Goal: Task Accomplishment & Management: Manage account settings

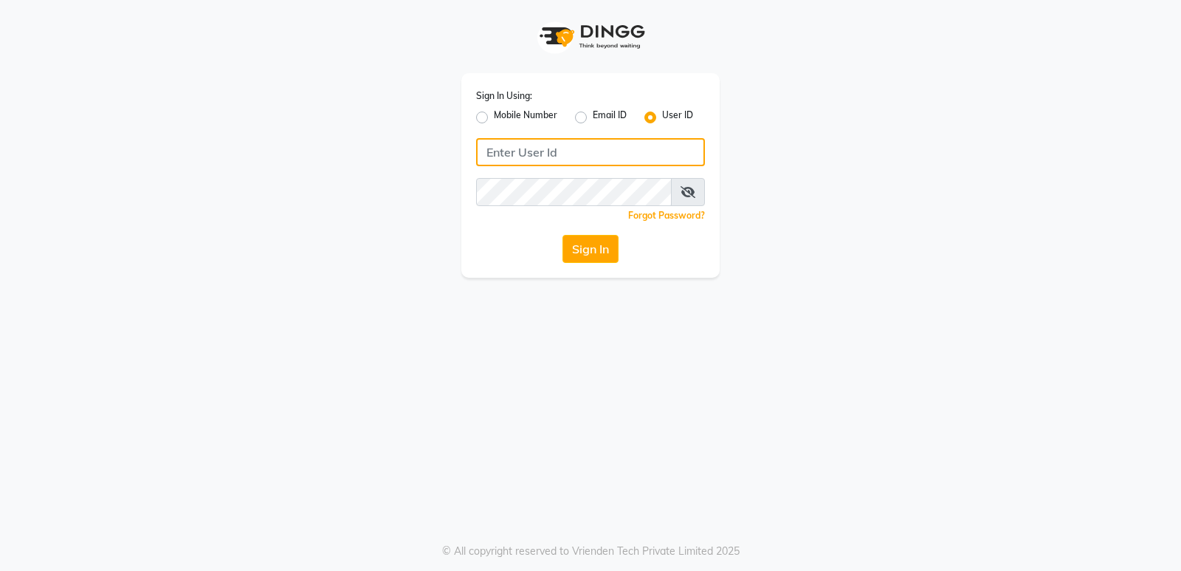
type input "7888039666"
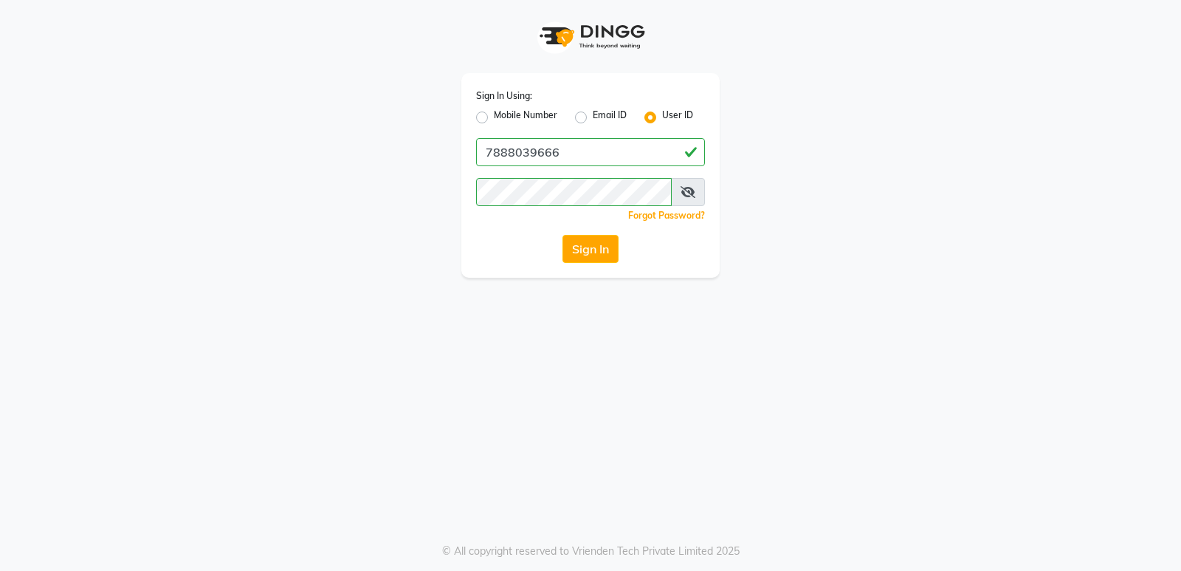
click at [494, 116] on label "Mobile Number" at bounding box center [525, 118] width 63 height 18
click at [494, 116] on input "Mobile Number" at bounding box center [499, 114] width 10 height 10
radio input "true"
radio input "false"
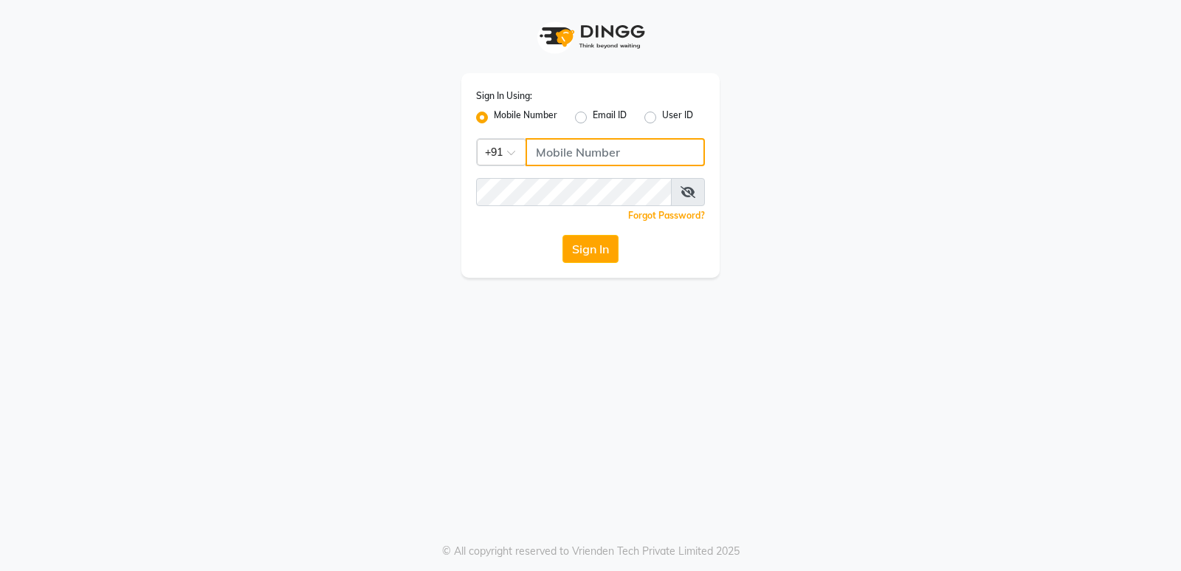
click at [560, 150] on input "Username" at bounding box center [615, 152] width 179 height 28
type input "7888039666"
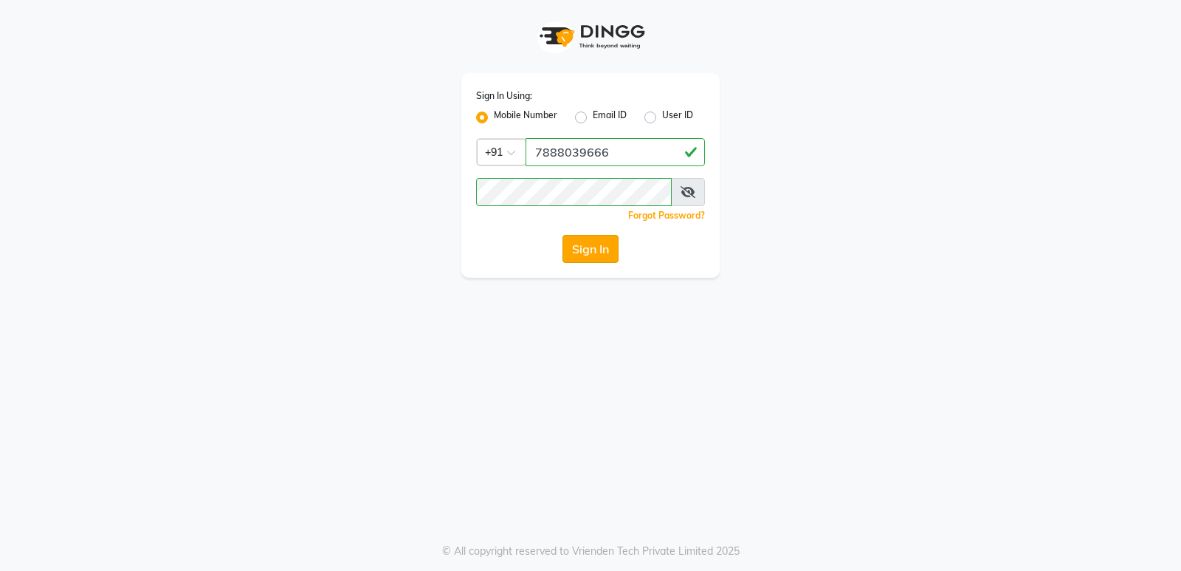
click at [599, 255] on button "Sign In" at bounding box center [591, 249] width 56 height 28
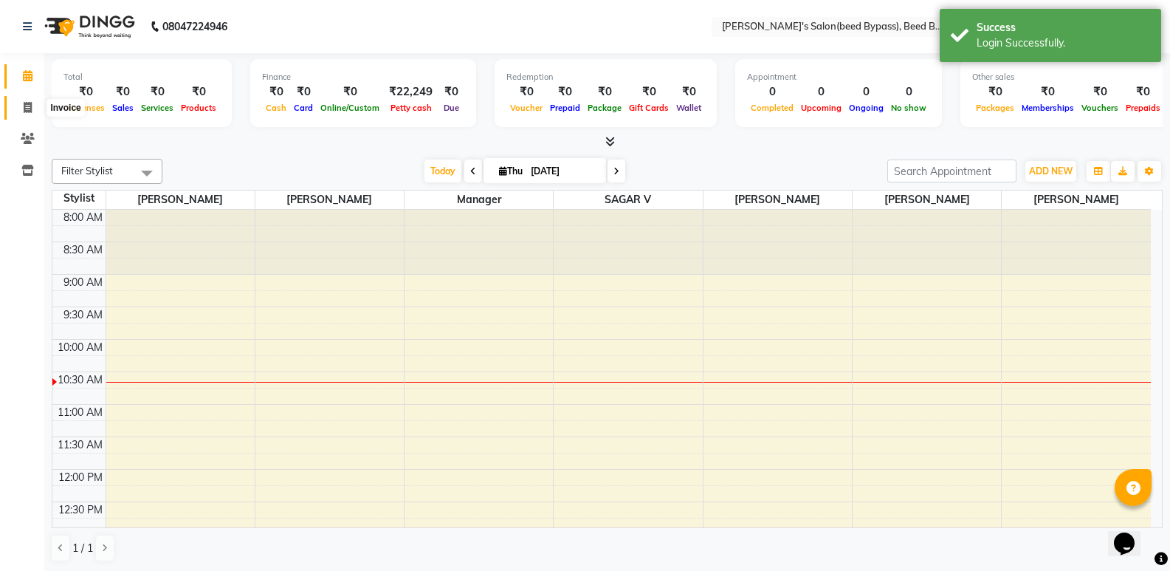
click at [27, 109] on icon at bounding box center [28, 107] width 8 height 11
select select "service"
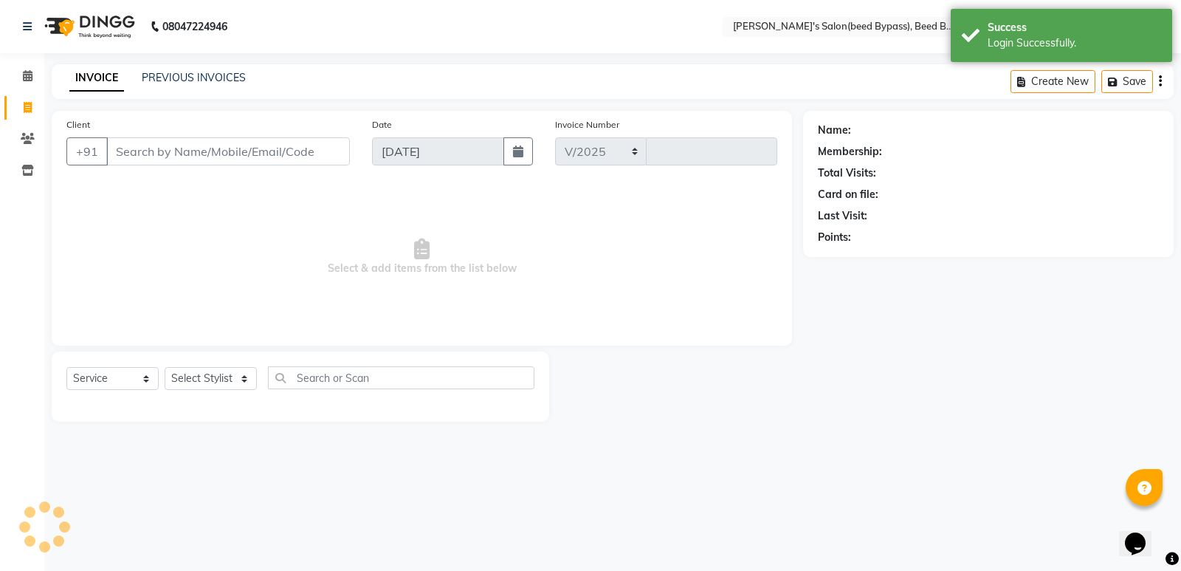
select select "4176"
type input "2407"
click at [249, 380] on select "Select Stylist [PERSON_NAME] manager [PERSON_NAME] V sagar [PERSON_NAME] [PERSO…" at bounding box center [211, 378] width 92 height 23
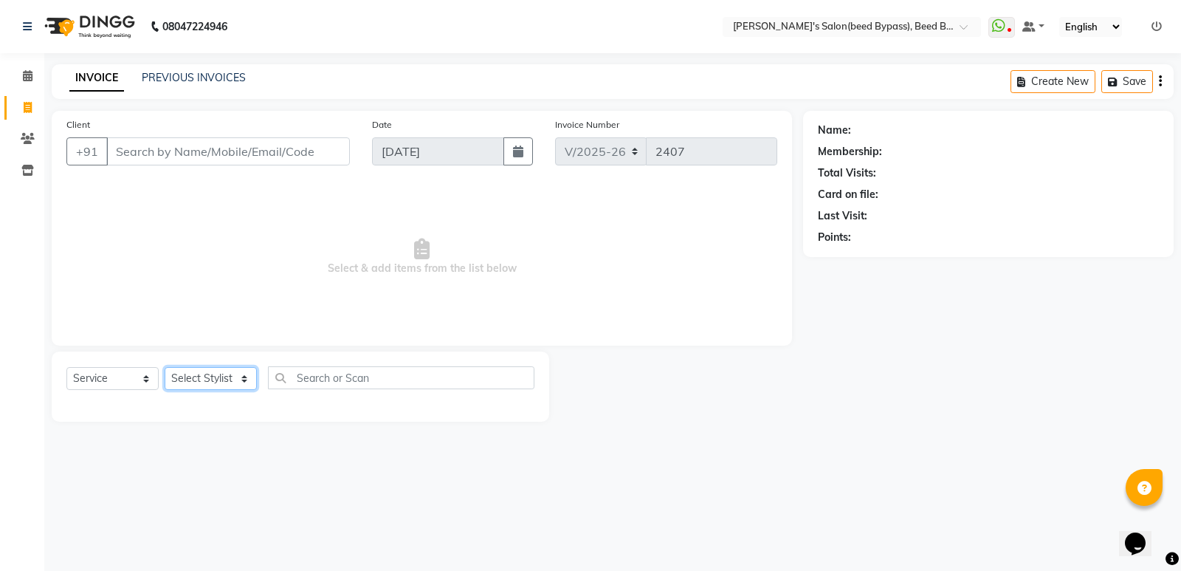
select select "83208"
click at [165, 367] on select "Select Stylist [PERSON_NAME] manager [PERSON_NAME] V sagar [PERSON_NAME] [PERSO…" at bounding box center [211, 378] width 92 height 23
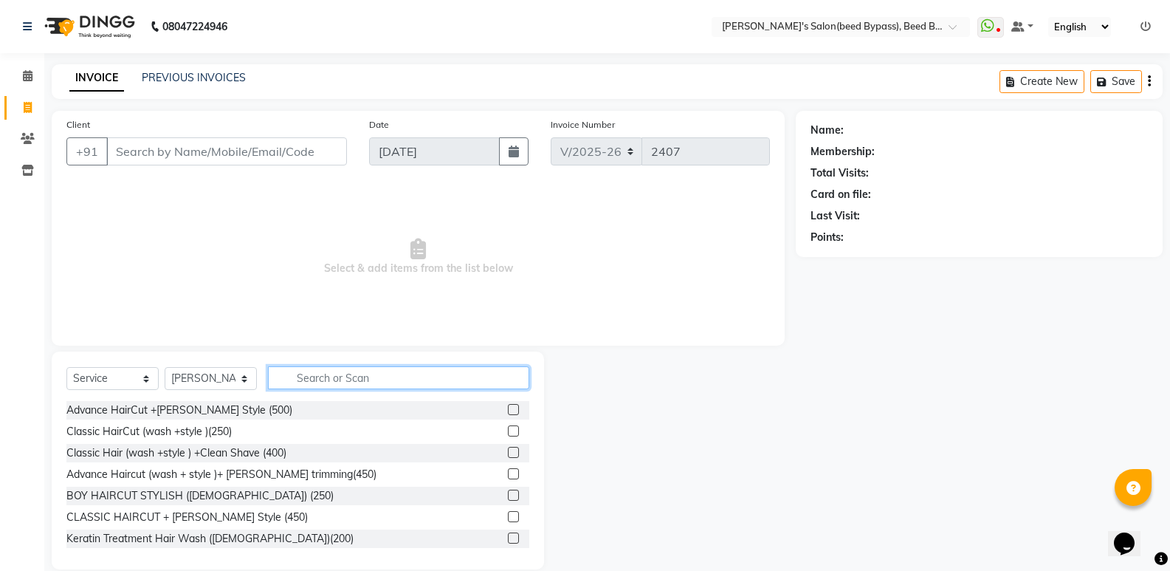
click at [353, 380] on input "text" at bounding box center [398, 377] width 261 height 23
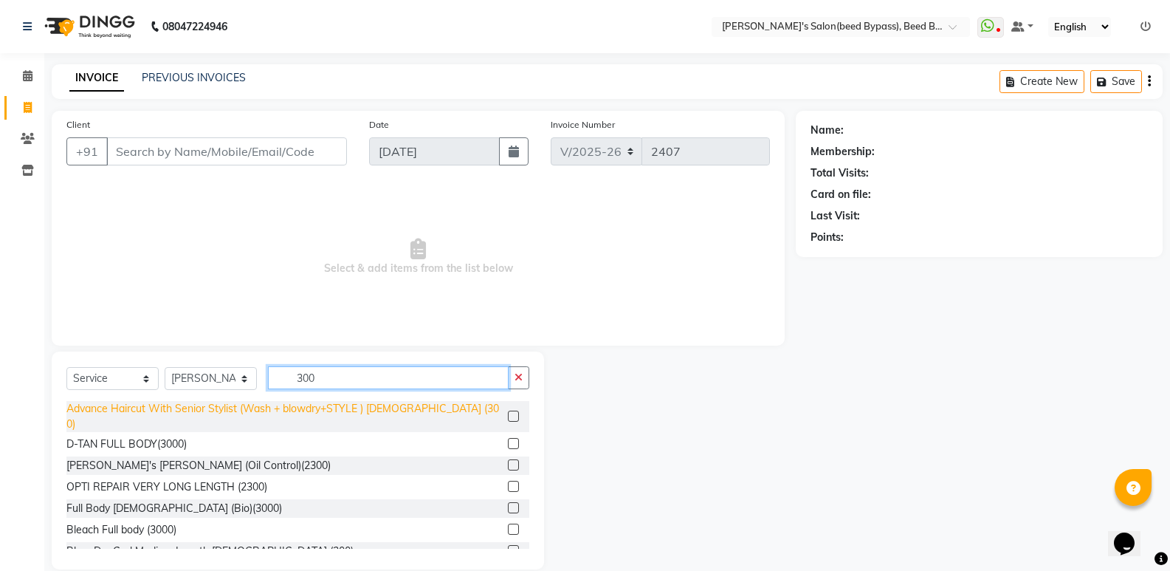
type input "300"
click at [397, 415] on div "Advance Haircut With Senior Stylist (Wash + blowdry+STYLE ) [DEMOGRAPHIC_DATA] …" at bounding box center [284, 416] width 436 height 31
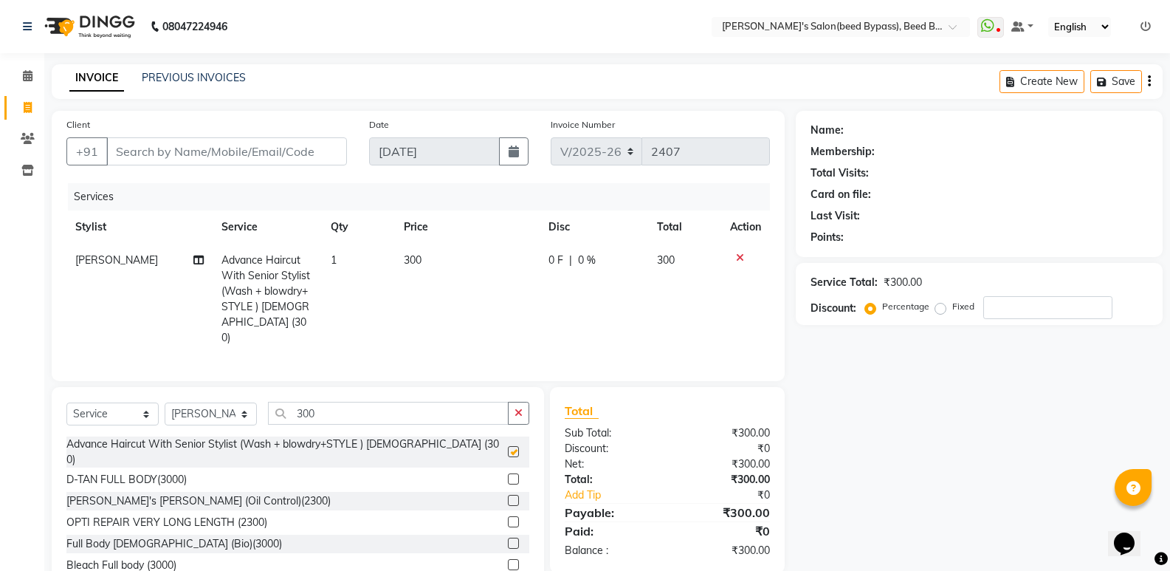
checkbox input "false"
click at [334, 416] on input "300" at bounding box center [388, 413] width 241 height 23
type input "3"
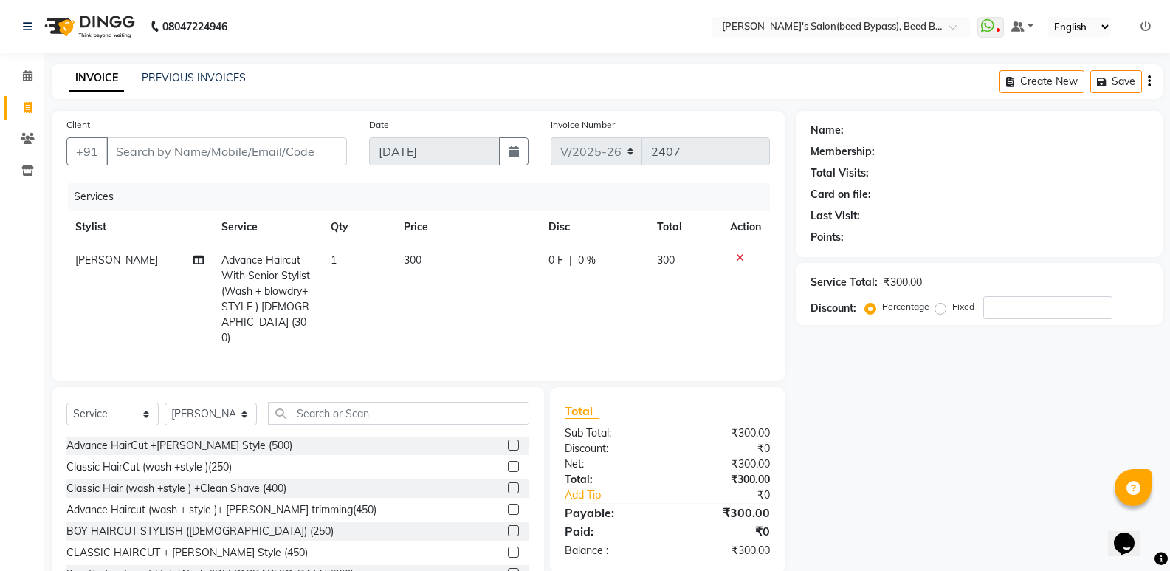
click at [741, 261] on icon at bounding box center [740, 258] width 8 height 10
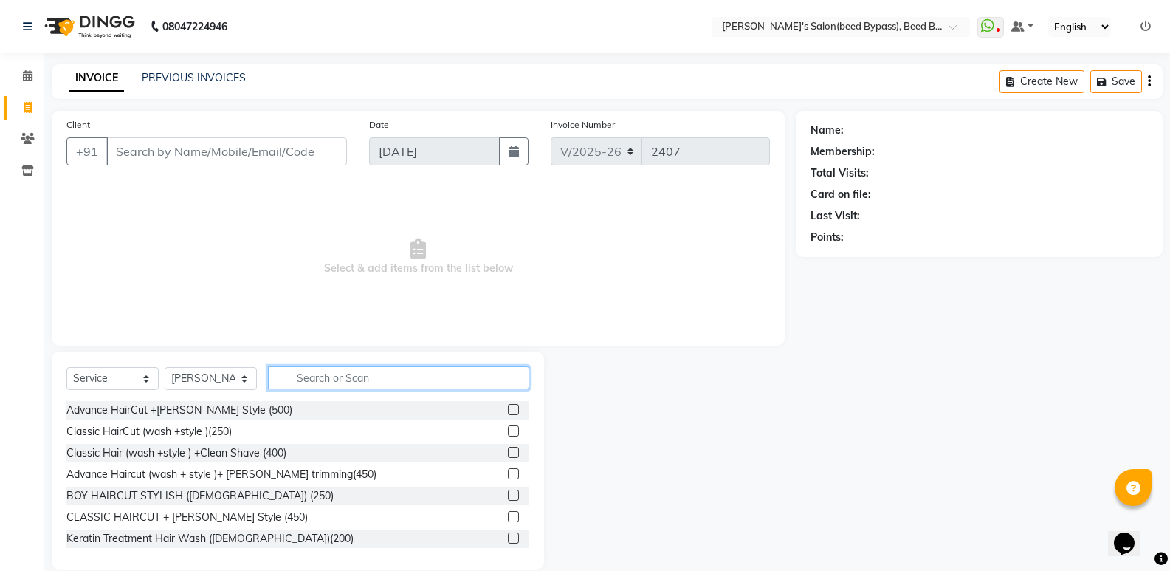
click at [384, 368] on input "text" at bounding box center [398, 377] width 261 height 23
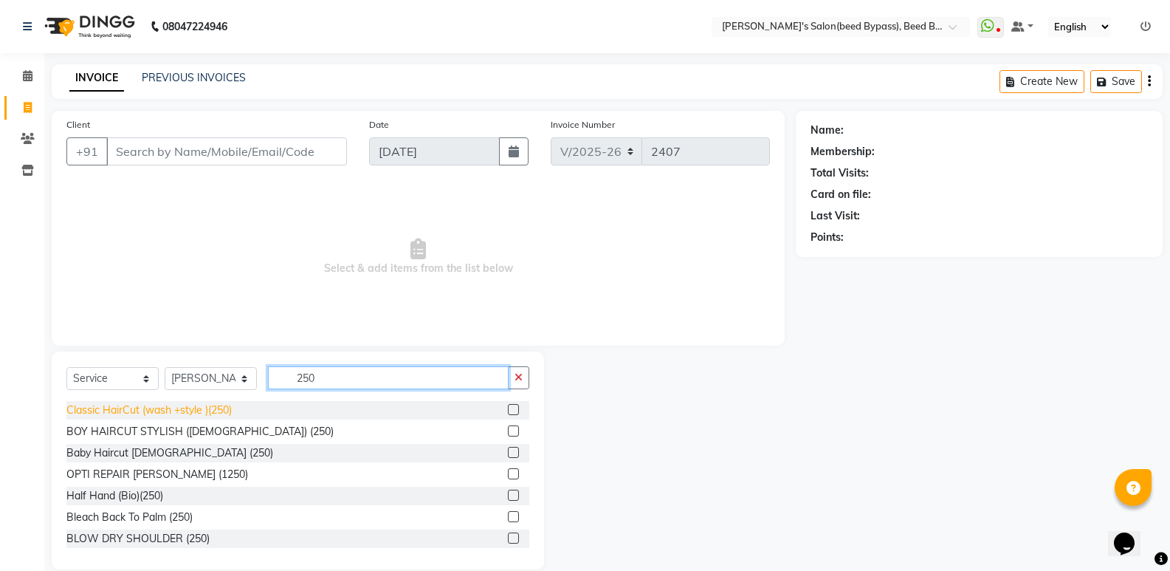
type input "250"
click at [209, 408] on div "Classic HairCut (wash +style )(250)" at bounding box center [148, 410] width 165 height 16
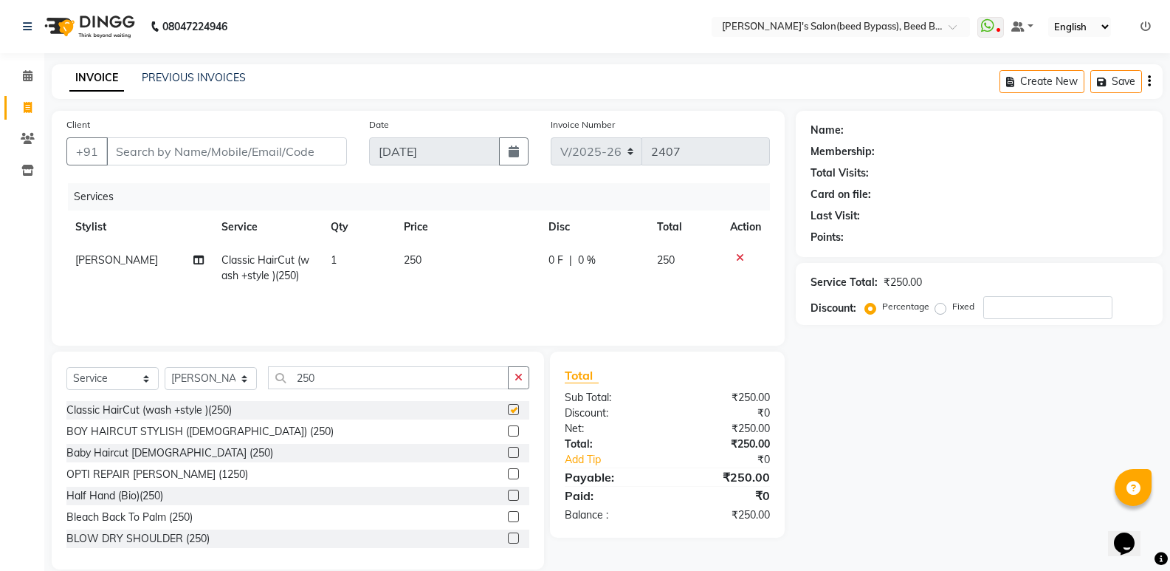
checkbox input "false"
click at [433, 252] on td "250" at bounding box center [467, 268] width 145 height 49
select select "83208"
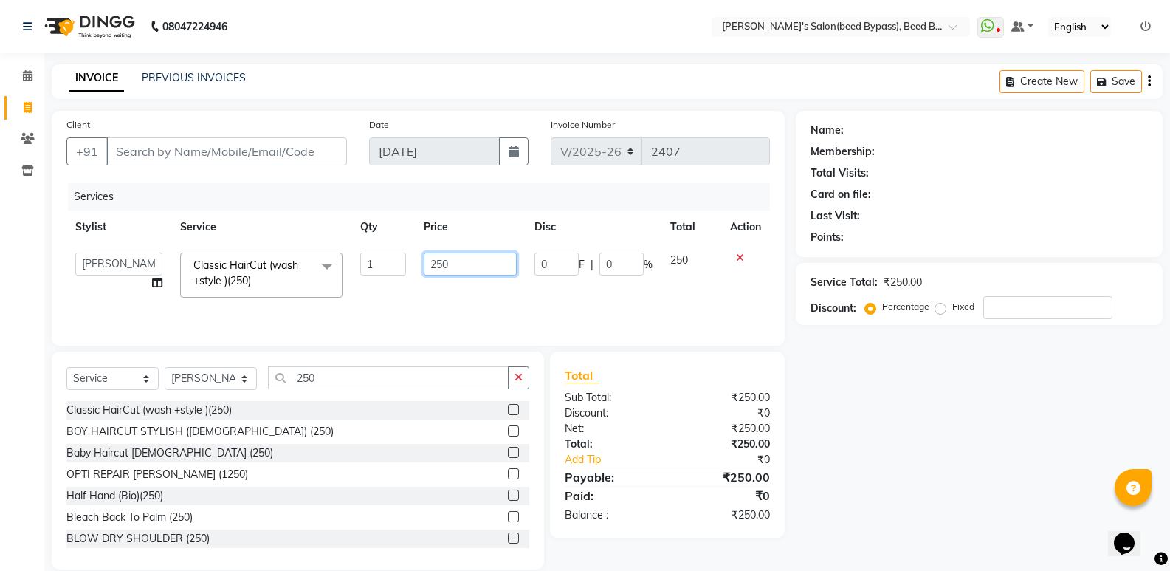
click at [462, 264] on input "250" at bounding box center [470, 264] width 92 height 23
type input "2"
type input "300"
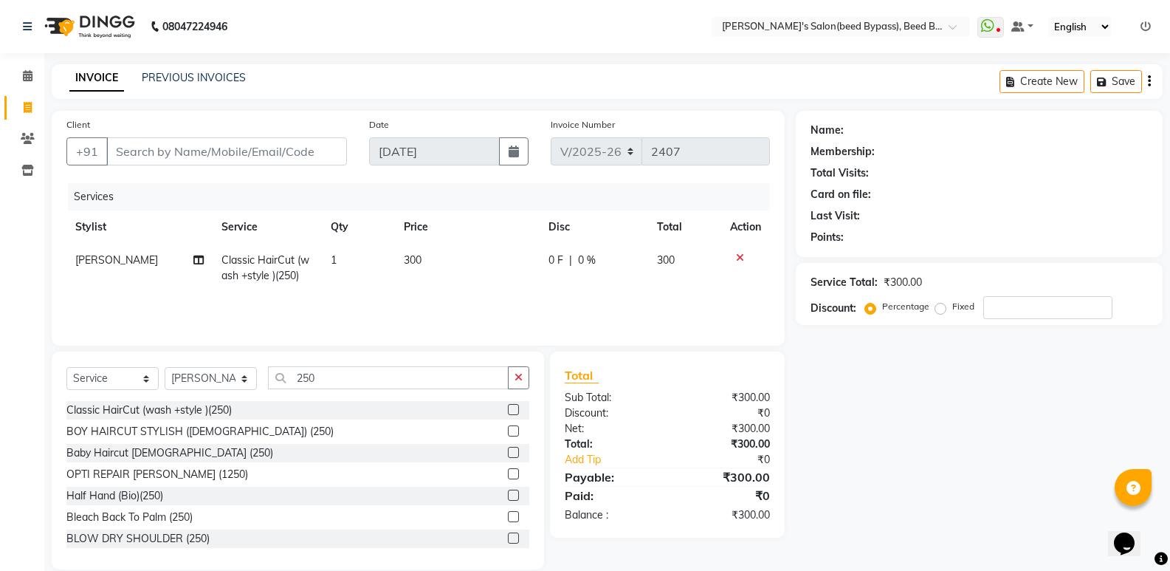
click at [450, 292] on div "Services Stylist Service Qty Price Disc Total Action [PERSON_NAME] Classic Hair…" at bounding box center [418, 257] width 704 height 148
click at [352, 376] on input "250" at bounding box center [388, 377] width 241 height 23
type input "2"
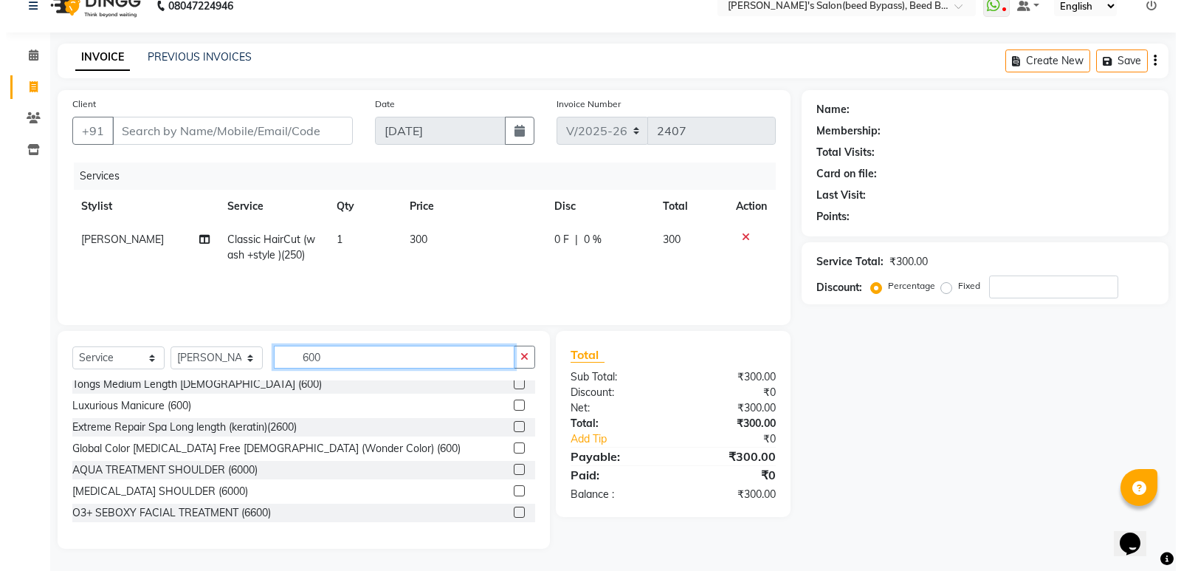
scroll to position [443, 0]
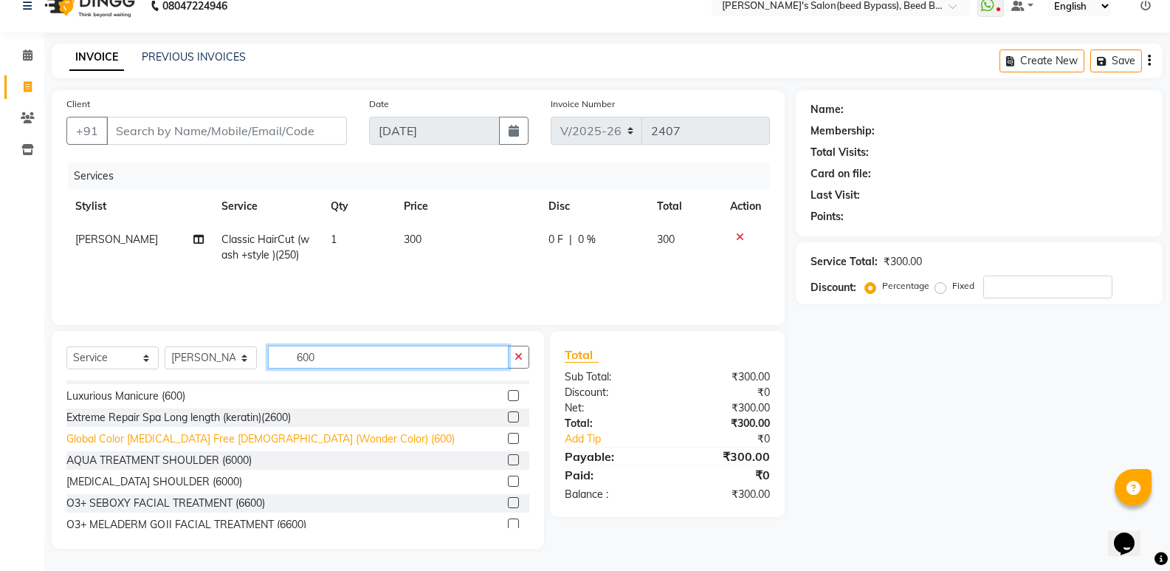
type input "600"
click at [317, 439] on div "Global Color [MEDICAL_DATA] Free [DEMOGRAPHIC_DATA] (Wonder Color) (600)" at bounding box center [260, 439] width 388 height 16
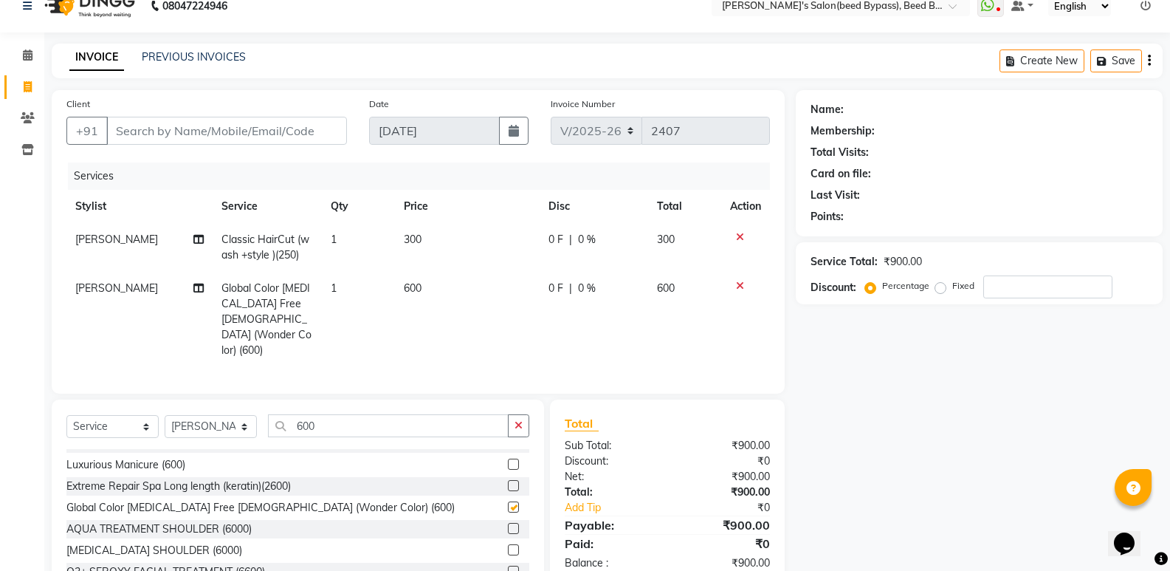
checkbox input "false"
click at [311, 135] on input "Client" at bounding box center [226, 131] width 241 height 28
type input "9"
type input "0"
type input "9420809393"
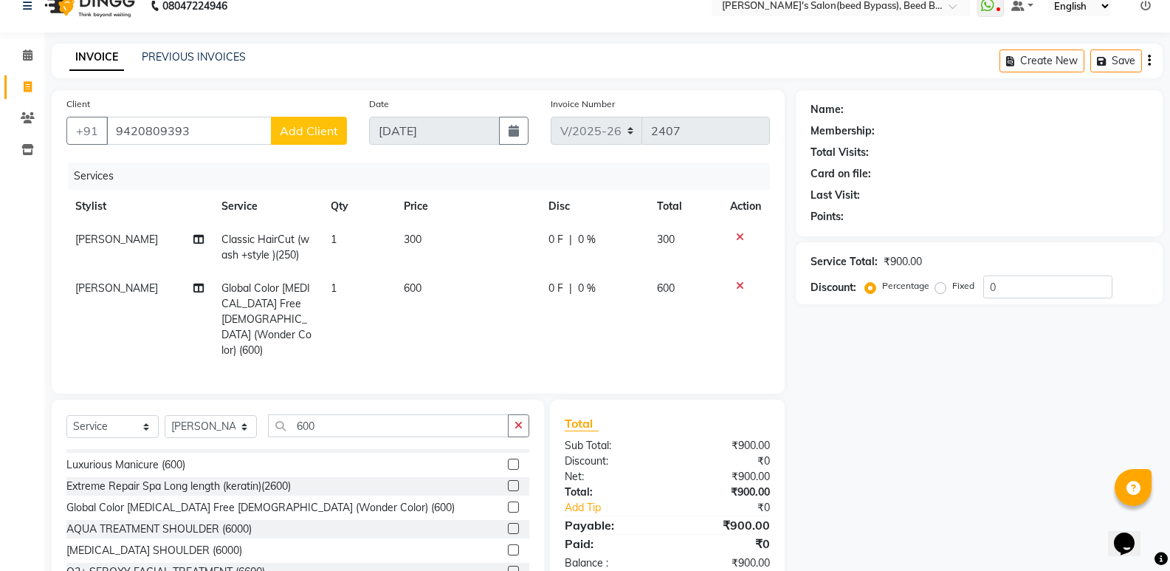
click at [316, 136] on span "Add Client" at bounding box center [309, 130] width 58 height 15
select select "22"
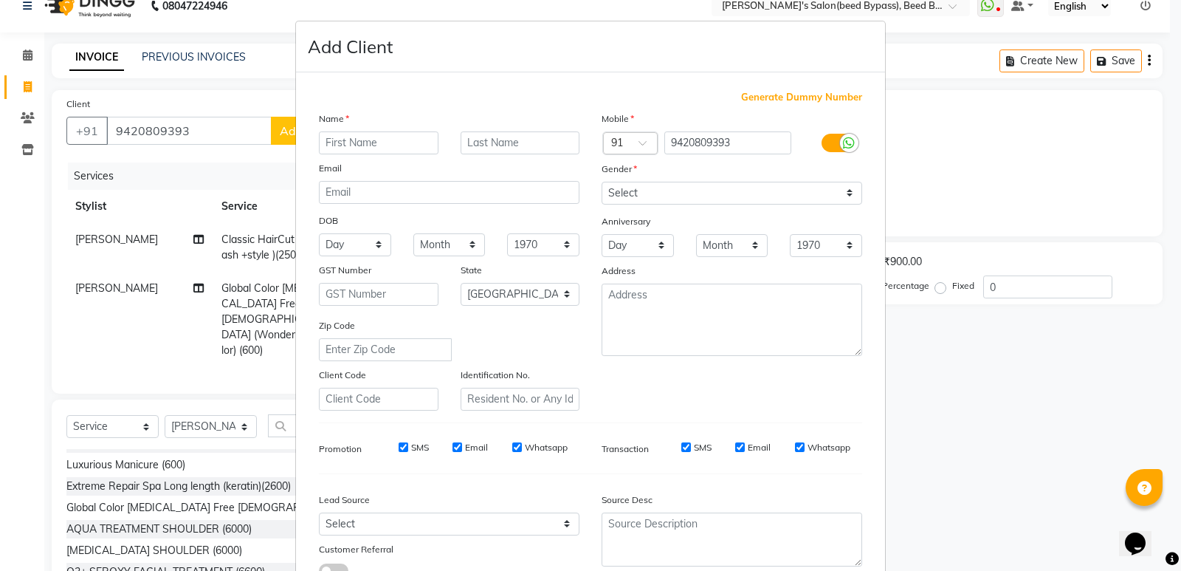
click at [357, 137] on input "text" at bounding box center [379, 142] width 120 height 23
type input "h"
type input "[PERSON_NAME] sir 03"
click at [638, 188] on select "Select [DEMOGRAPHIC_DATA] [DEMOGRAPHIC_DATA] Other Prefer Not To Say" at bounding box center [732, 193] width 261 height 23
select select "[DEMOGRAPHIC_DATA]"
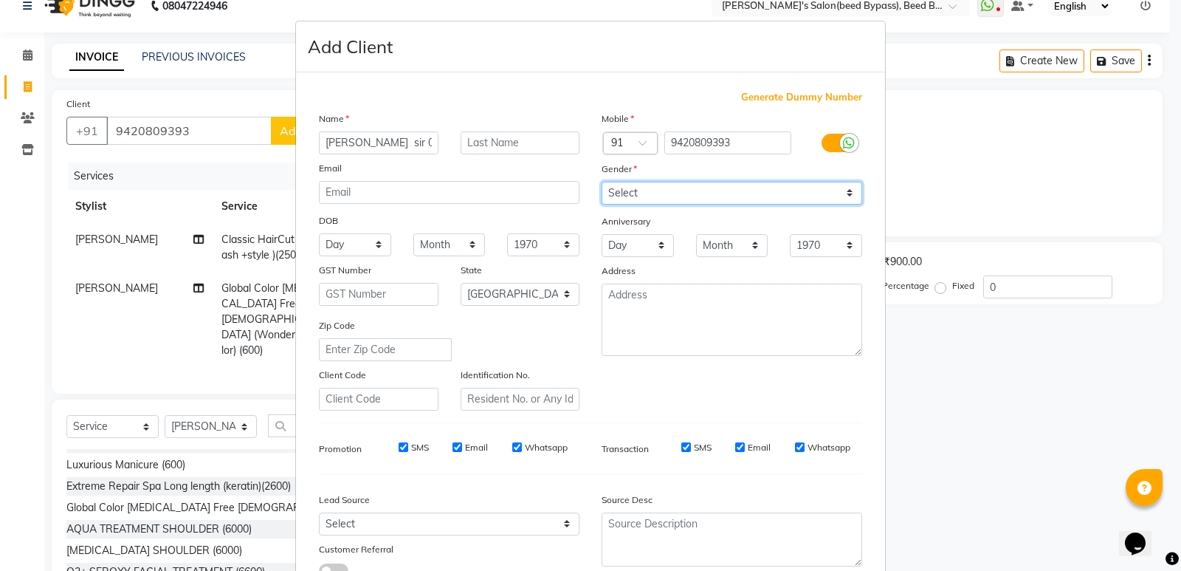
click at [602, 182] on select "Select [DEMOGRAPHIC_DATA] [DEMOGRAPHIC_DATA] Other Prefer Not To Say" at bounding box center [732, 193] width 261 height 23
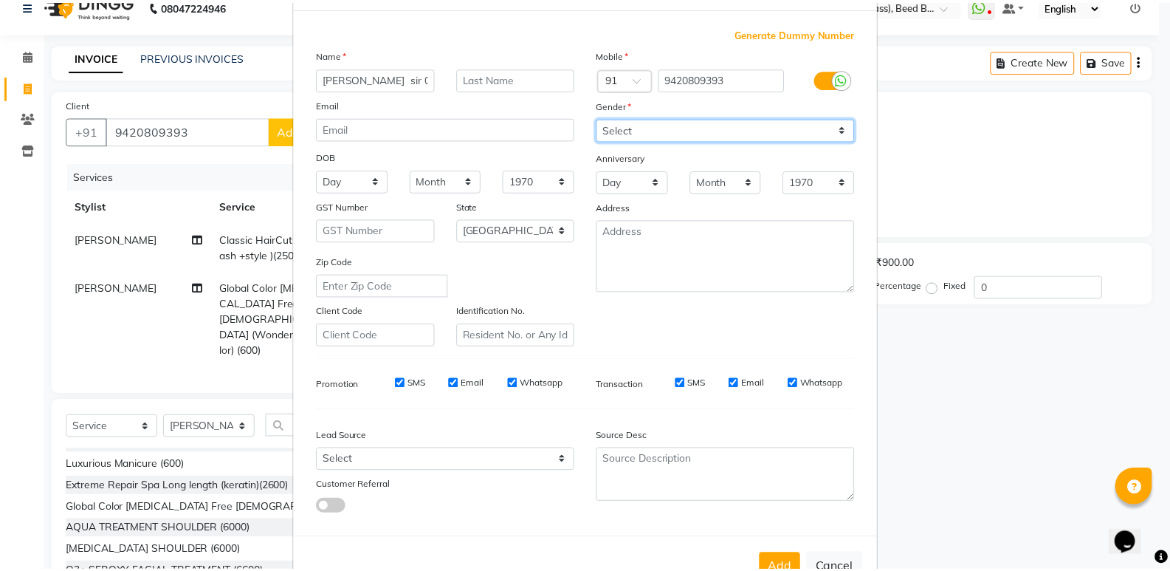
scroll to position [111, 0]
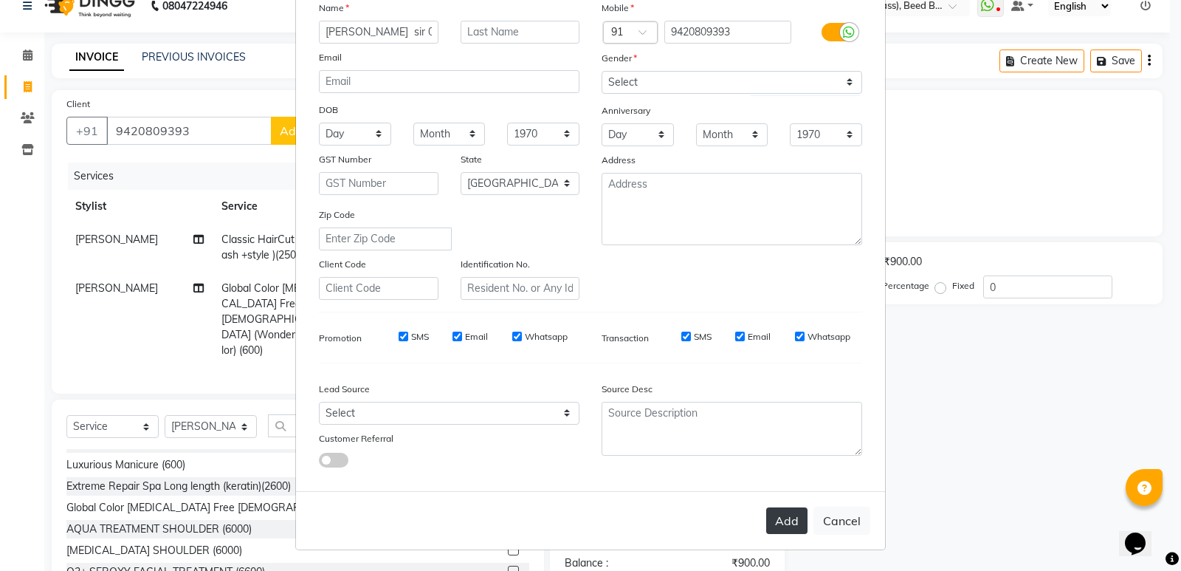
click at [786, 526] on button "Add" at bounding box center [786, 520] width 41 height 27
type input "94******93"
select select
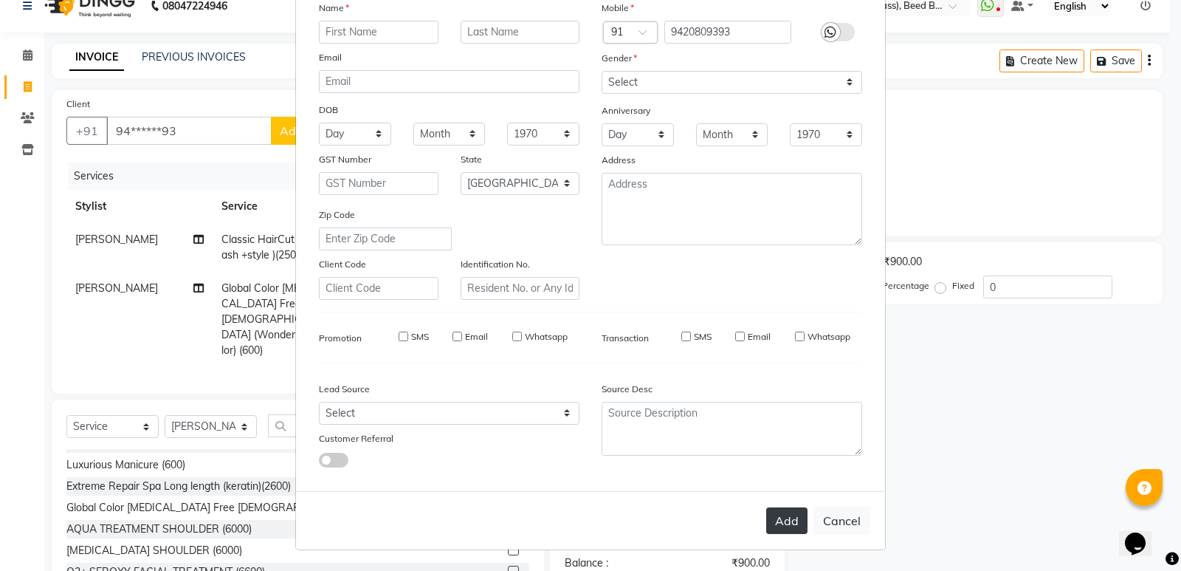
select select "null"
select select
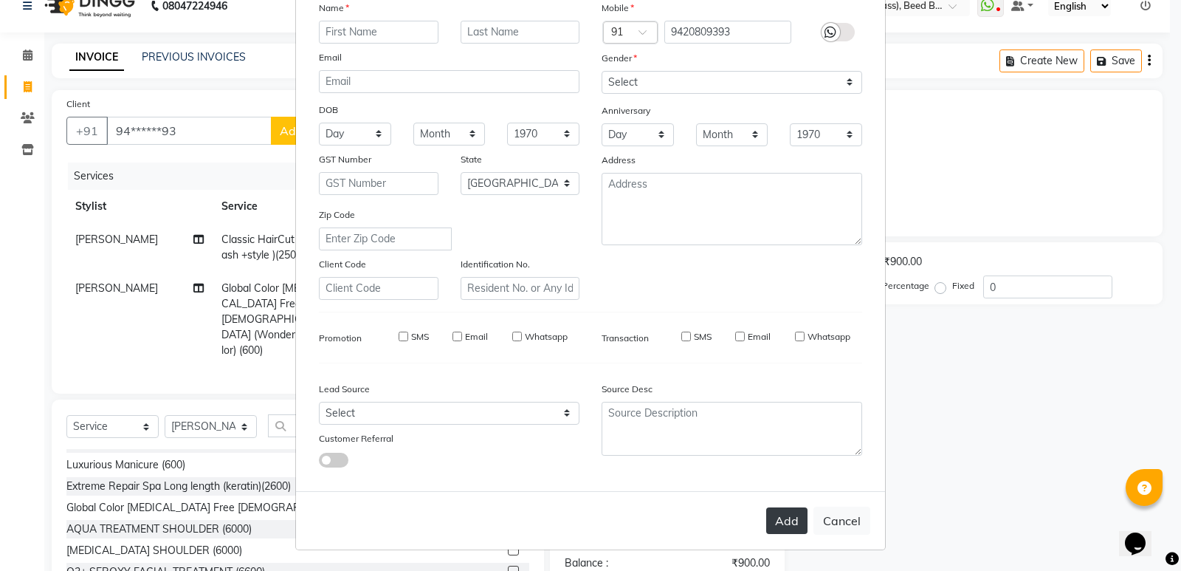
checkbox input "false"
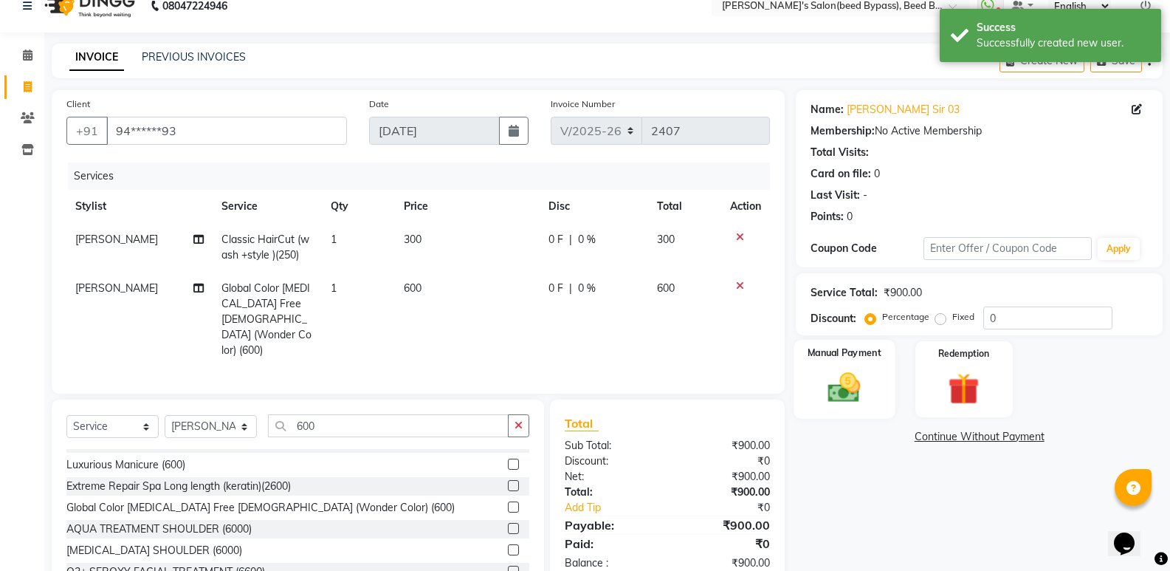
click at [825, 375] on img at bounding box center [844, 387] width 52 height 38
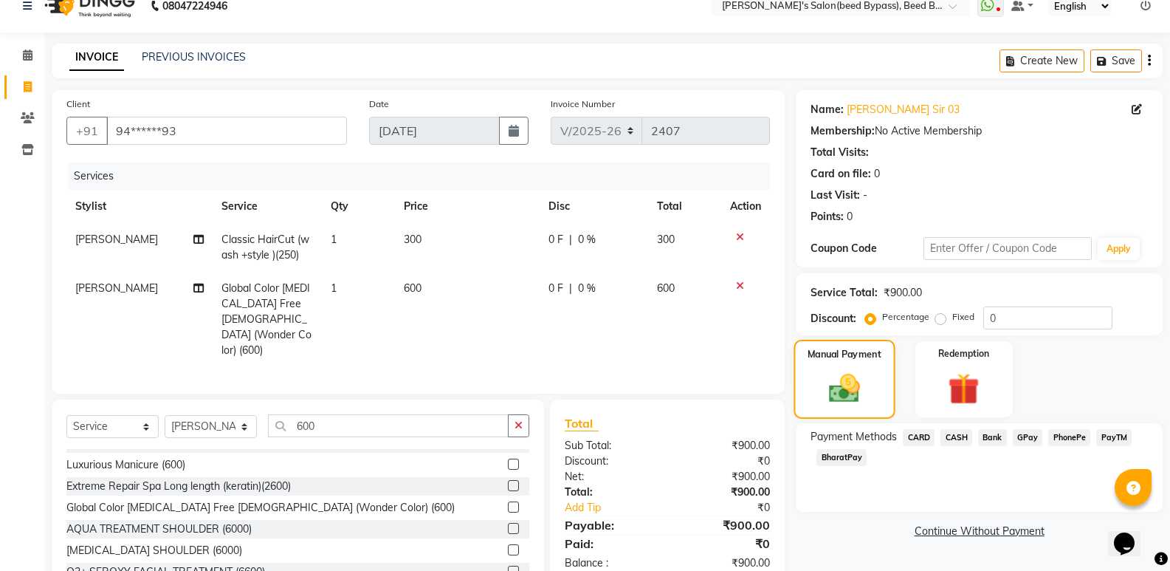
click at [825, 373] on img at bounding box center [845, 388] width 50 height 35
click at [1077, 439] on span "PhonePe" at bounding box center [1069, 437] width 42 height 17
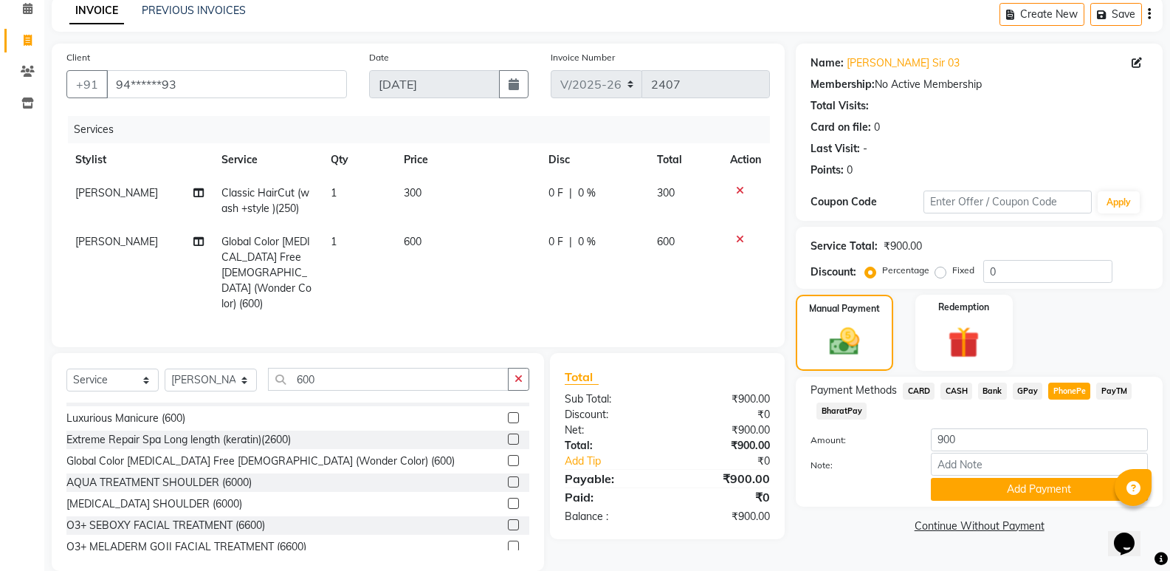
scroll to position [69, 0]
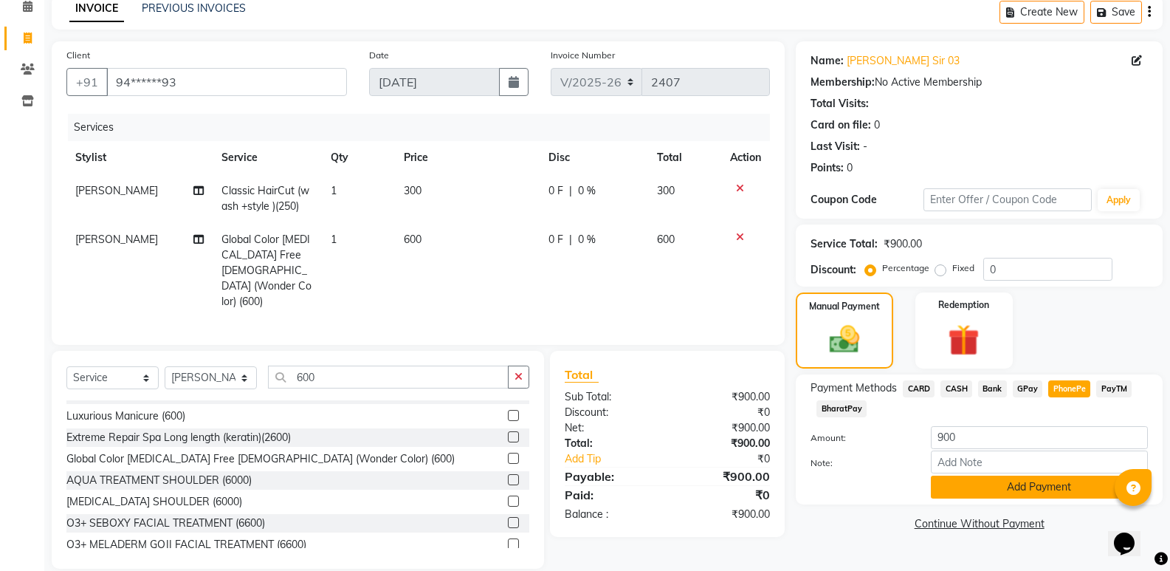
click at [1054, 484] on button "Add Payment" at bounding box center [1039, 486] width 217 height 23
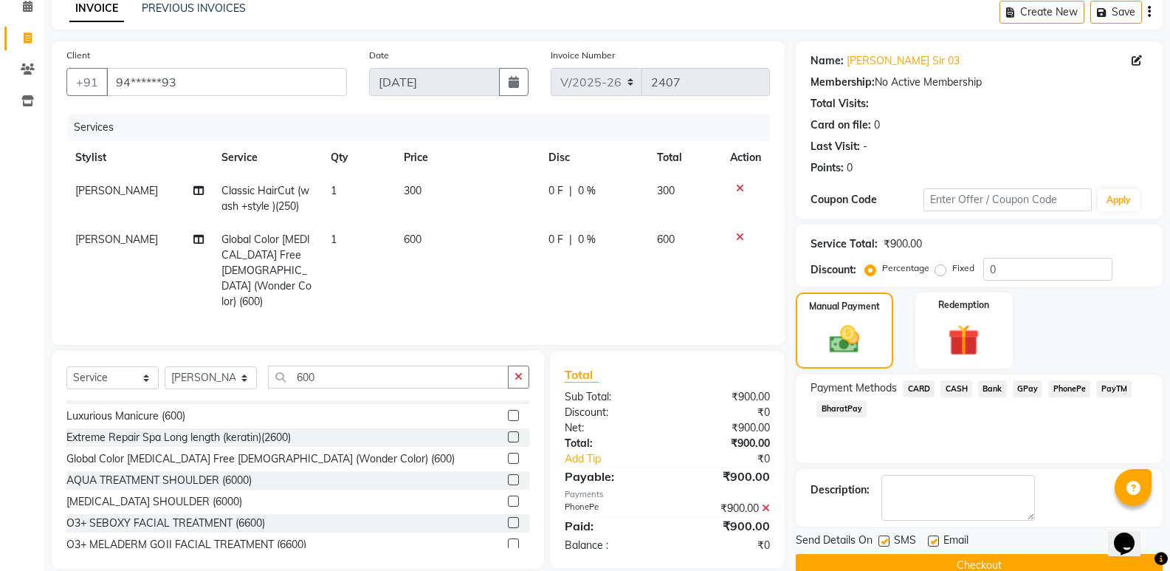
scroll to position [97, 0]
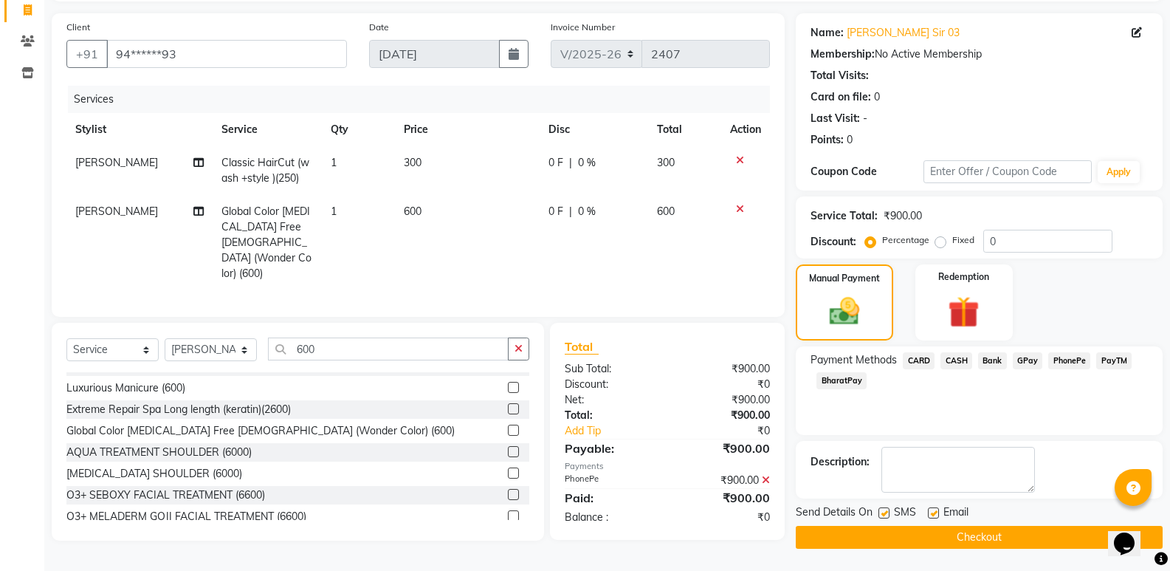
click at [1037, 542] on button "Checkout" at bounding box center [979, 537] width 367 height 23
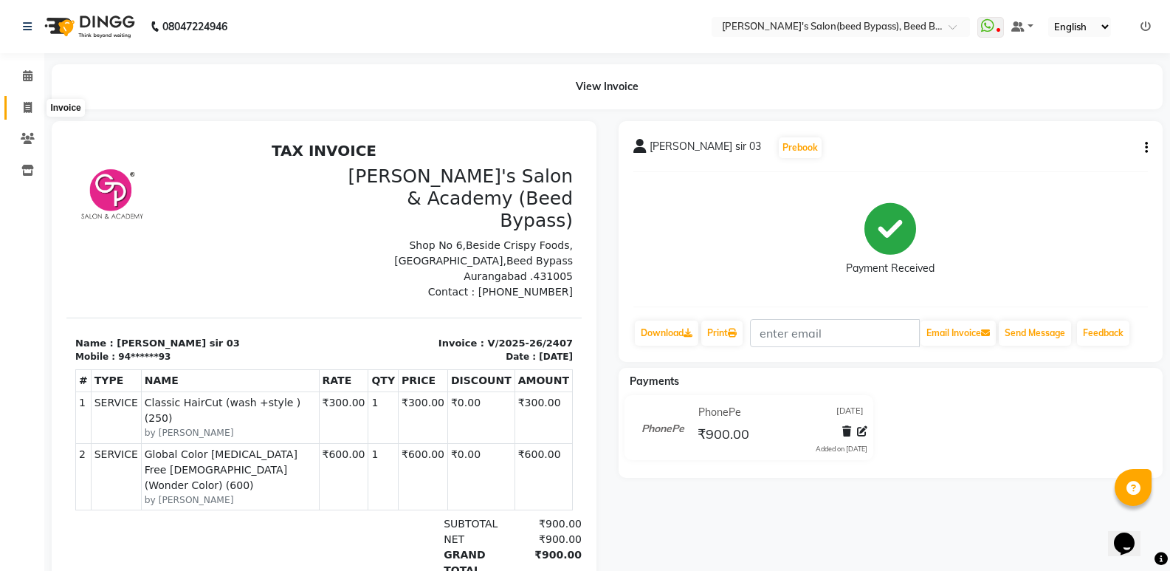
click at [24, 110] on icon at bounding box center [28, 107] width 8 height 11
select select "service"
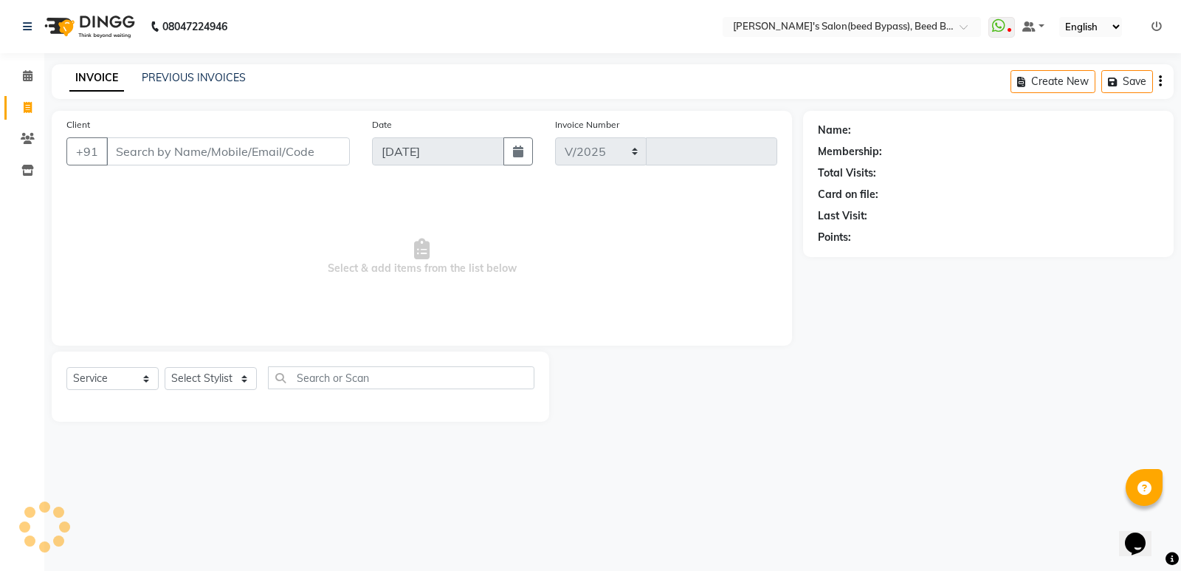
select select "4176"
type input "2408"
click at [225, 385] on select "Select Stylist [PERSON_NAME] manager [PERSON_NAME] V sagar [PERSON_NAME] [PERSO…" at bounding box center [211, 378] width 92 height 23
select select "63328"
click at [165, 367] on select "Select Stylist [PERSON_NAME] manager [PERSON_NAME] V sagar [PERSON_NAME] [PERSO…" at bounding box center [211, 378] width 92 height 23
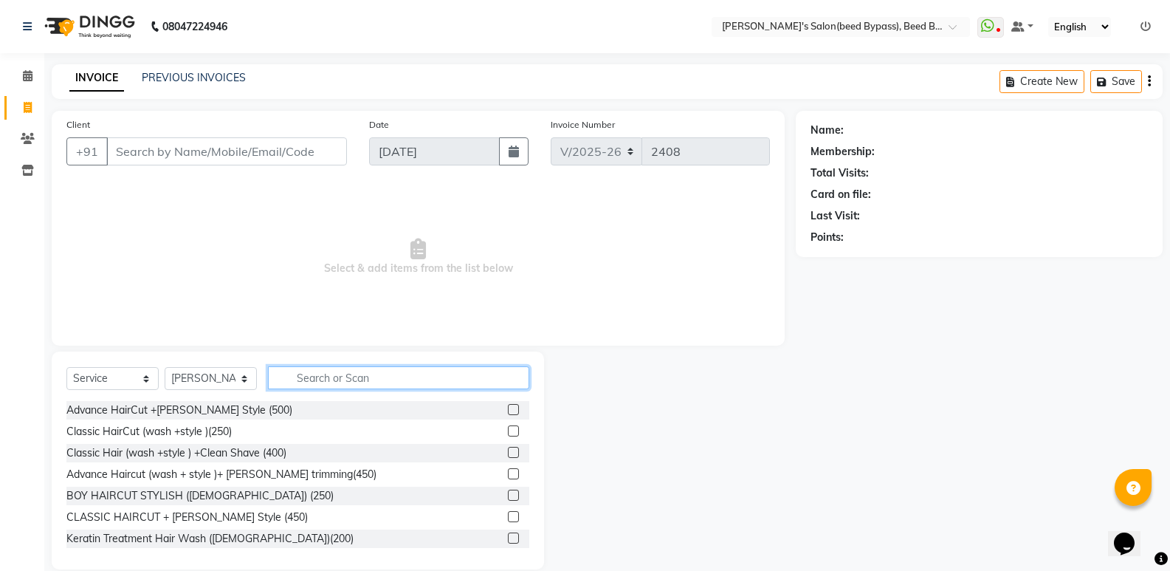
click at [315, 377] on input "text" at bounding box center [398, 377] width 261 height 23
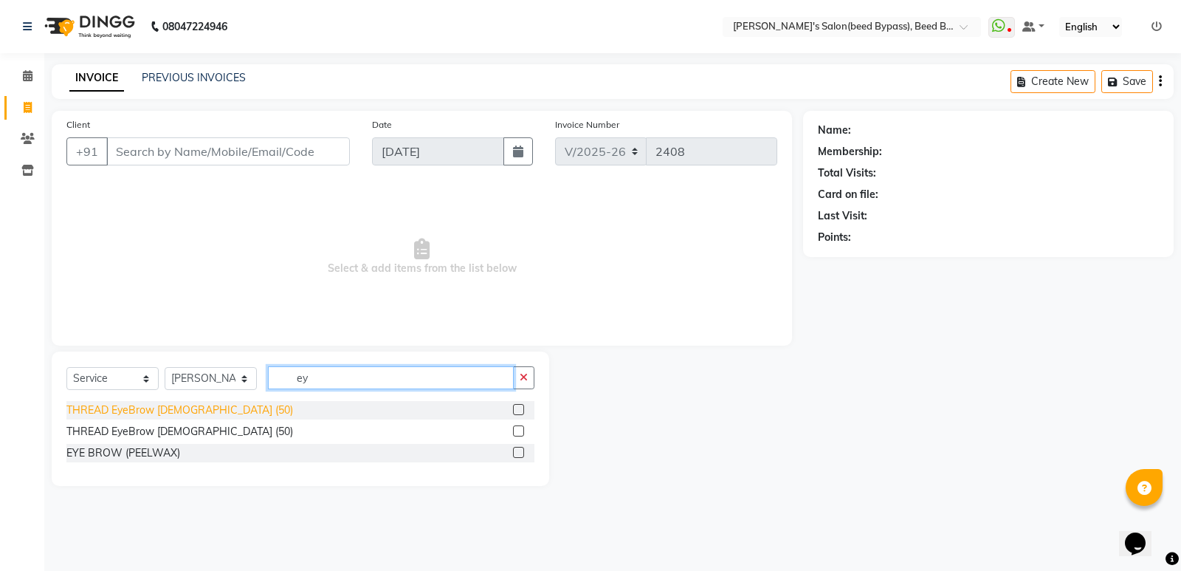
type input "ey"
click at [173, 411] on div "THREAD EyeBrow [DEMOGRAPHIC_DATA] (50)" at bounding box center [179, 410] width 227 height 16
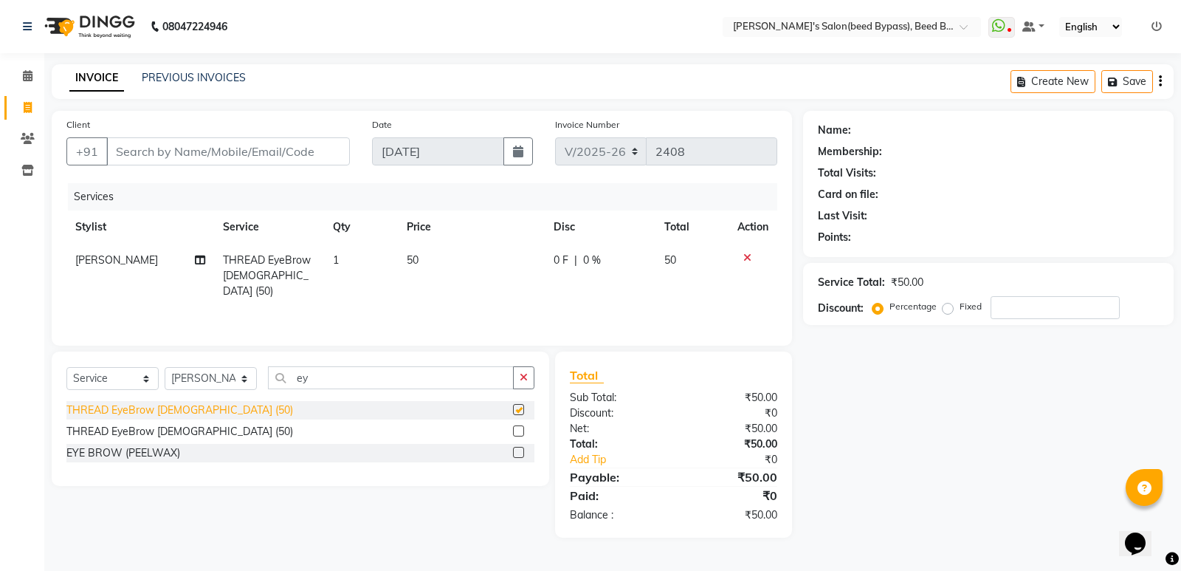
checkbox input "false"
click at [351, 263] on td "1" at bounding box center [361, 276] width 74 height 64
select select "63328"
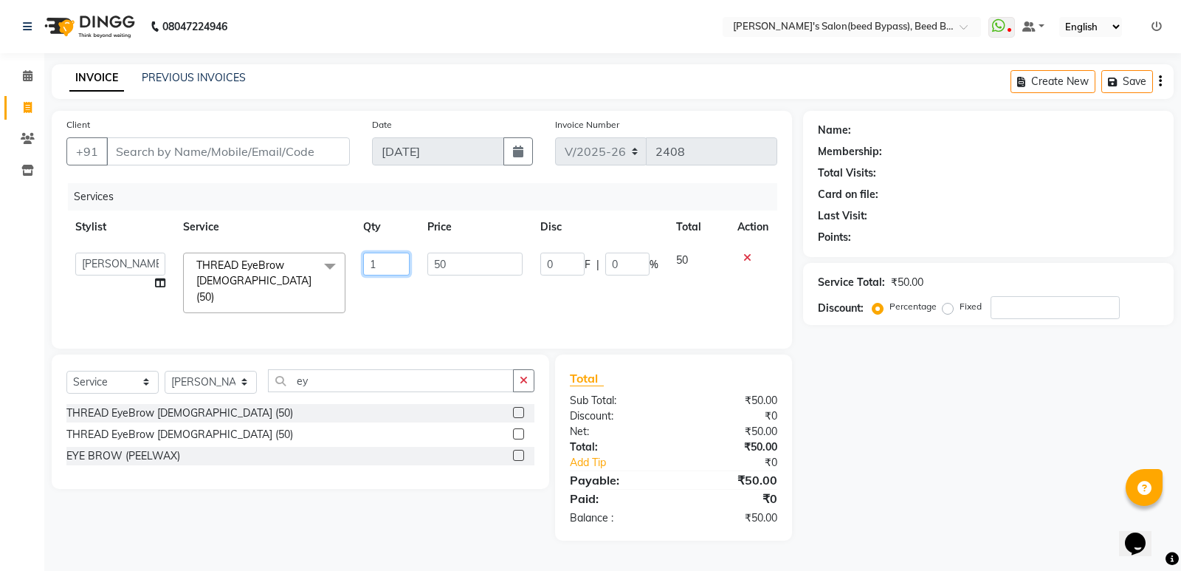
click at [382, 258] on input "1" at bounding box center [386, 264] width 47 height 23
type input "1"
type input "2"
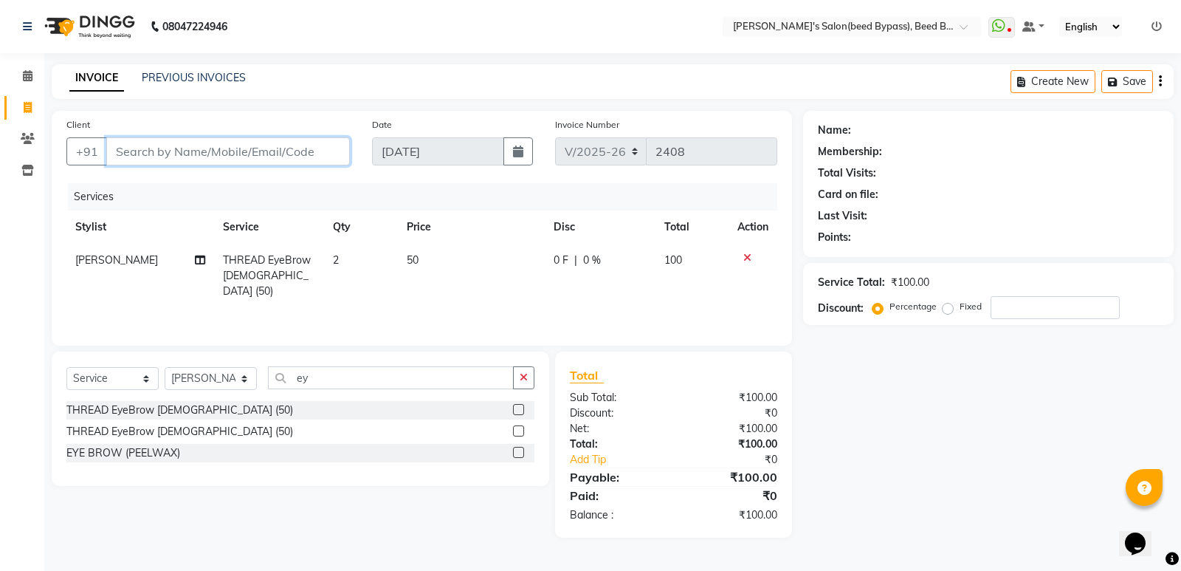
click at [155, 151] on input "Client" at bounding box center [228, 151] width 244 height 28
type input "9"
type input "0"
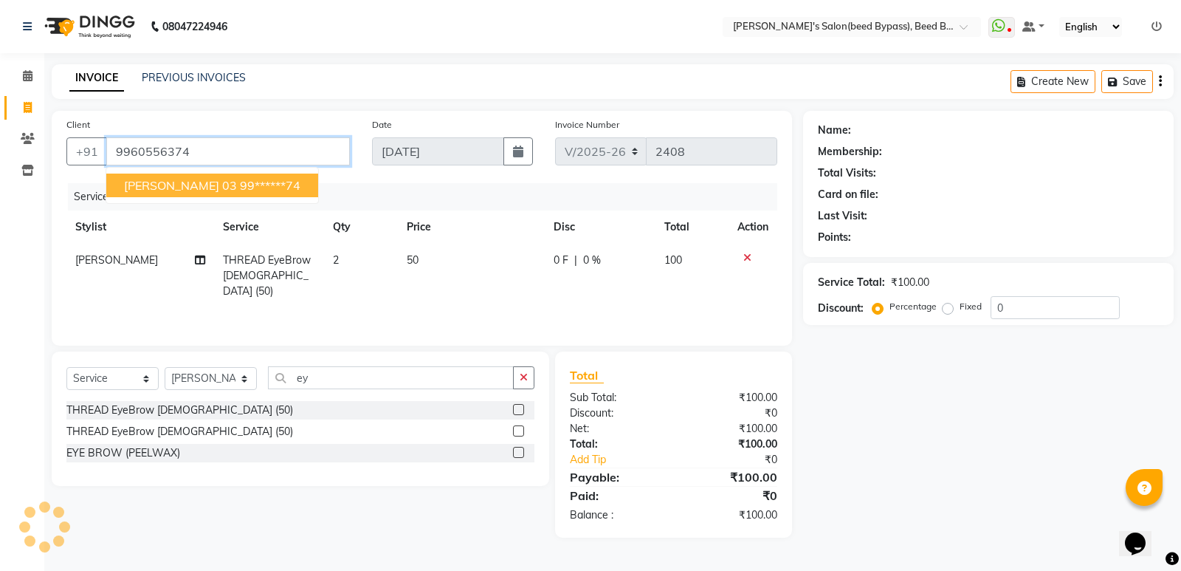
type input "9960556374"
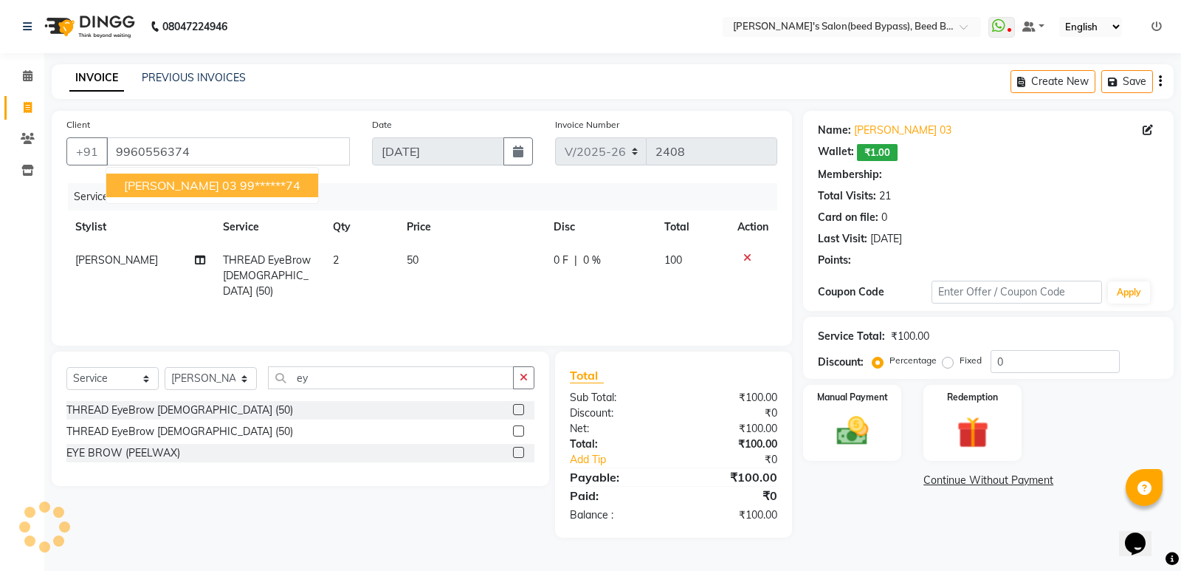
type input "15"
select select "1: Object"
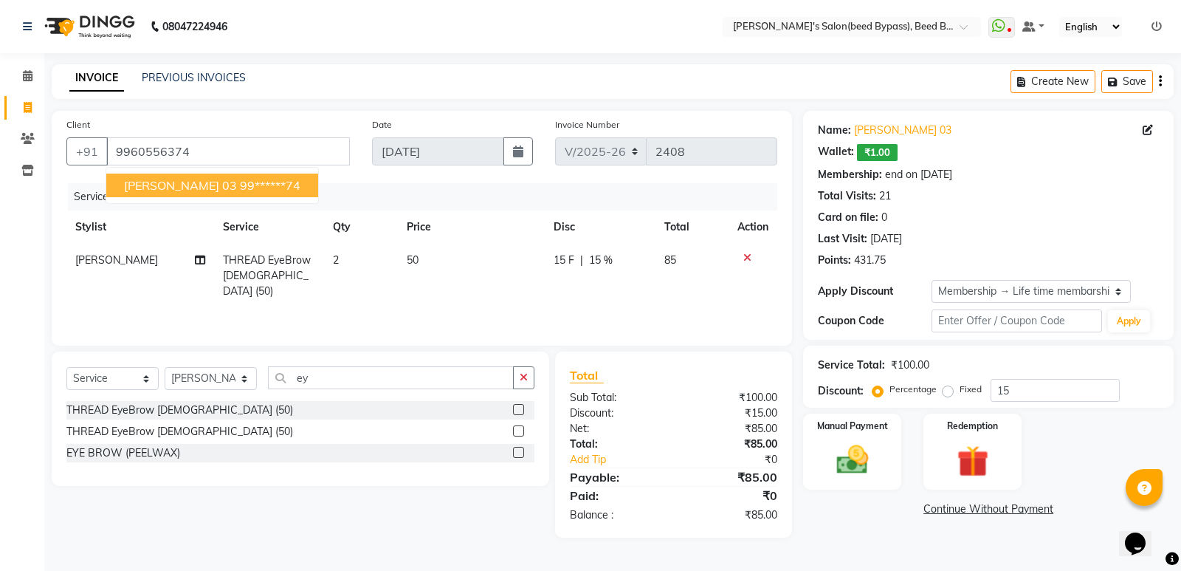
drag, startPoint x: 186, startPoint y: 190, endPoint x: 203, endPoint y: 182, distance: 19.2
click at [188, 189] on span "[PERSON_NAME] 03" at bounding box center [180, 185] width 113 height 15
type input "99******74"
type input "0"
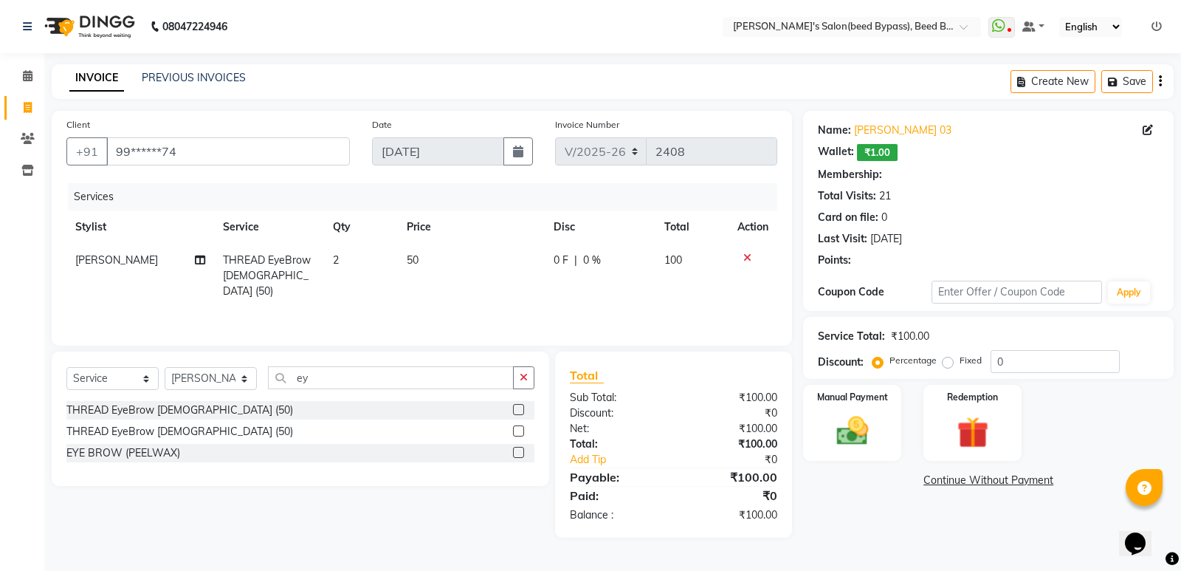
select select "1: Object"
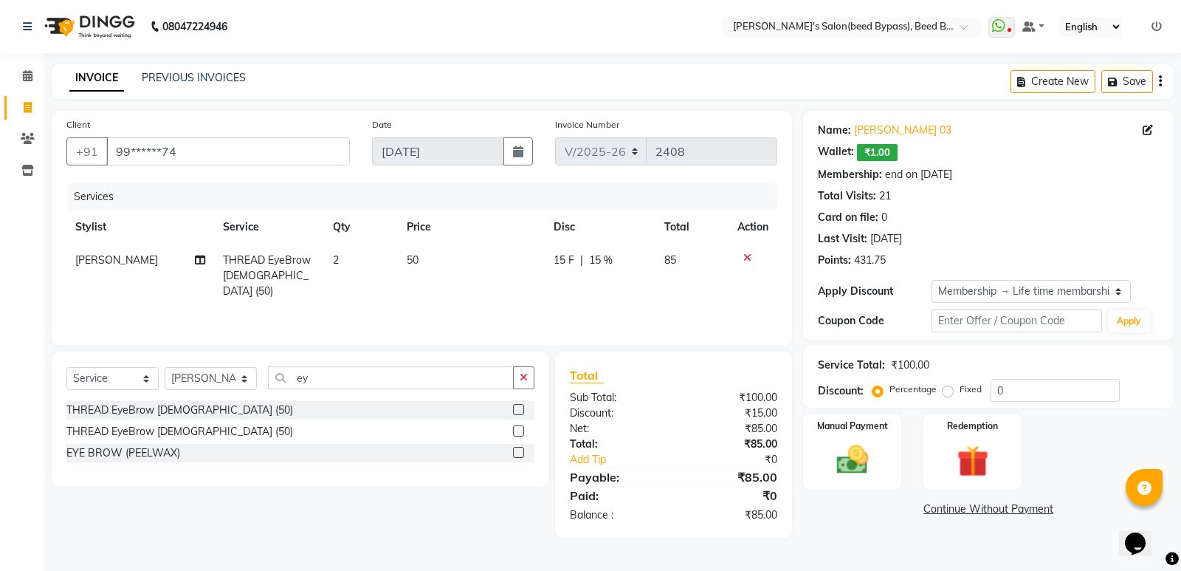
type input "15"
click at [859, 443] on img at bounding box center [852, 460] width 53 height 38
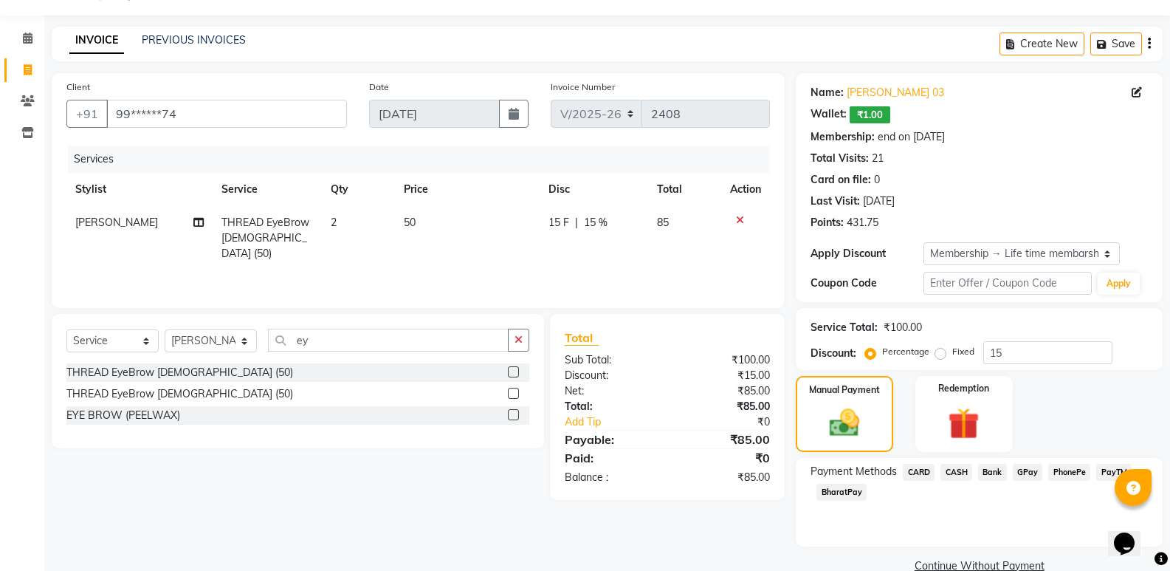
scroll to position [66, 0]
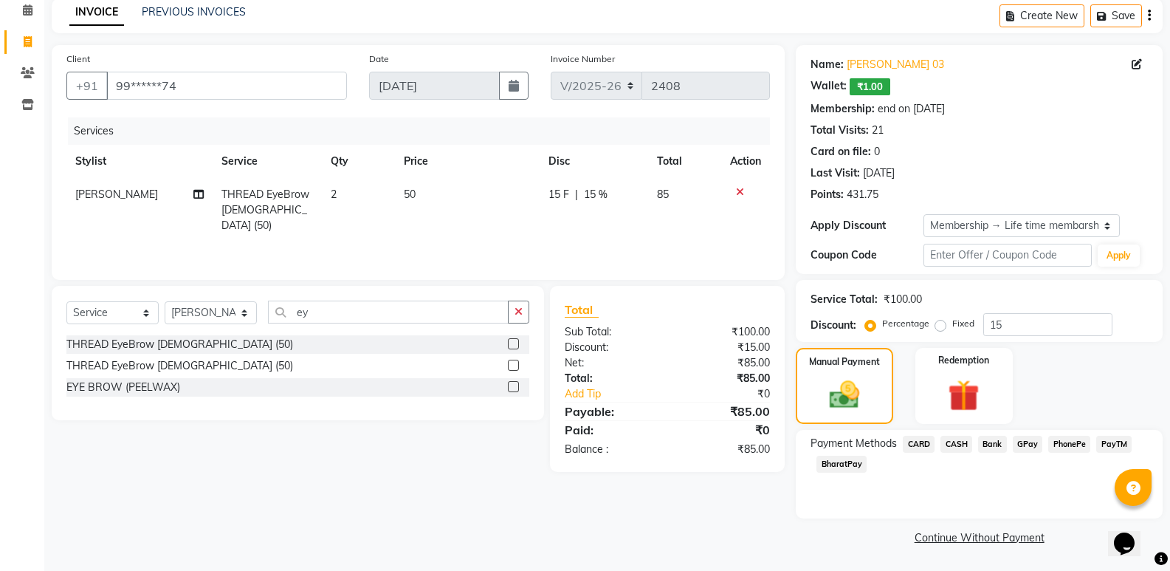
click at [1045, 444] on div "PhonePe" at bounding box center [1067, 446] width 48 height 20
click at [1071, 446] on span "PhonePe" at bounding box center [1069, 444] width 42 height 17
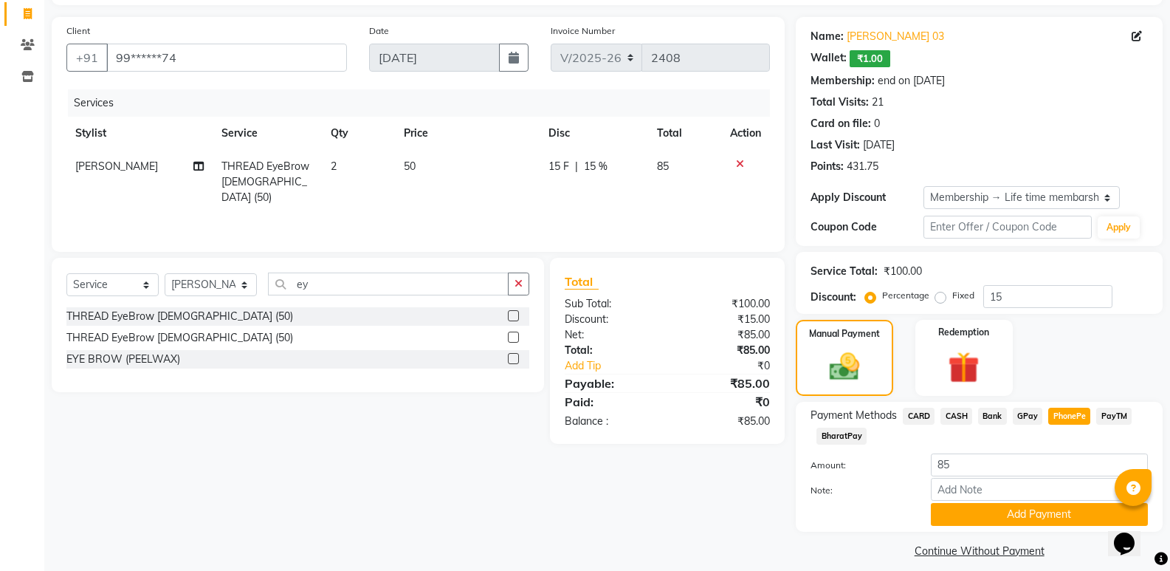
scroll to position [107, 0]
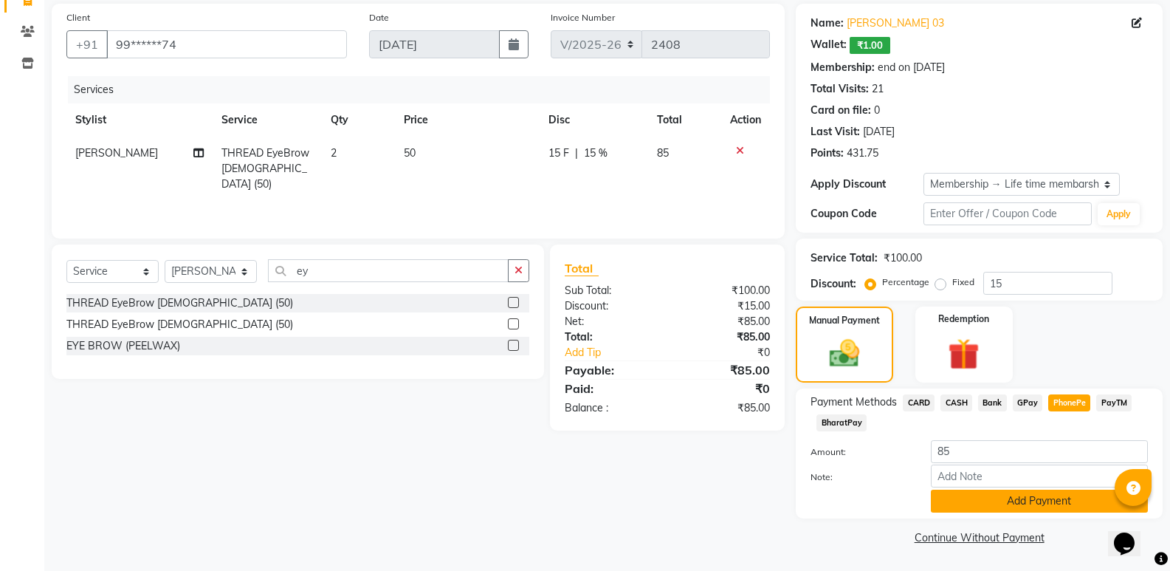
click at [986, 509] on button "Add Payment" at bounding box center [1039, 501] width 217 height 23
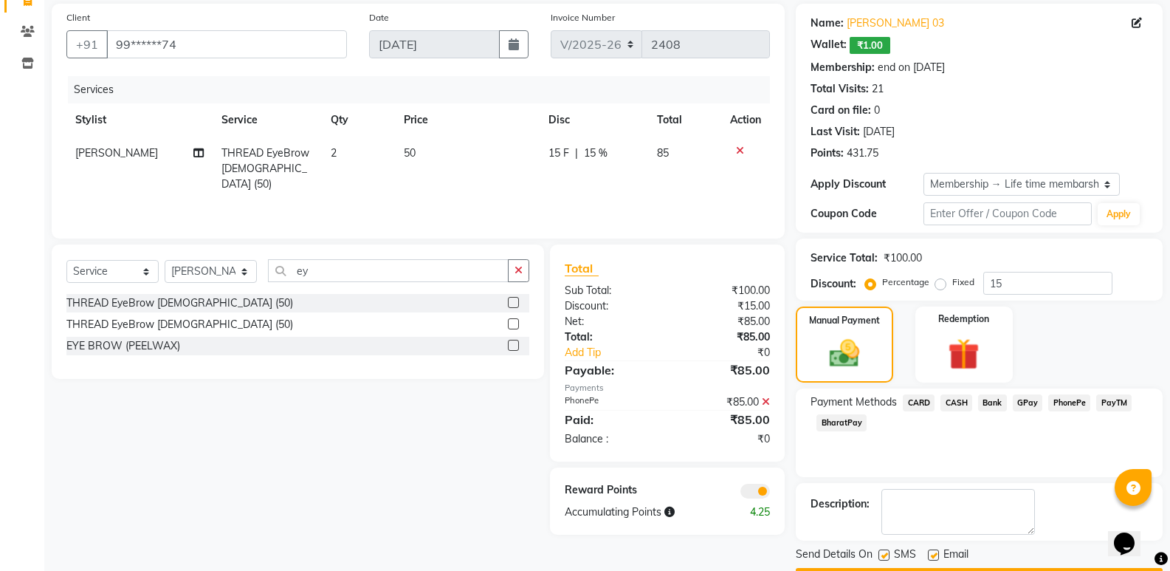
scroll to position [149, 0]
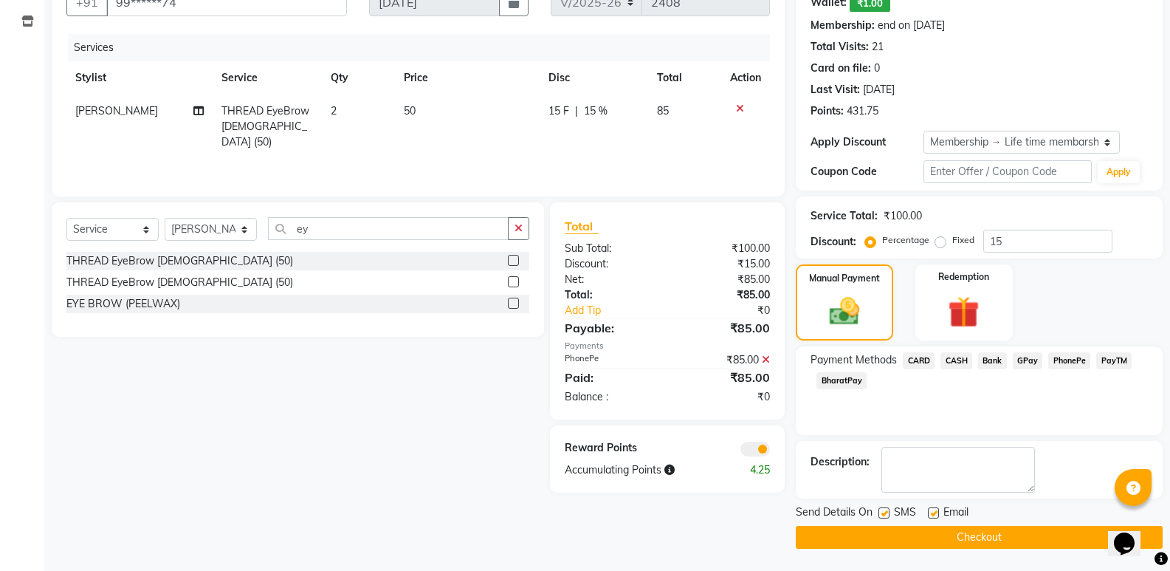
click at [987, 535] on button "Checkout" at bounding box center [979, 537] width 367 height 23
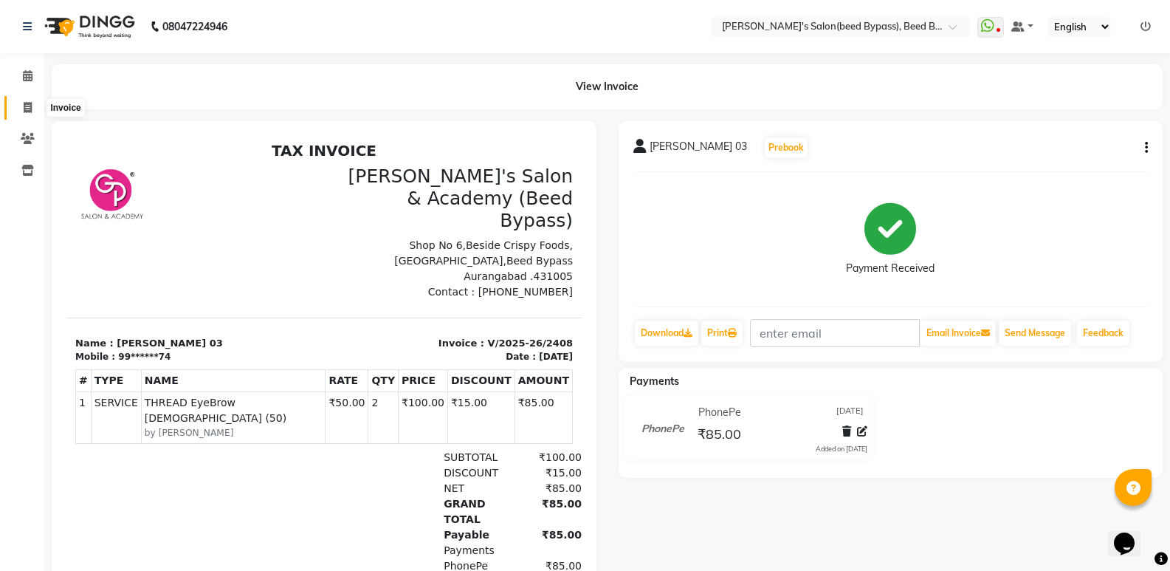
click at [37, 113] on span at bounding box center [28, 108] width 26 height 17
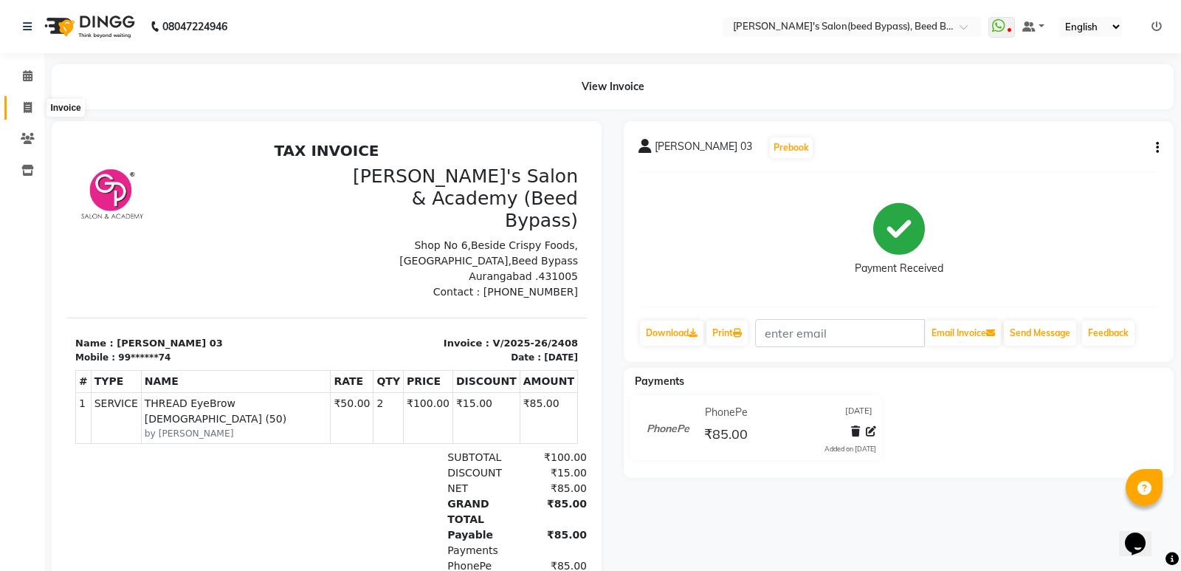
select select "service"
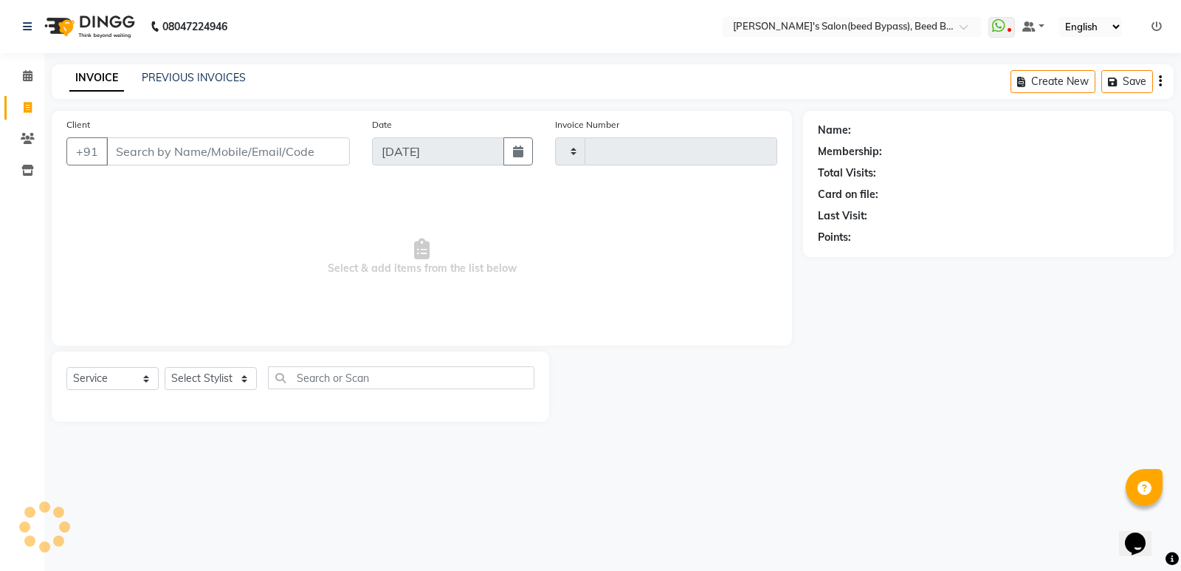
type input "2409"
select select "4176"
click at [202, 380] on select "Select Stylist [PERSON_NAME] manager [PERSON_NAME] V sagar [PERSON_NAME] [PERSO…" at bounding box center [211, 378] width 92 height 23
click at [379, 452] on div "08047224946 Select Location × Girja's Salon(beed Bypass), Beed Bypass WhatsApp …" at bounding box center [590, 285] width 1181 height 571
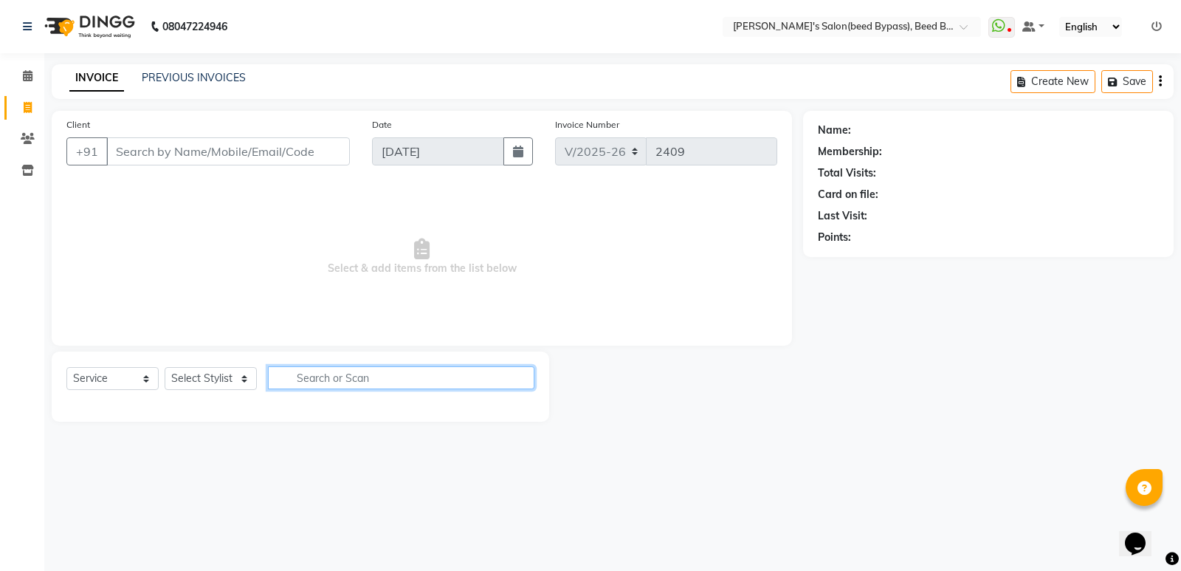
click at [306, 368] on input "text" at bounding box center [401, 377] width 267 height 23
type input "s"
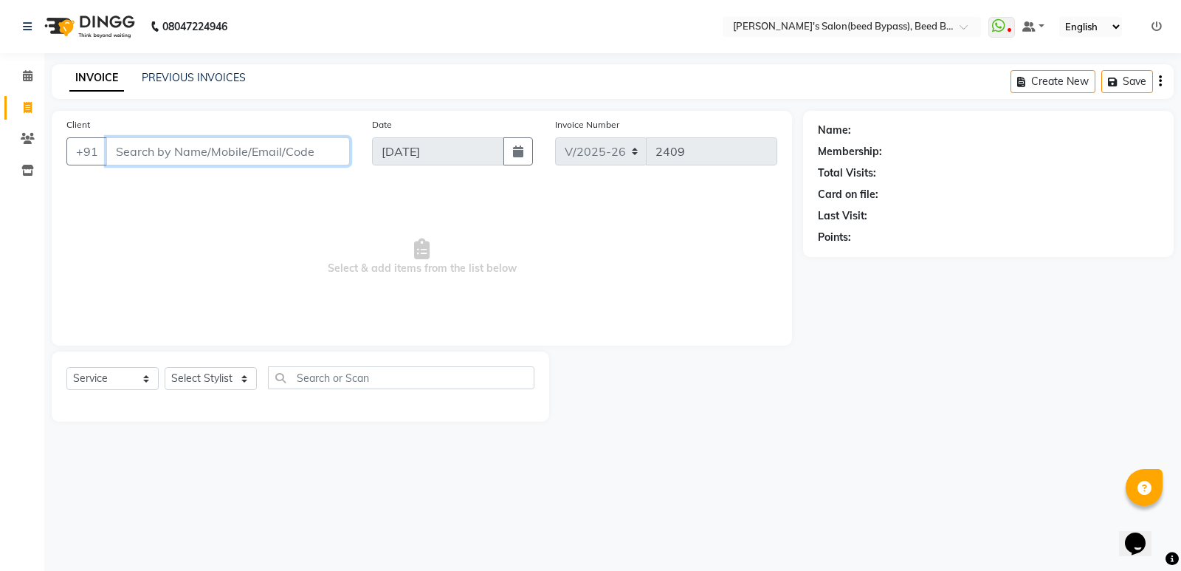
click at [154, 155] on input "Client" at bounding box center [228, 151] width 244 height 28
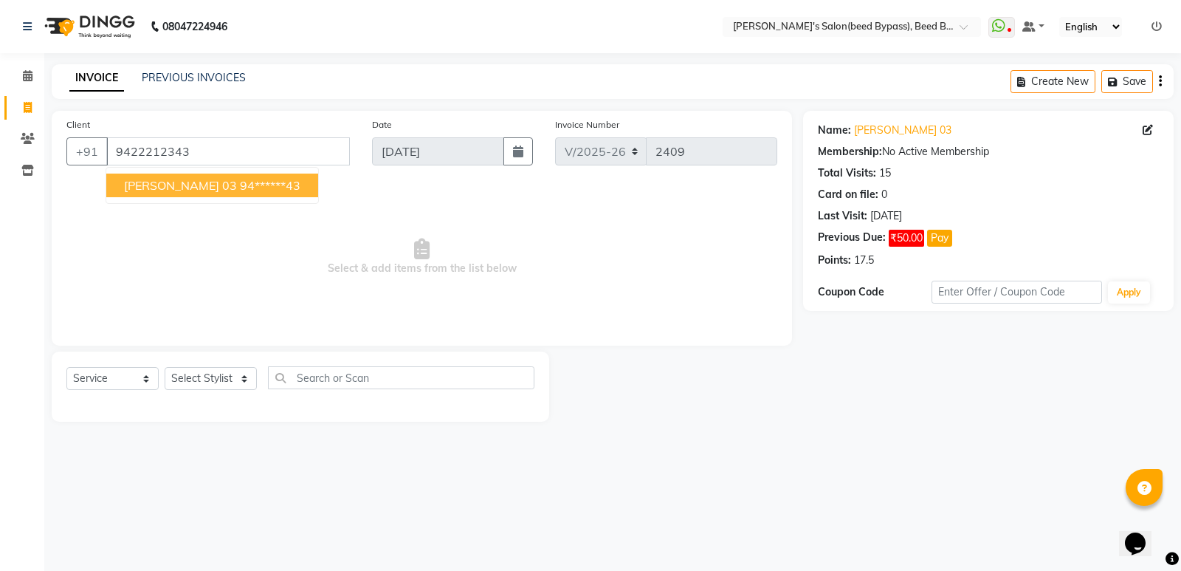
click at [174, 182] on span "[PERSON_NAME] 03" at bounding box center [180, 185] width 113 height 15
type input "94******43"
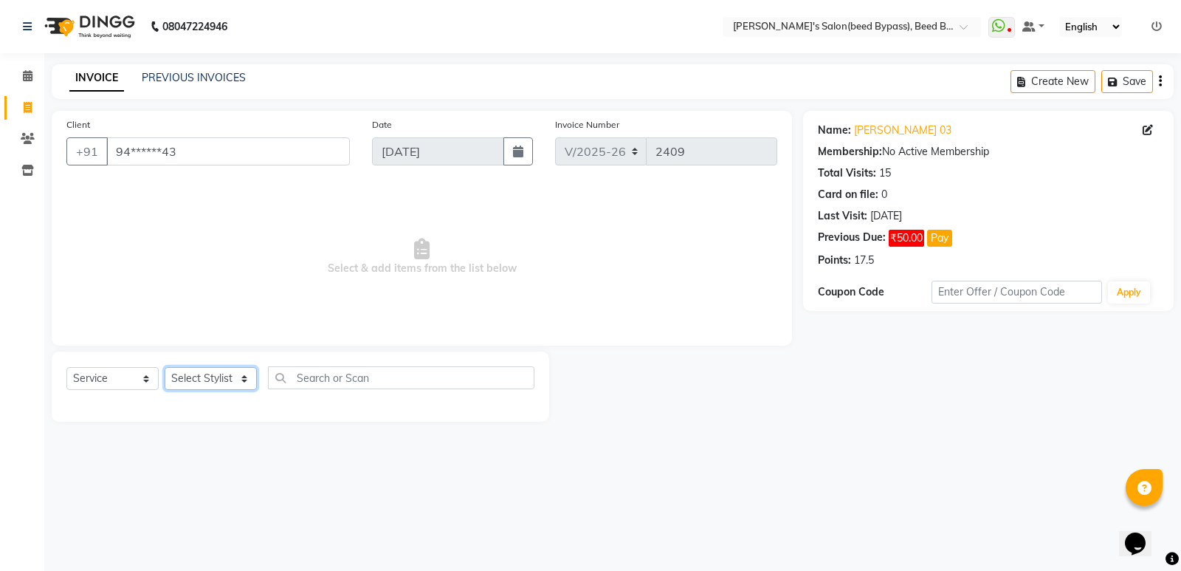
click at [213, 379] on select "Select Stylist [PERSON_NAME] manager [PERSON_NAME] V sagar [PERSON_NAME] [PERSO…" at bounding box center [211, 378] width 92 height 23
click at [326, 439] on main "INVOICE PREVIOUS INVOICES Create New Save Client +91 94******43 Date [DATE] Inv…" at bounding box center [612, 253] width 1137 height 379
click at [225, 371] on select "Select Stylist [PERSON_NAME] manager [PERSON_NAME] V sagar [PERSON_NAME] [PERSO…" at bounding box center [211, 378] width 92 height 23
select select "22808"
click at [165, 367] on select "Select Stylist [PERSON_NAME] manager [PERSON_NAME] V sagar [PERSON_NAME] [PERSO…" at bounding box center [211, 378] width 92 height 23
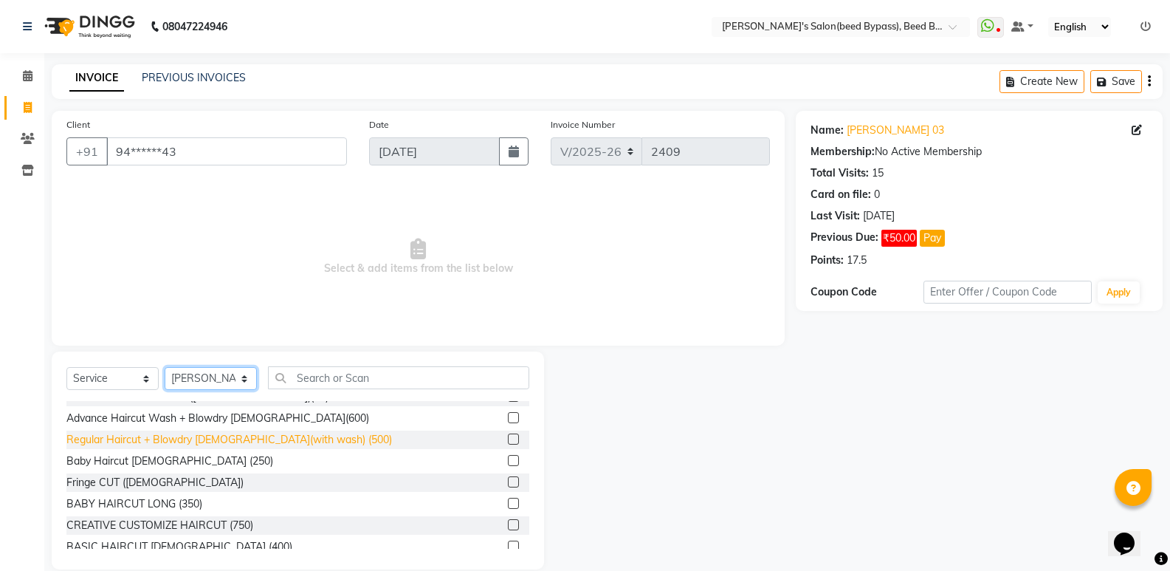
scroll to position [369, 0]
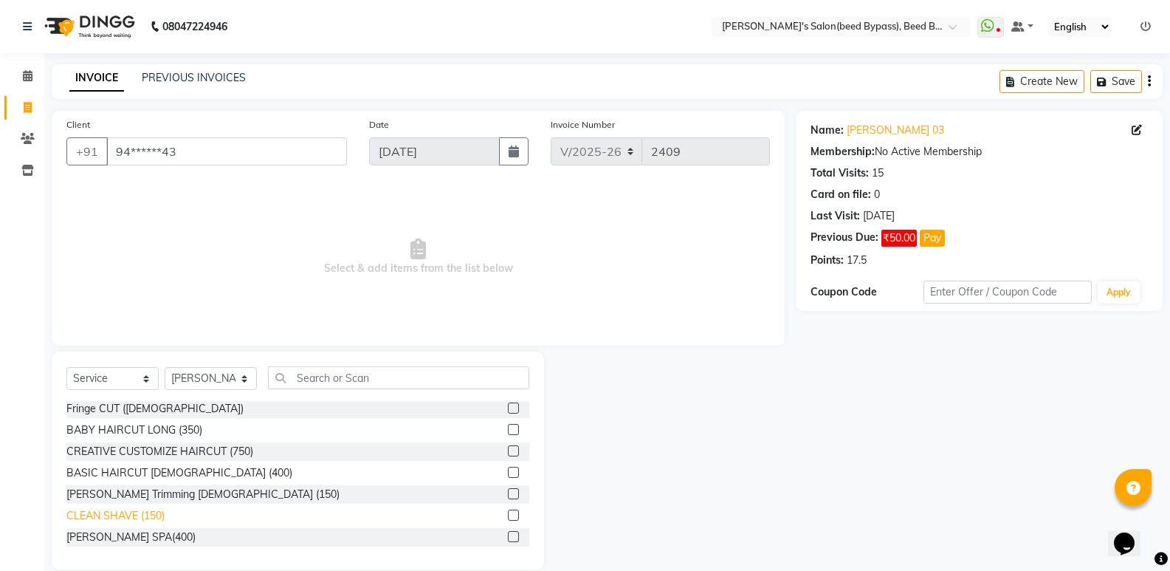
click at [121, 508] on div "CLEAN SHAVE (150)" at bounding box center [115, 516] width 98 height 16
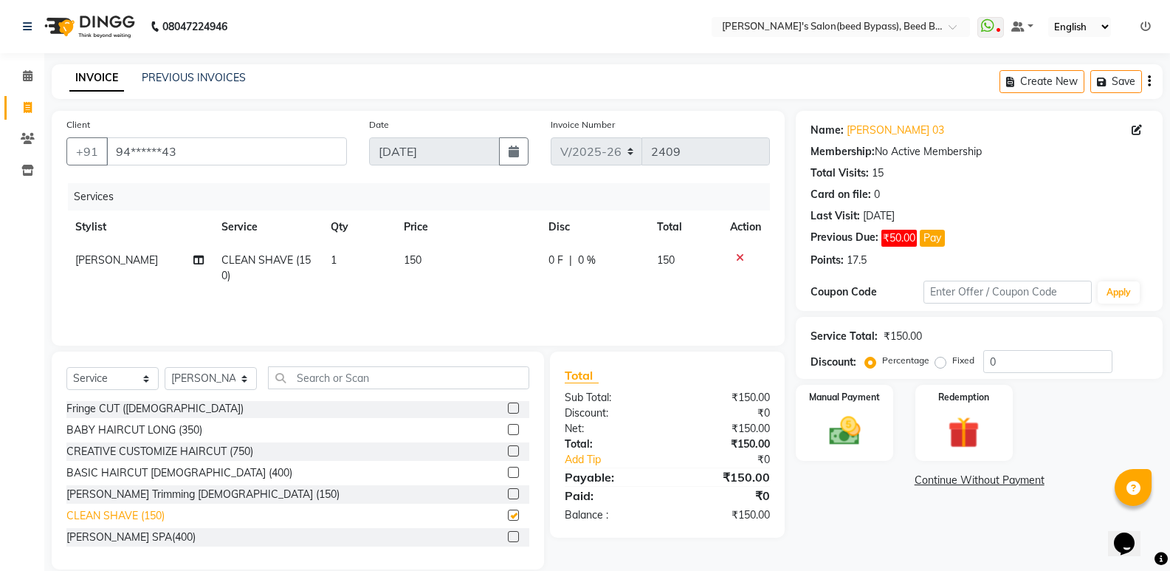
checkbox input "false"
click at [827, 442] on img at bounding box center [844, 431] width 52 height 38
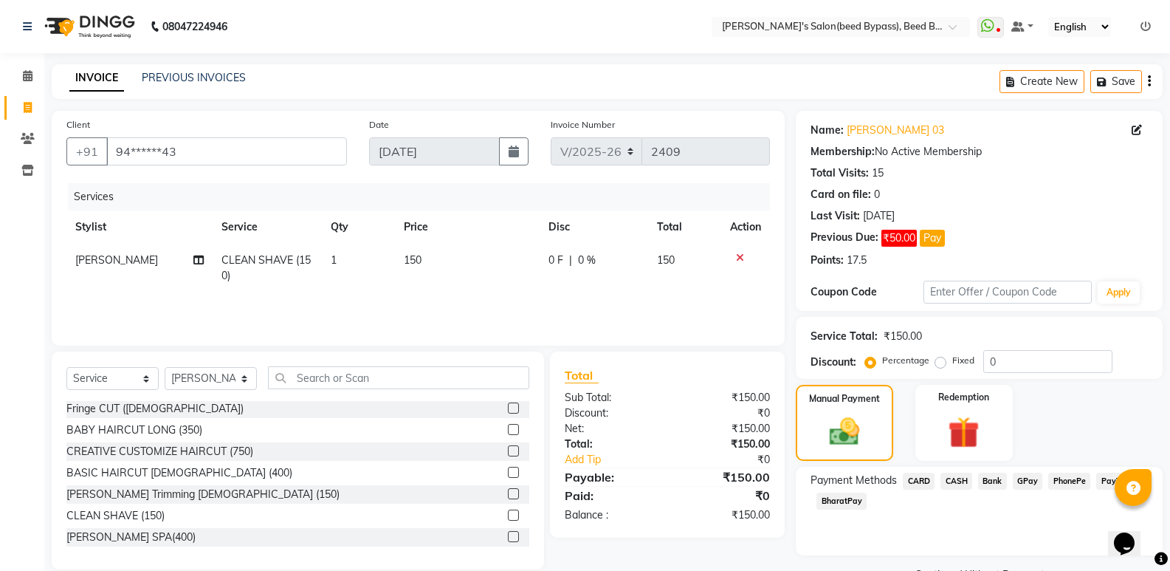
click at [1061, 480] on span "PhonePe" at bounding box center [1069, 481] width 42 height 17
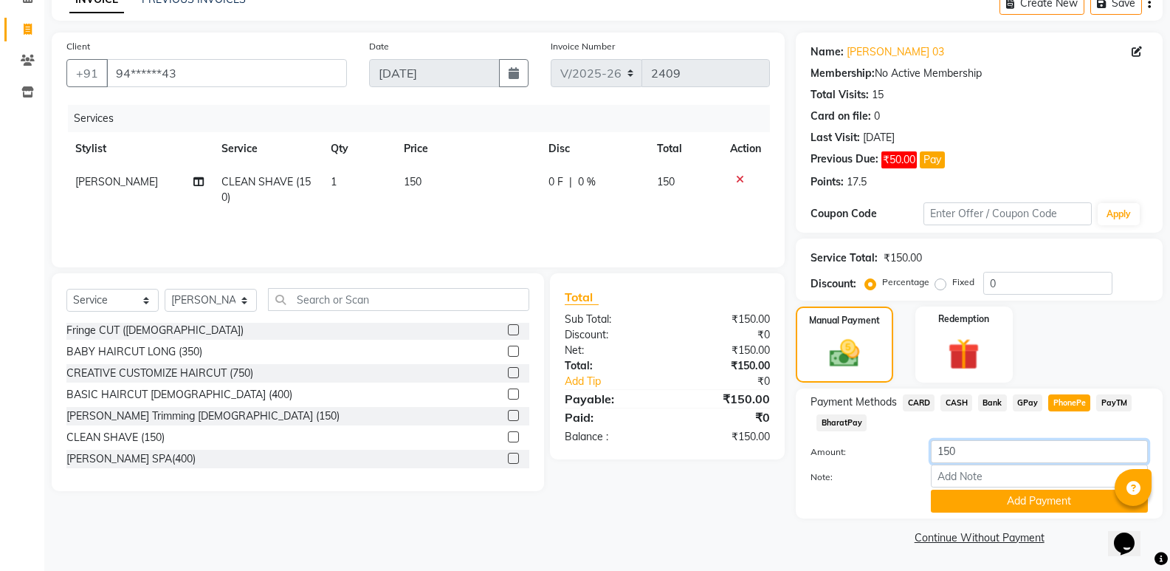
click at [1003, 442] on input "150" at bounding box center [1039, 451] width 217 height 23
type input "1"
type input "500"
click at [1000, 497] on button "Add Payment" at bounding box center [1039, 501] width 217 height 23
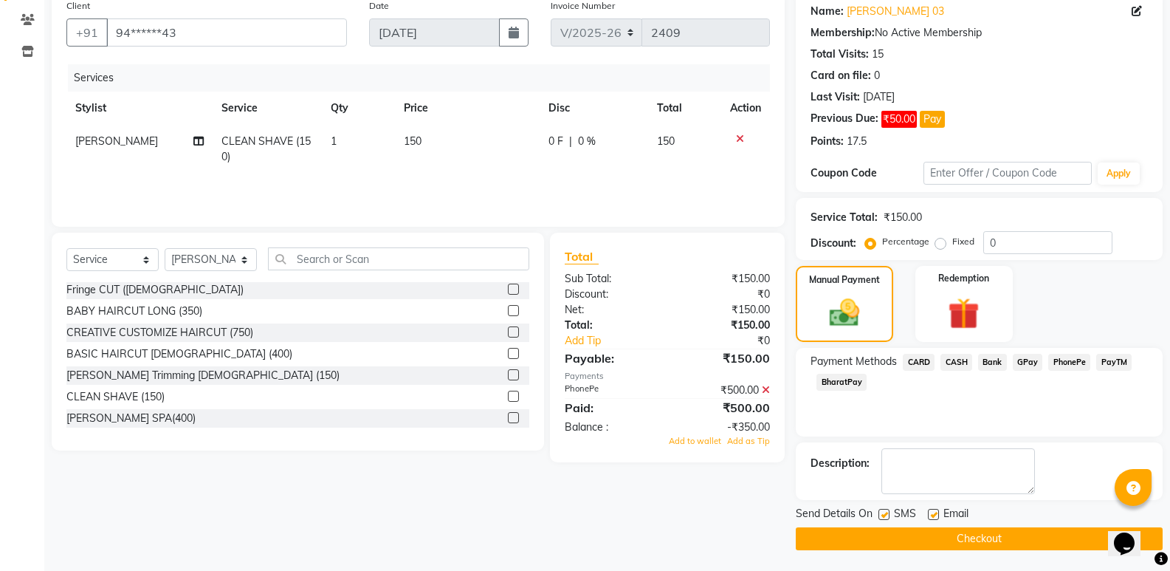
scroll to position [120, 0]
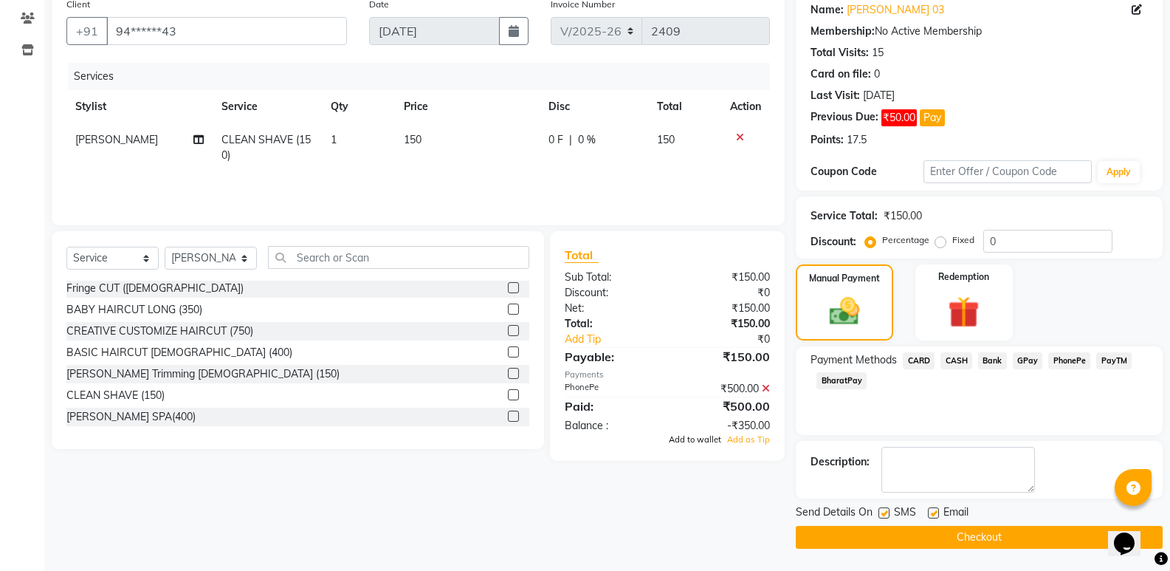
click at [683, 436] on span "Add to wallet" at bounding box center [695, 439] width 52 height 10
click at [962, 544] on button "Checkout" at bounding box center [979, 537] width 367 height 23
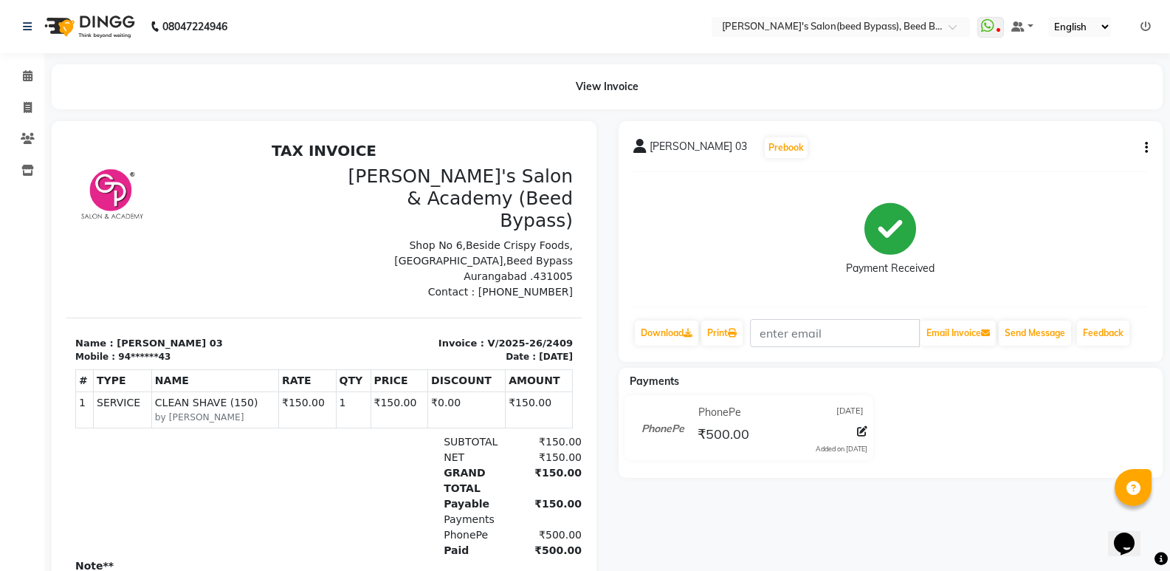
click at [177, 395] on span "CLEAN SHAVE (150)" at bounding box center [215, 403] width 120 height 16
click at [1146, 154] on button "button" at bounding box center [1143, 148] width 9 height 16
click at [1049, 158] on div "Edit Item Staff" at bounding box center [1073, 157] width 101 height 18
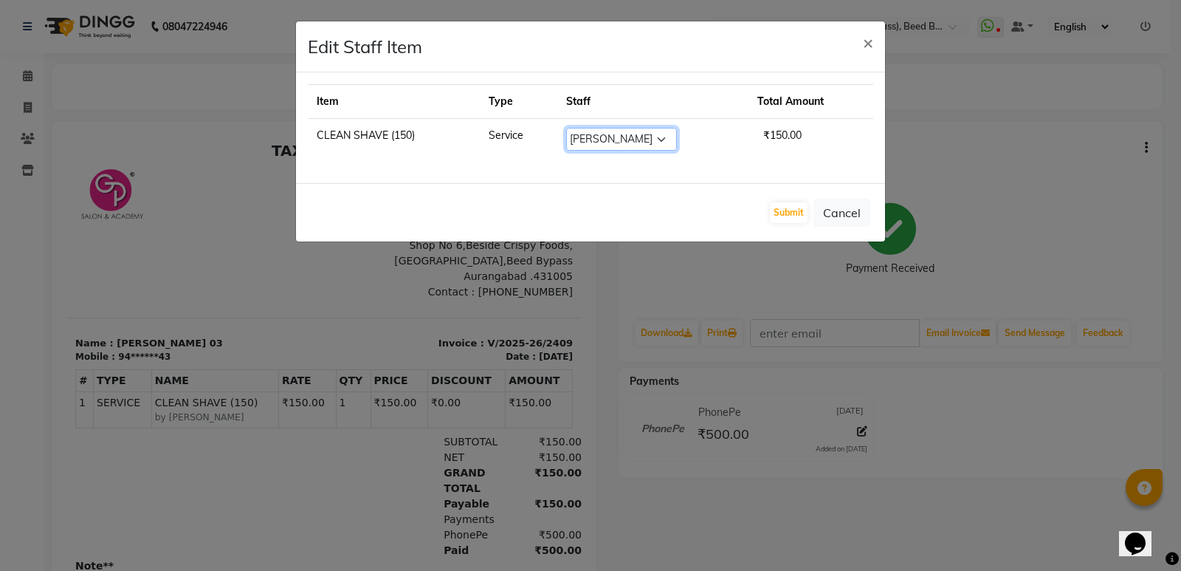
click at [656, 137] on select "Select [PERSON_NAME] manager [PERSON_NAME] V sagar [PERSON_NAME] [PERSON_NAME]" at bounding box center [621, 139] width 111 height 23
select select "28787"
click at [567, 128] on select "Select [PERSON_NAME] manager [PERSON_NAME] V sagar [PERSON_NAME] [PERSON_NAME]" at bounding box center [621, 139] width 111 height 23
click at [796, 214] on button "Submit" at bounding box center [789, 212] width 38 height 21
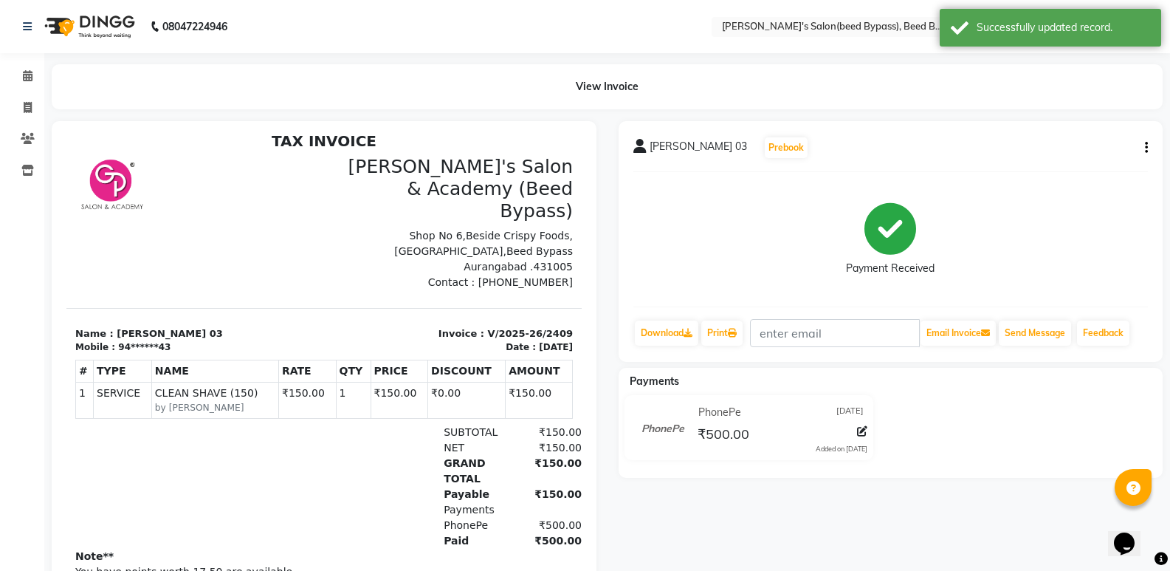
scroll to position [12, 0]
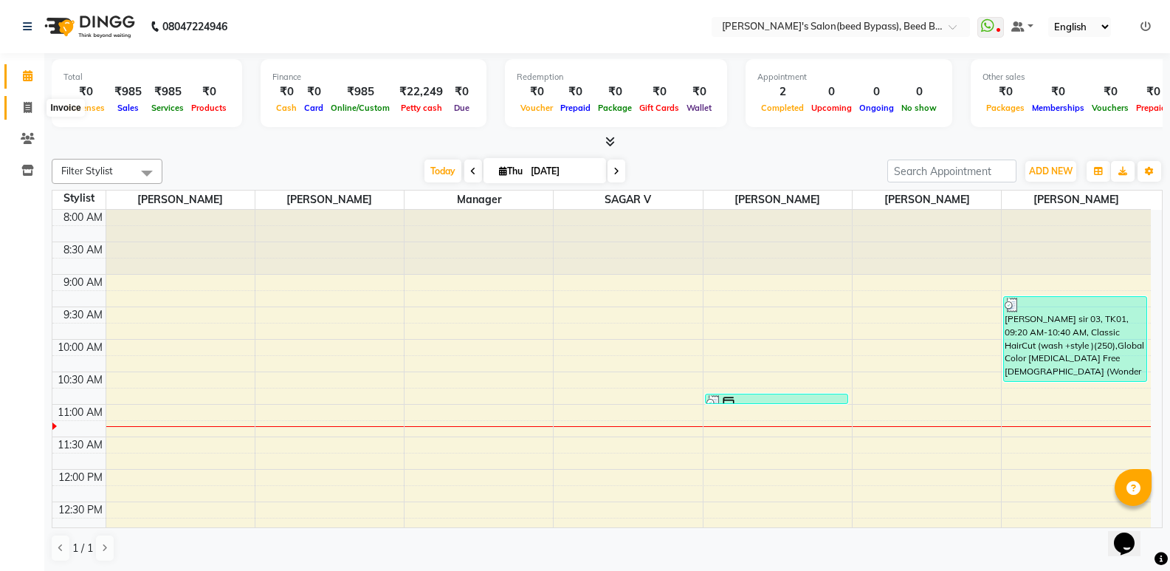
click at [19, 109] on span at bounding box center [28, 108] width 26 height 17
select select "service"
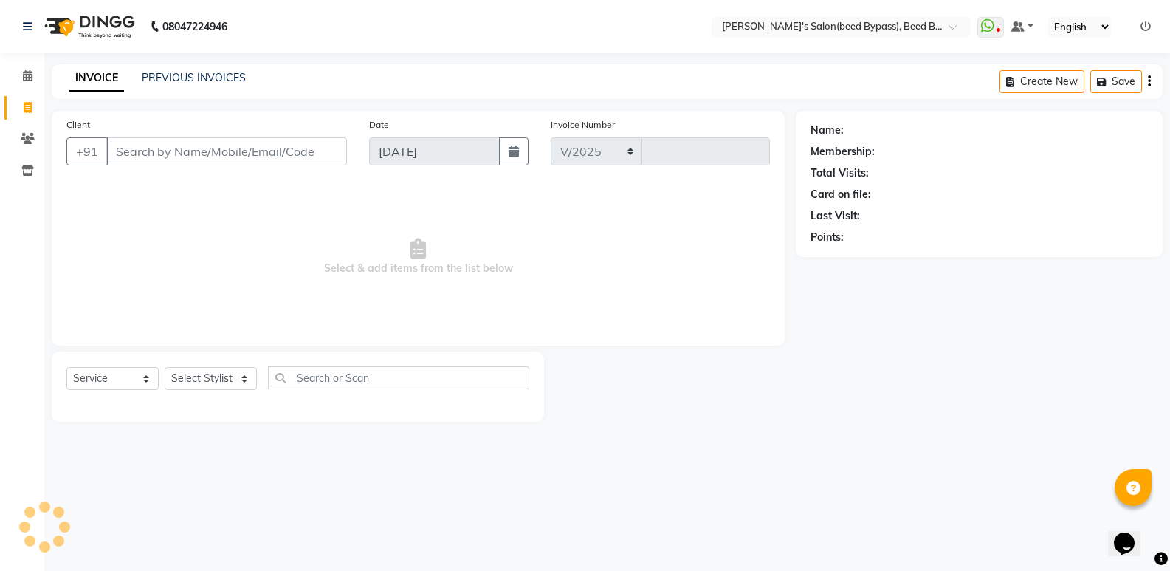
select select "4176"
type input "2410"
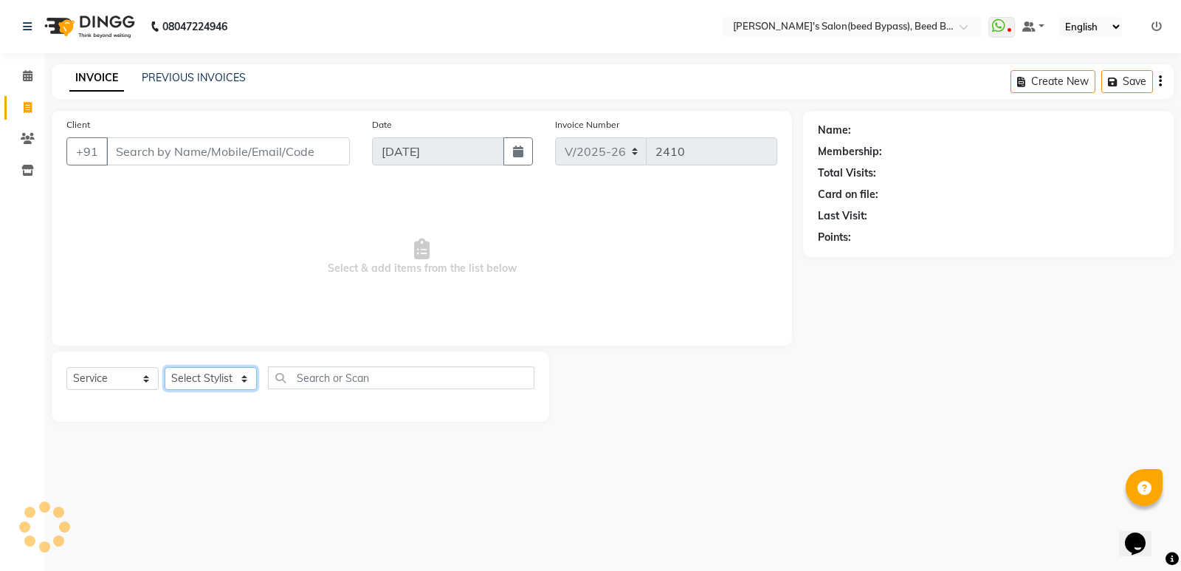
drag, startPoint x: 208, startPoint y: 372, endPoint x: 210, endPoint y: 389, distance: 17.0
click at [208, 372] on select "Select Stylist [PERSON_NAME] manager [PERSON_NAME] V sagar [PERSON_NAME] [PERSO…" at bounding box center [211, 378] width 92 height 23
select select "22808"
click at [165, 367] on select "Select Stylist [PERSON_NAME] manager [PERSON_NAME] V sagar [PERSON_NAME] [PERSO…" at bounding box center [211, 378] width 92 height 23
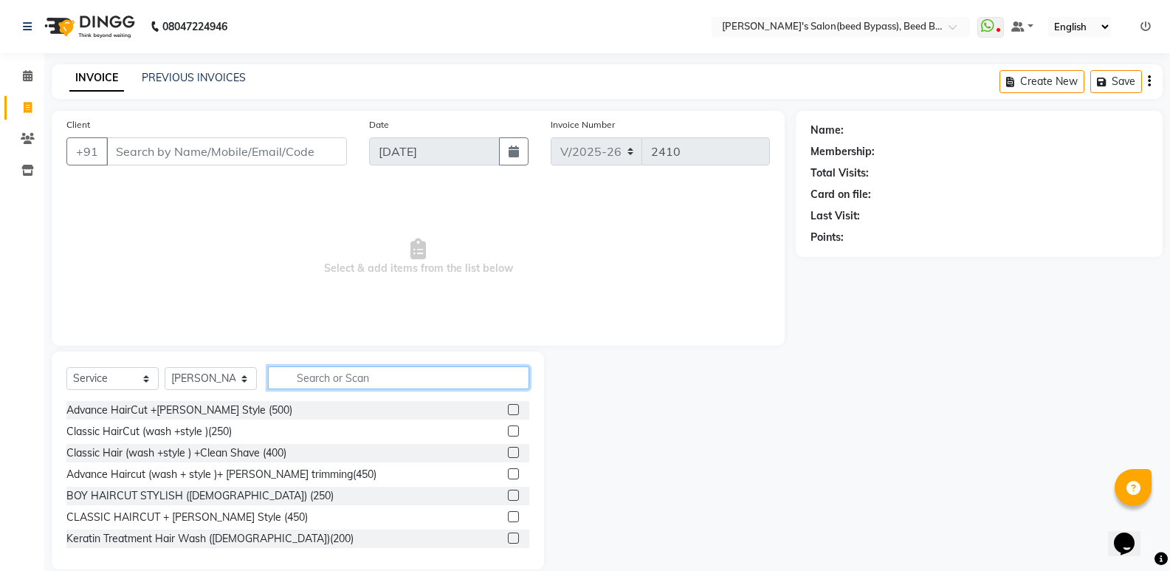
click at [368, 371] on input "text" at bounding box center [398, 377] width 261 height 23
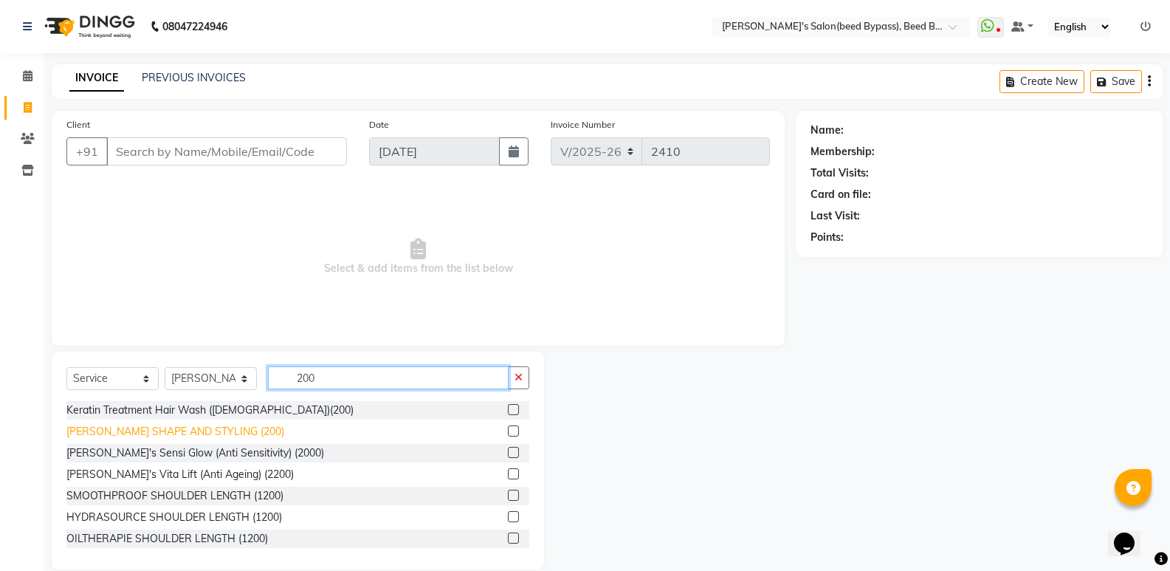
type input "200"
click at [219, 430] on div "[PERSON_NAME] SHAPE AND STYLING (200)" at bounding box center [175, 432] width 218 height 16
checkbox input "false"
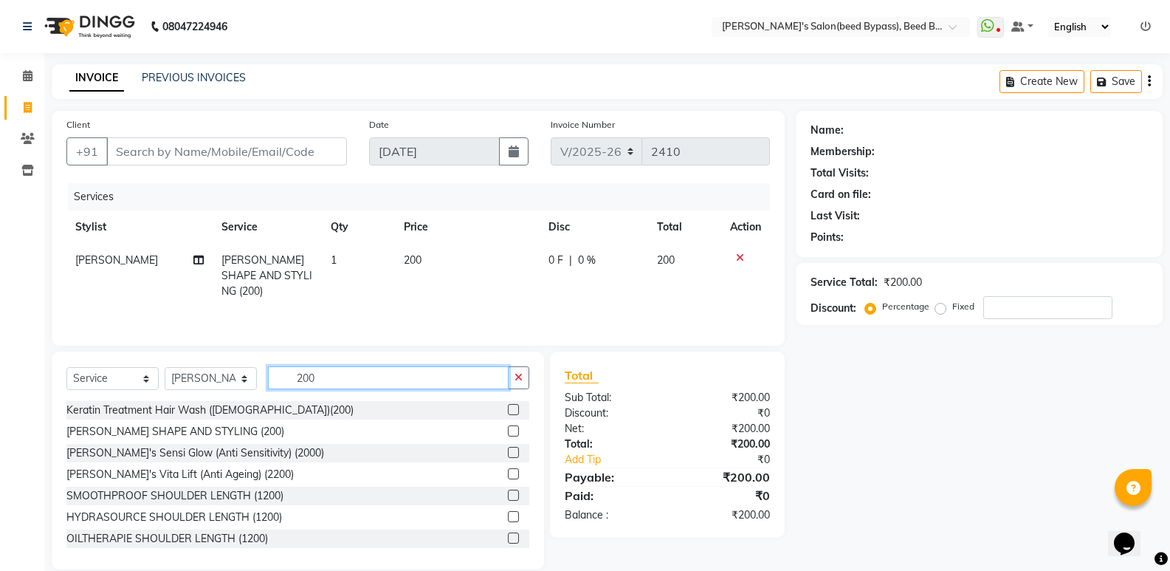
click at [346, 386] on input "200" at bounding box center [388, 377] width 241 height 23
type input "2"
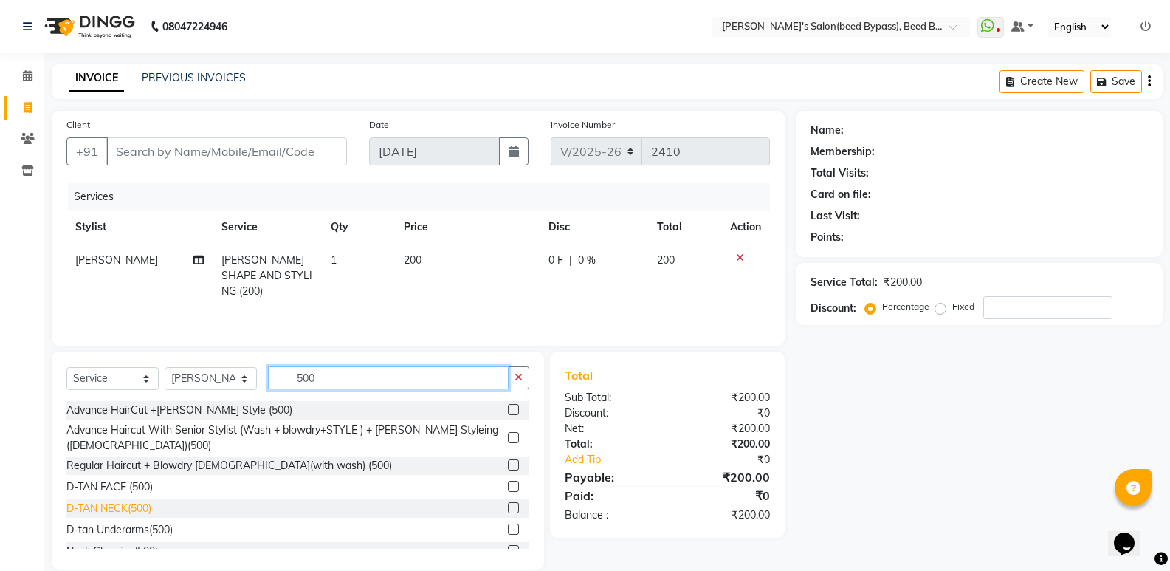
type input "500"
click at [132, 507] on div "D-TAN NECK(500)" at bounding box center [108, 509] width 85 height 16
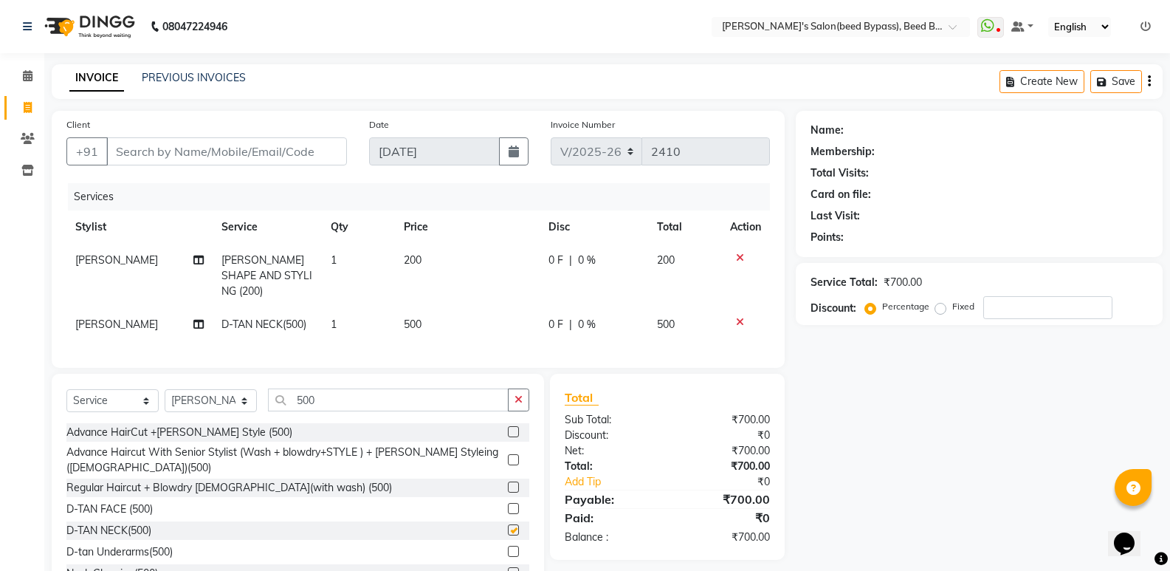
checkbox input "false"
click at [408, 317] on span "500" at bounding box center [413, 323] width 18 height 13
select select "22808"
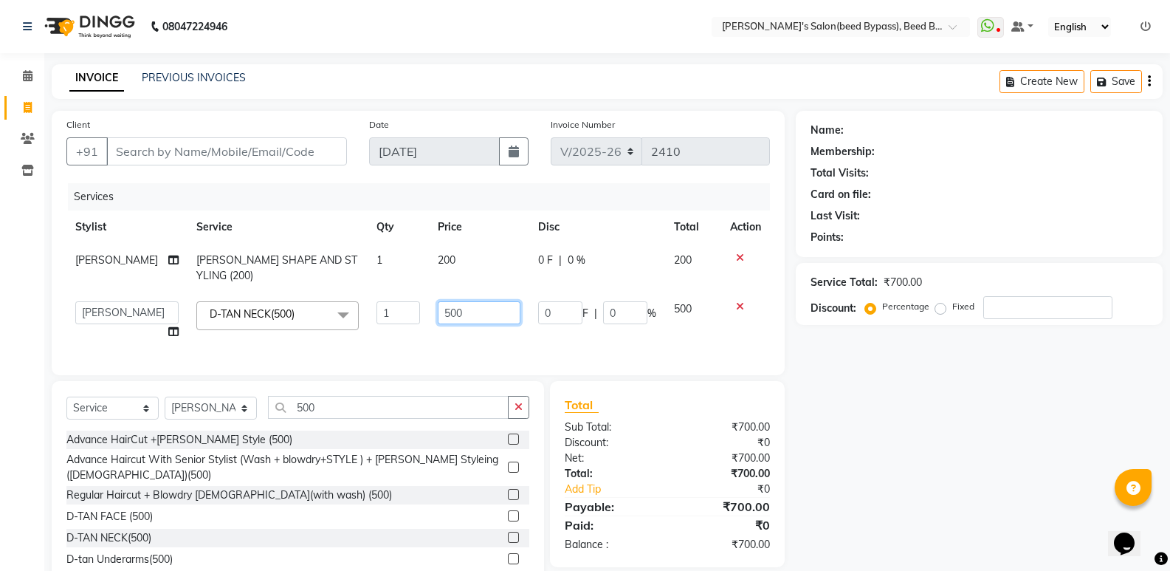
click at [438, 312] on input "500" at bounding box center [479, 312] width 83 height 23
type input "200"
click at [509, 337] on div "Services Stylist Service Qty Price Disc Total Action PAVAN BEARD SHAPE AND STYL…" at bounding box center [418, 271] width 704 height 177
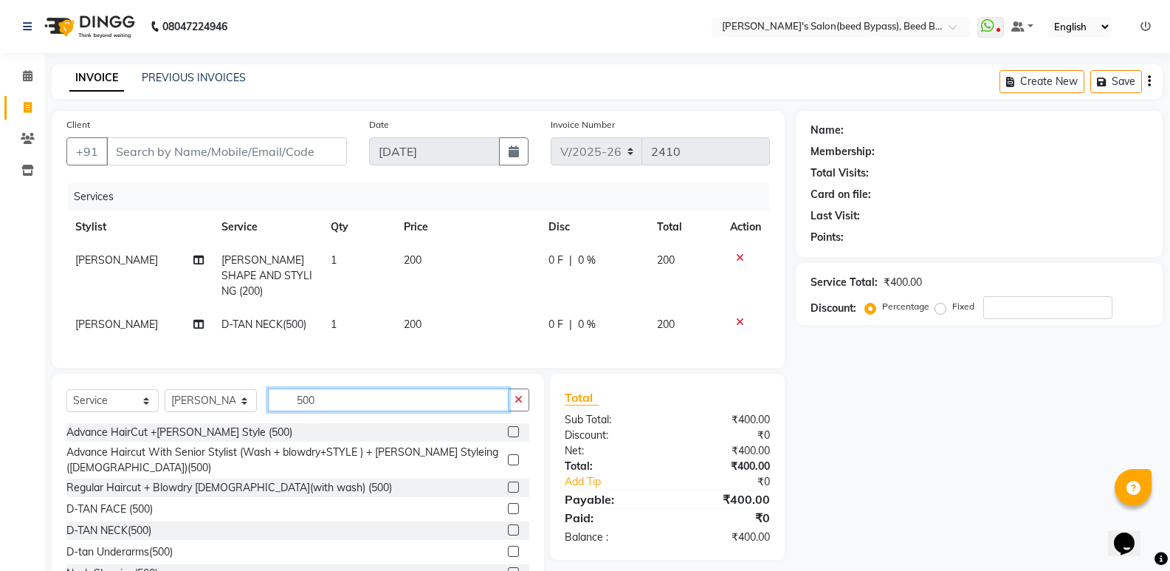
click at [384, 399] on input "500" at bounding box center [388, 399] width 241 height 23
type input "5"
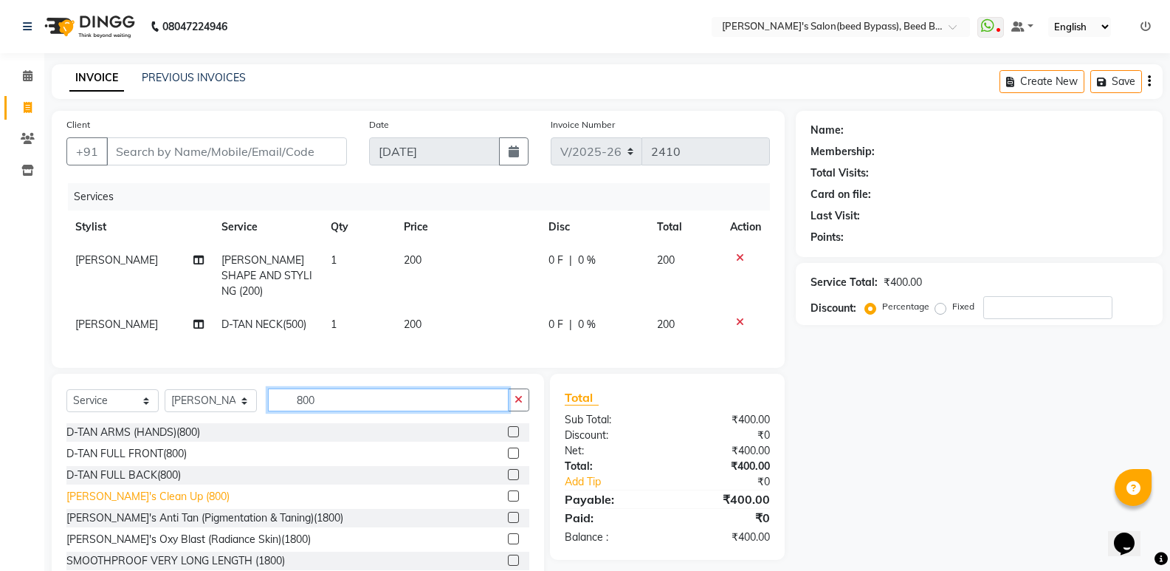
type input "800"
click at [172, 495] on div "[PERSON_NAME]'s Clean Up (800)" at bounding box center [147, 497] width 163 height 16
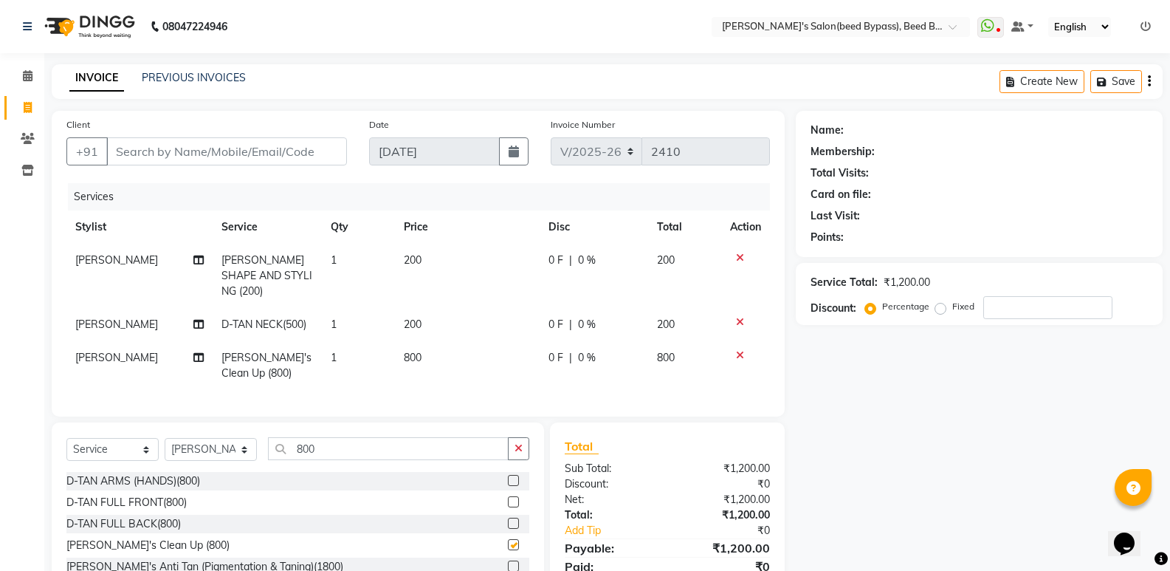
checkbox input "false"
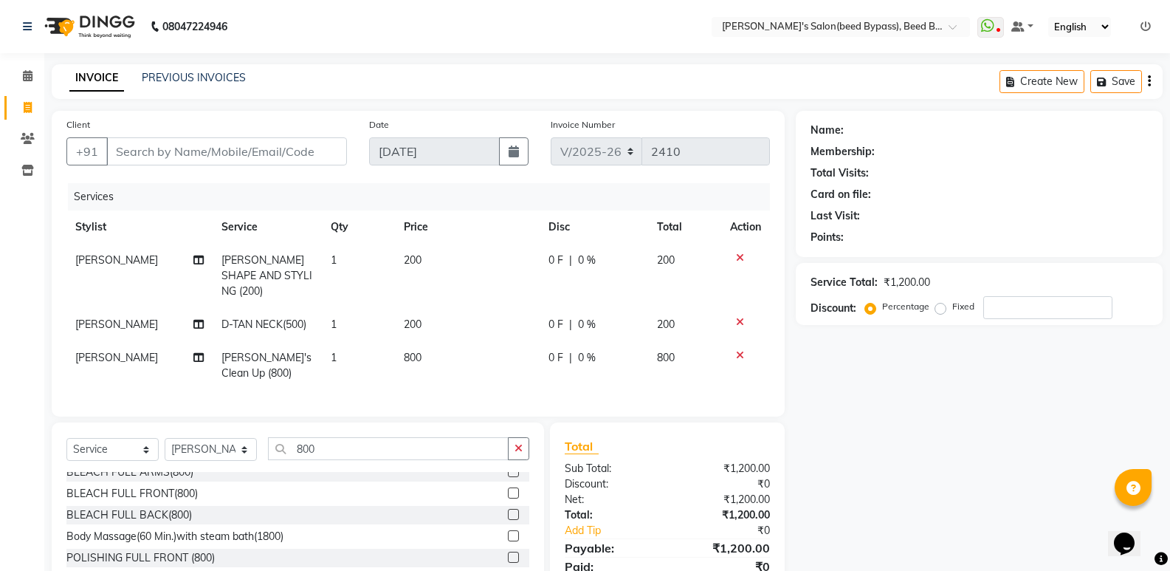
scroll to position [295, 0]
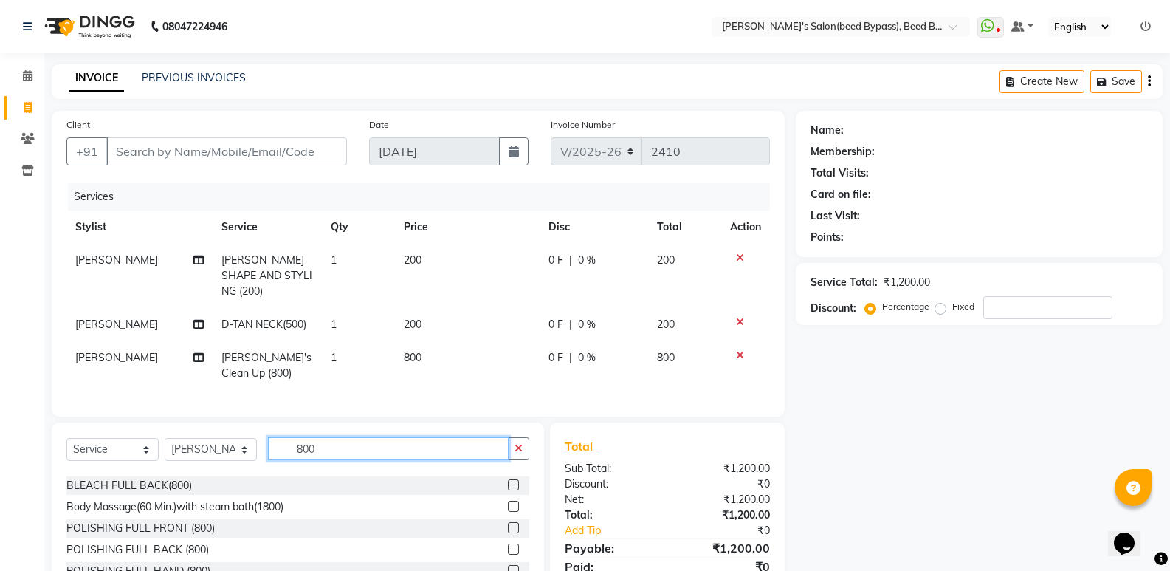
click at [396, 442] on input "800" at bounding box center [388, 448] width 241 height 23
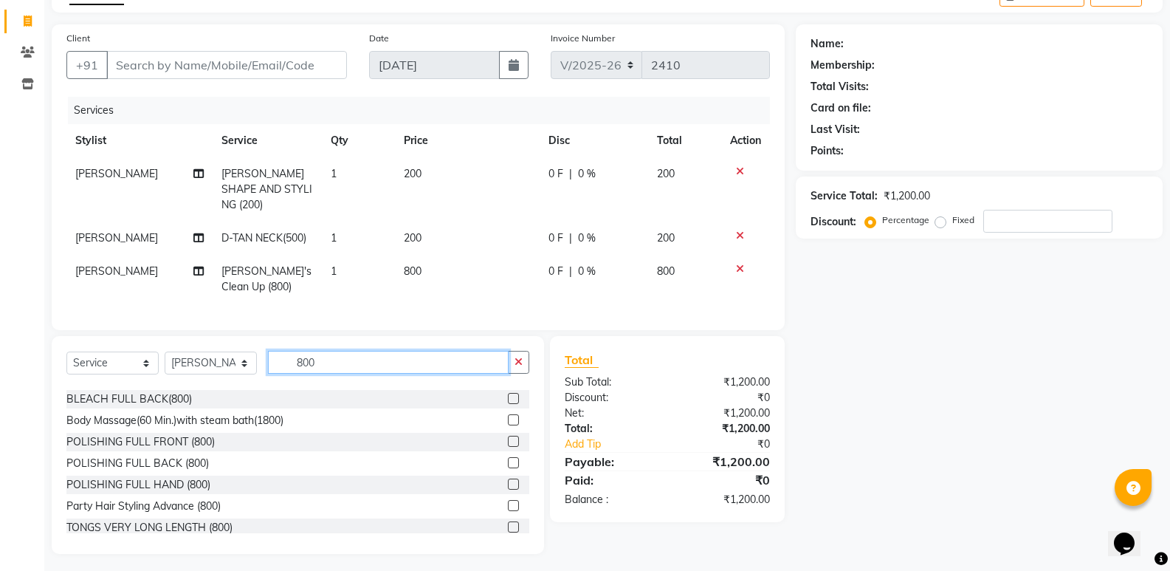
scroll to position [87, 0]
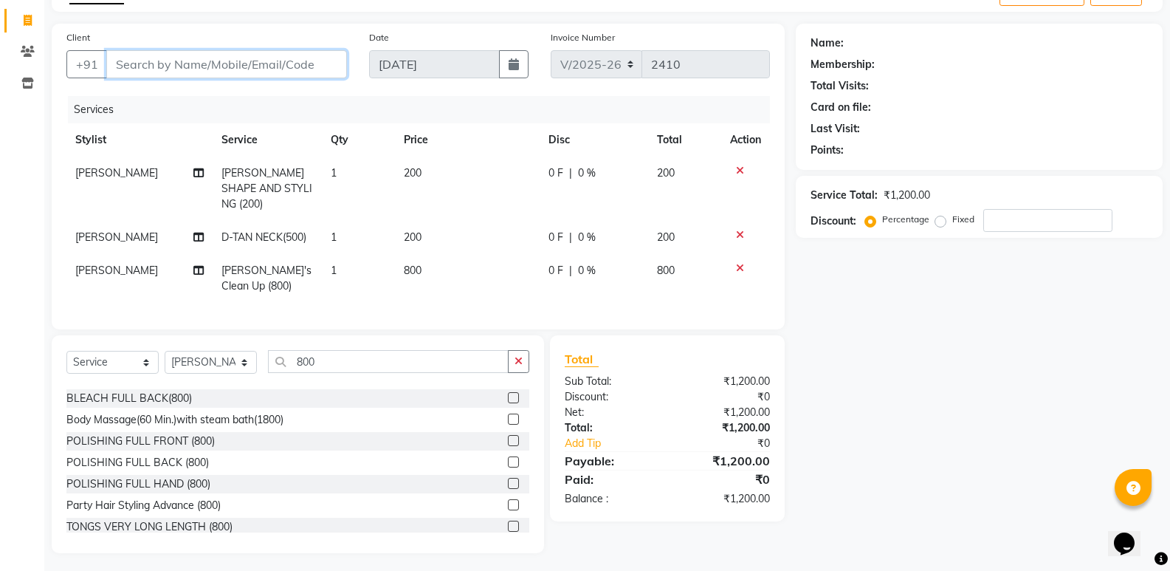
click at [238, 72] on input "Client" at bounding box center [226, 64] width 241 height 28
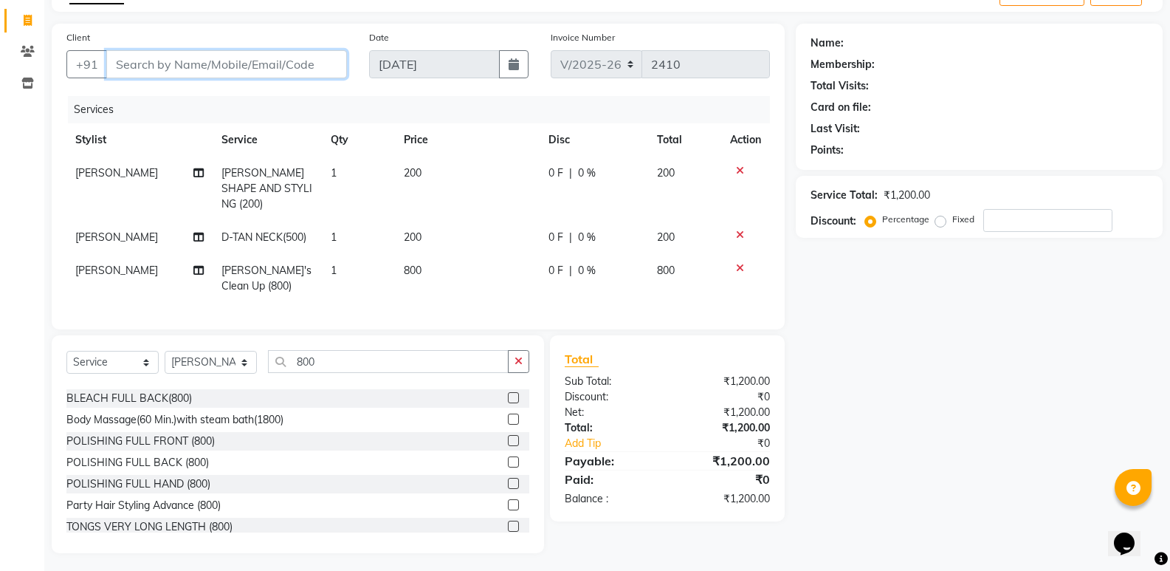
type input "8"
type input "0"
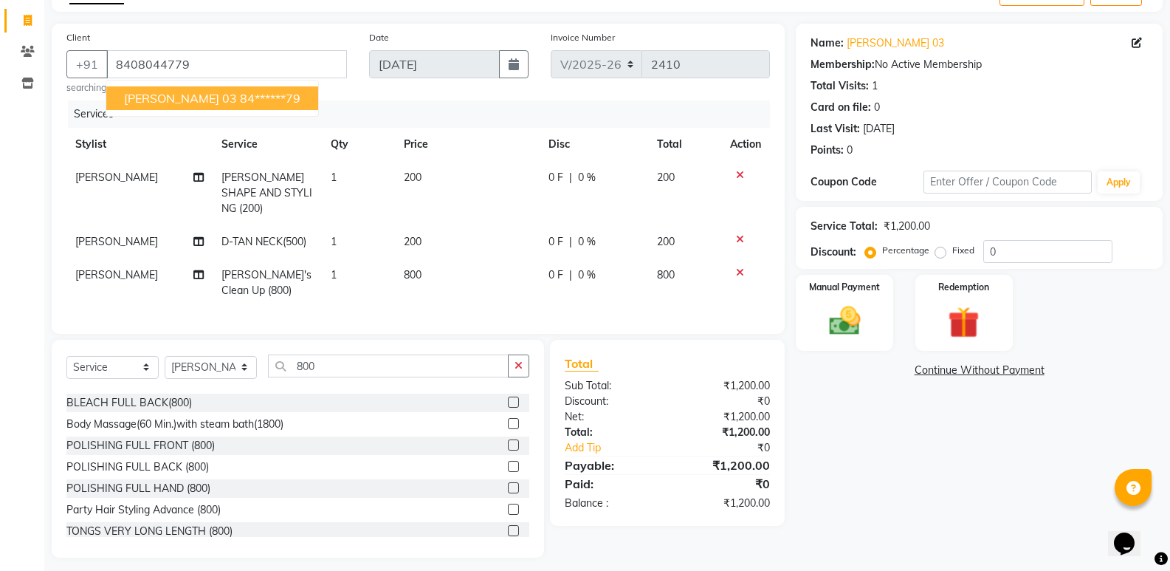
click at [188, 100] on span "shubham kanke 03" at bounding box center [180, 98] width 113 height 15
type input "84******79"
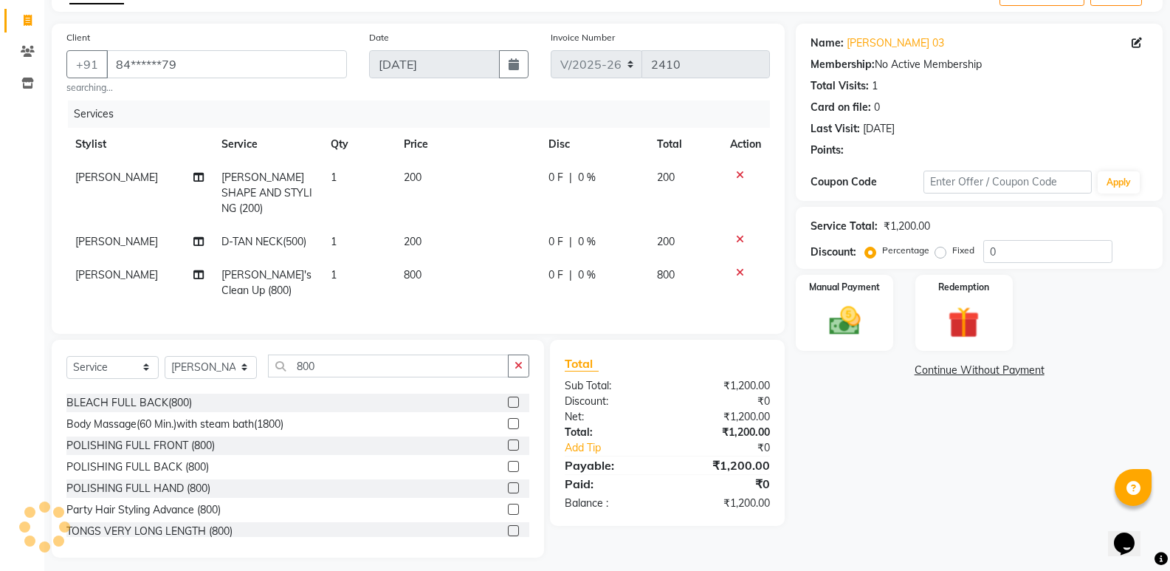
scroll to position [92, 0]
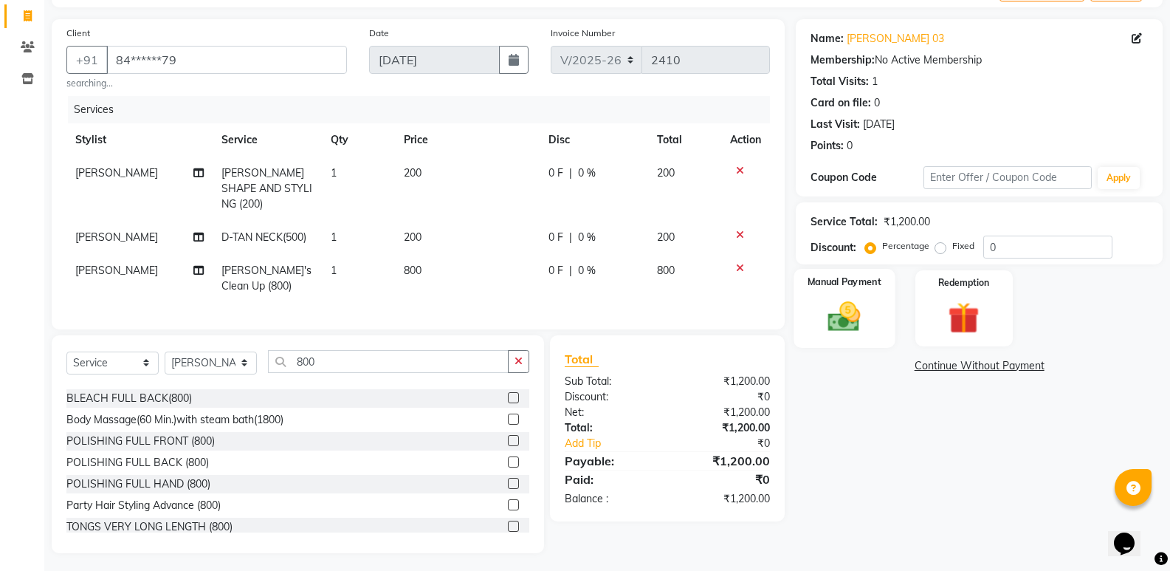
click at [842, 303] on img at bounding box center [844, 317] width 52 height 38
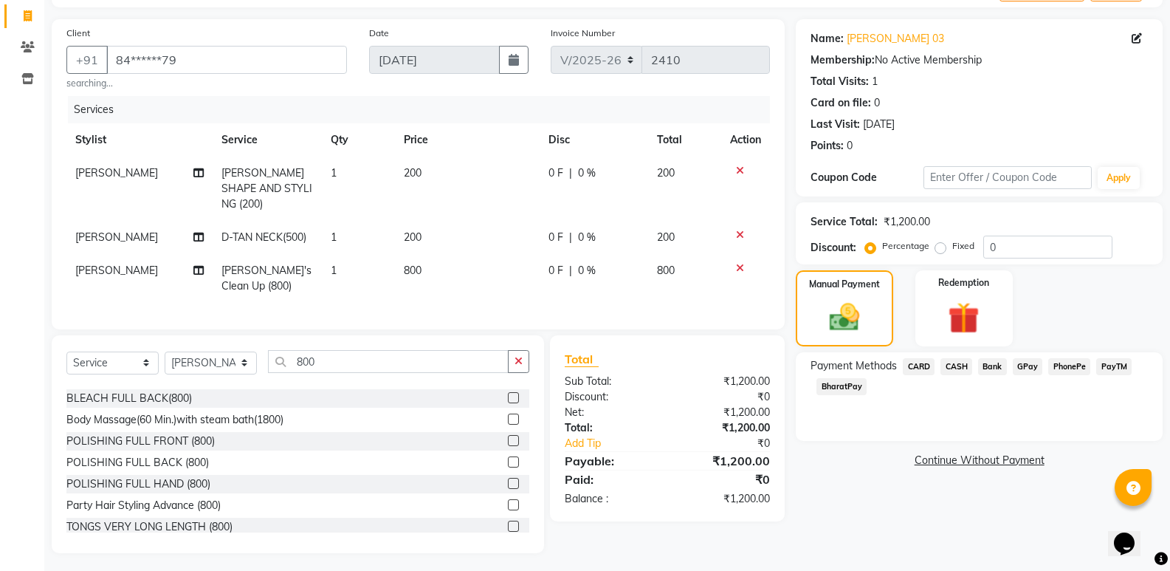
click at [1073, 364] on span "PhonePe" at bounding box center [1069, 366] width 42 height 17
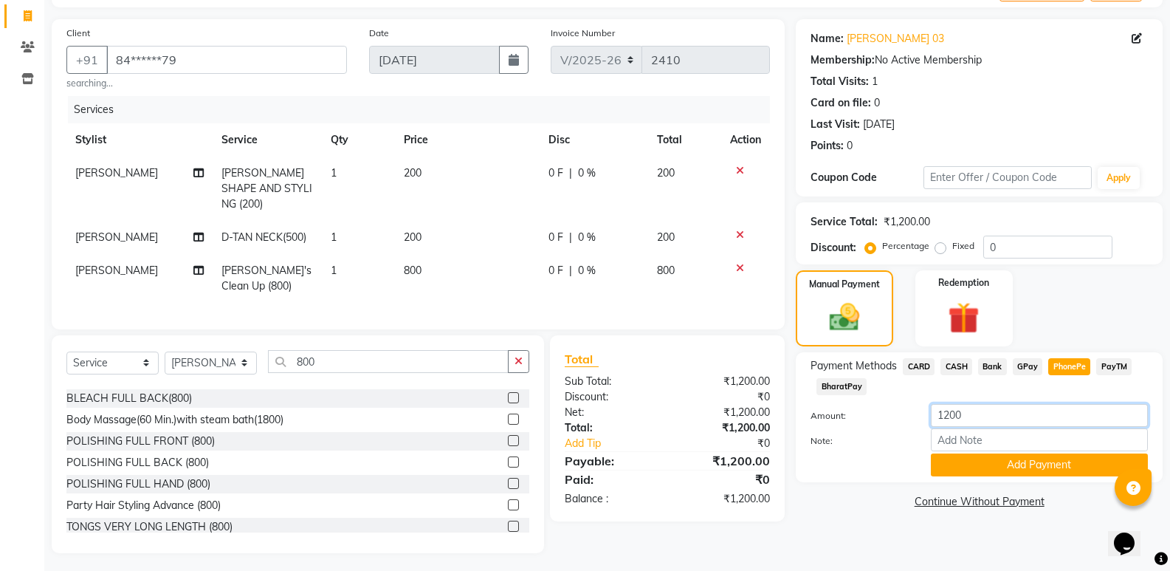
click at [1014, 422] on input "1200" at bounding box center [1039, 415] width 217 height 23
click at [1035, 467] on button "Add Payment" at bounding box center [1039, 464] width 217 height 23
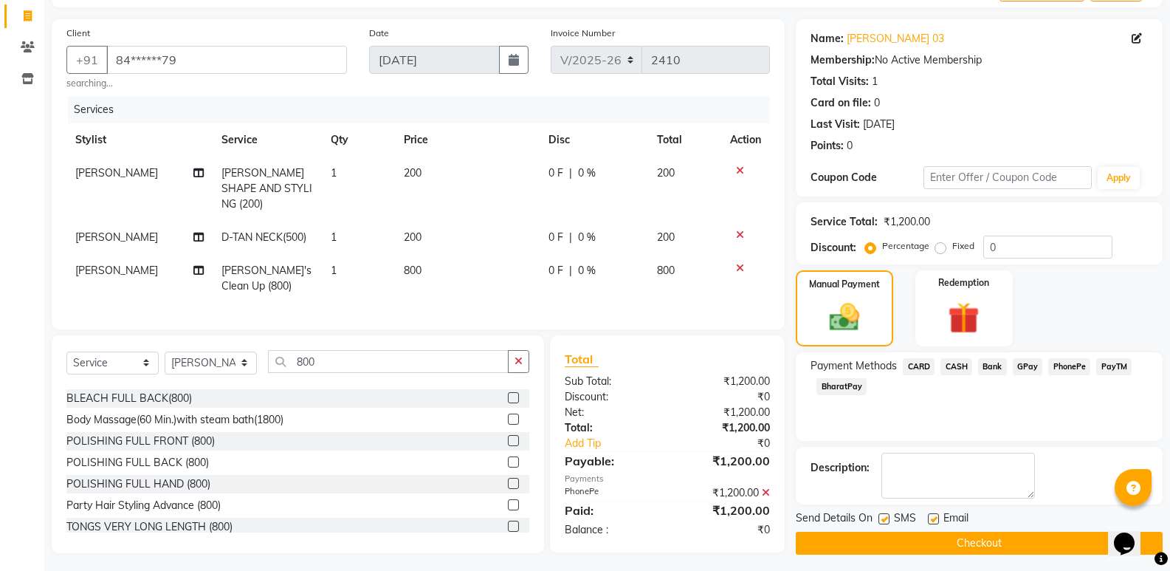
scroll to position [97, 0]
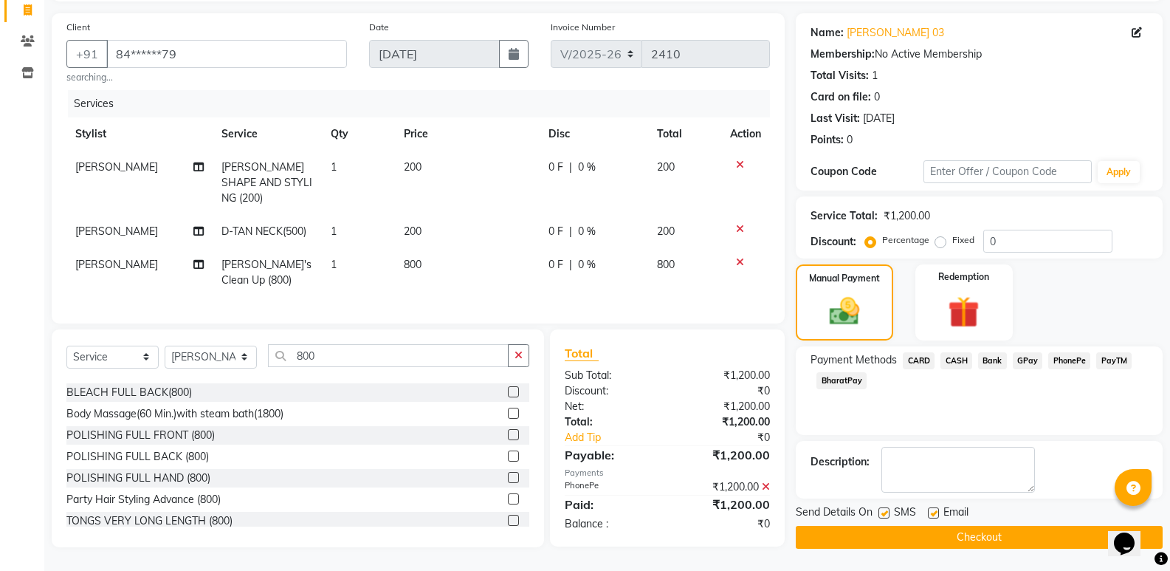
click at [964, 532] on button "Checkout" at bounding box center [979, 537] width 367 height 23
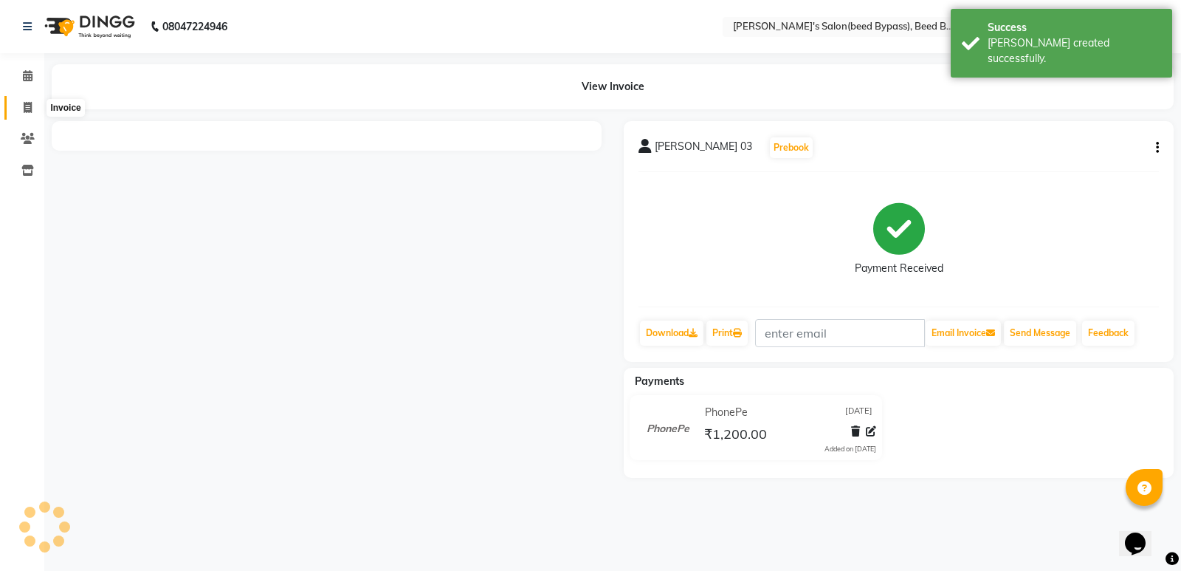
click at [30, 102] on icon at bounding box center [28, 107] width 8 height 11
select select "service"
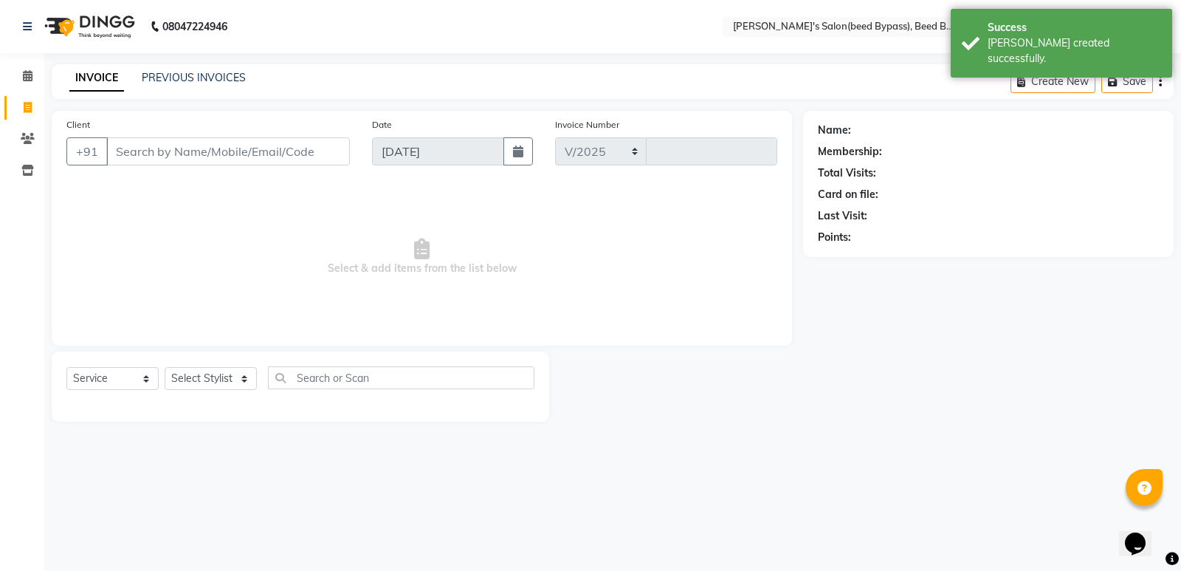
select select "4176"
type input "2411"
click at [214, 134] on div "Client +91" at bounding box center [208, 147] width 306 height 61
click at [212, 149] on input "Client" at bounding box center [228, 151] width 244 height 28
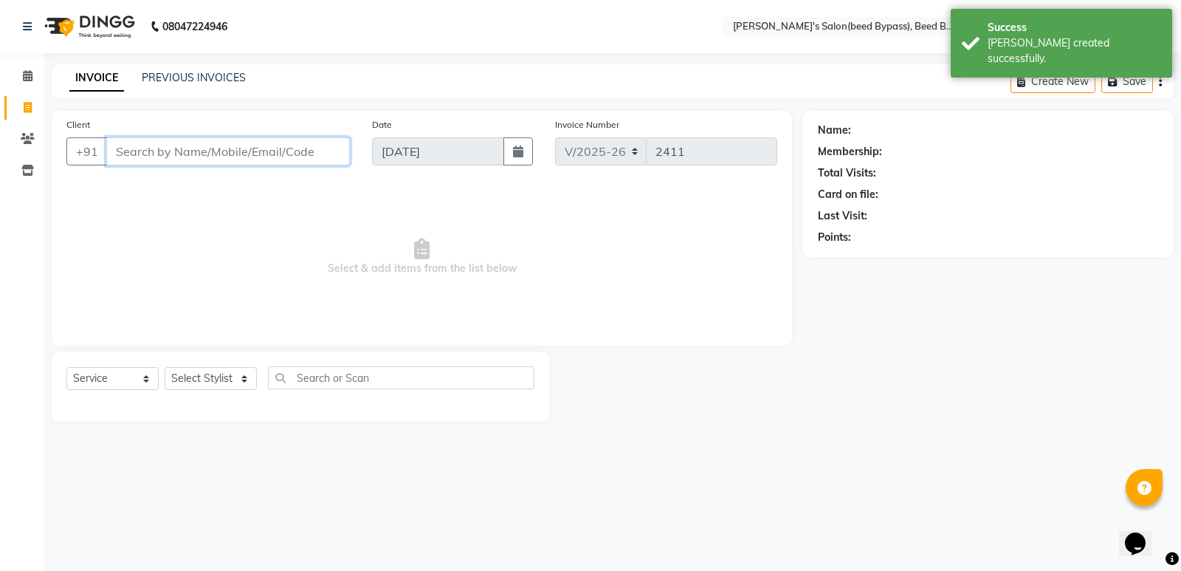
click at [212, 149] on input "Client" at bounding box center [228, 151] width 244 height 28
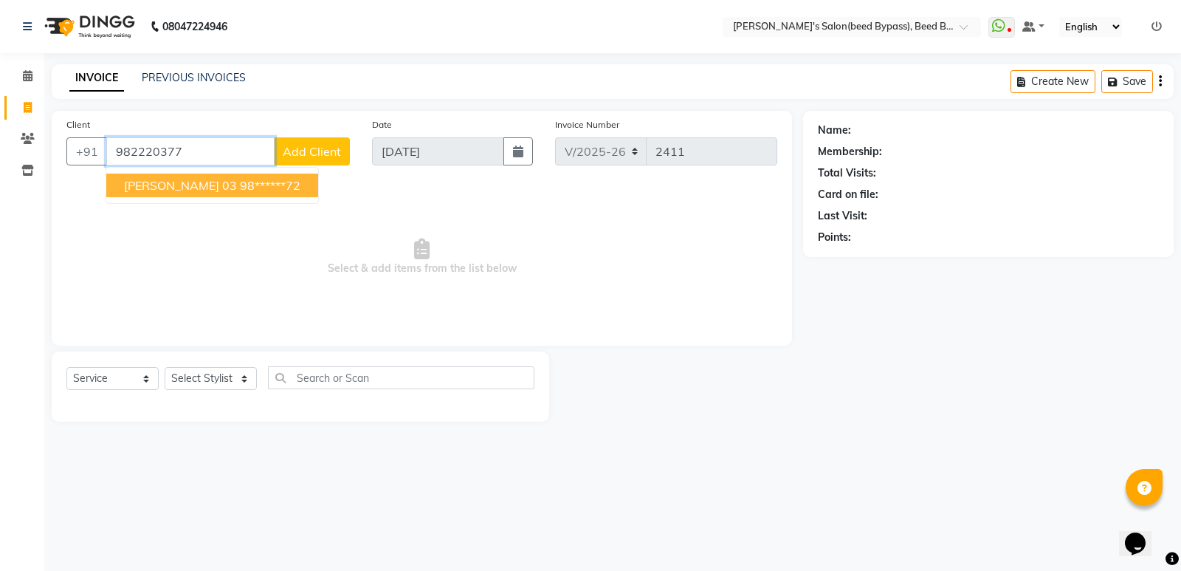
click at [196, 193] on button "rajat rodke 03 98******72" at bounding box center [212, 186] width 212 height 24
type input "98******72"
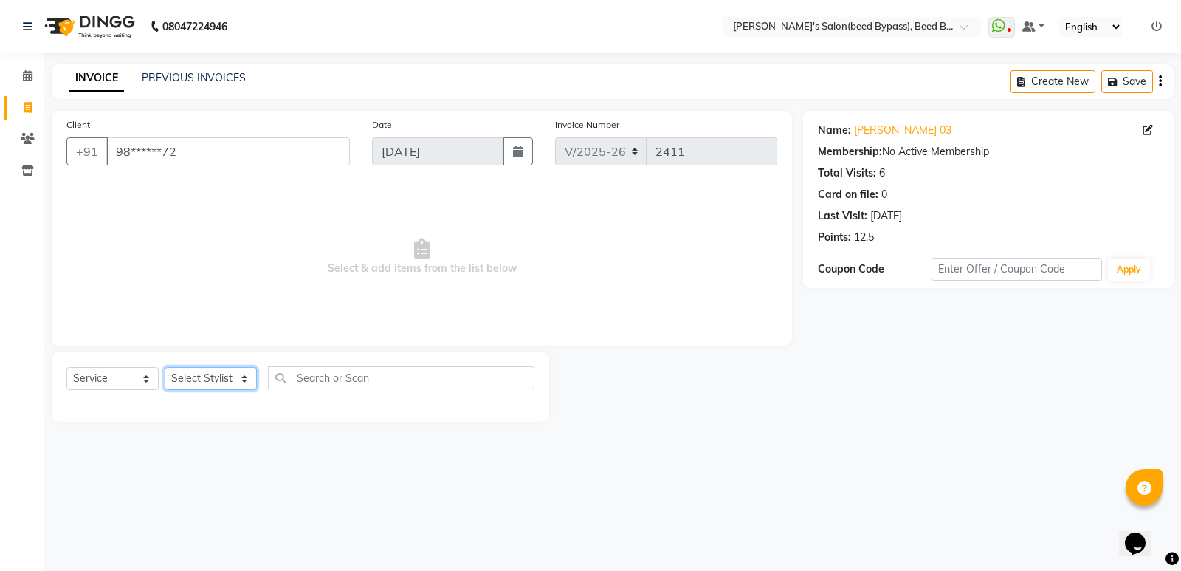
drag, startPoint x: 219, startPoint y: 370, endPoint x: 216, endPoint y: 379, distance: 9.9
click at [219, 371] on select "Select Stylist [PERSON_NAME] manager [PERSON_NAME] V sagar [PERSON_NAME] [PERSO…" at bounding box center [211, 378] width 92 height 23
select select "28787"
click at [165, 367] on select "Select Stylist [PERSON_NAME] manager [PERSON_NAME] V sagar [PERSON_NAME] [PERSO…" at bounding box center [211, 378] width 92 height 23
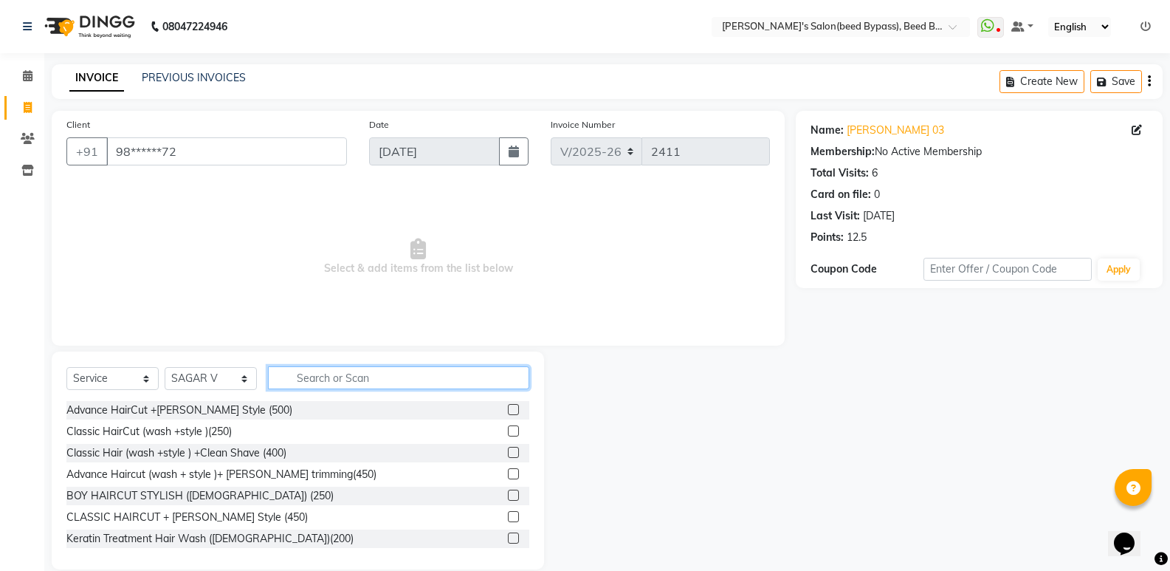
click at [320, 381] on input "text" at bounding box center [398, 377] width 261 height 23
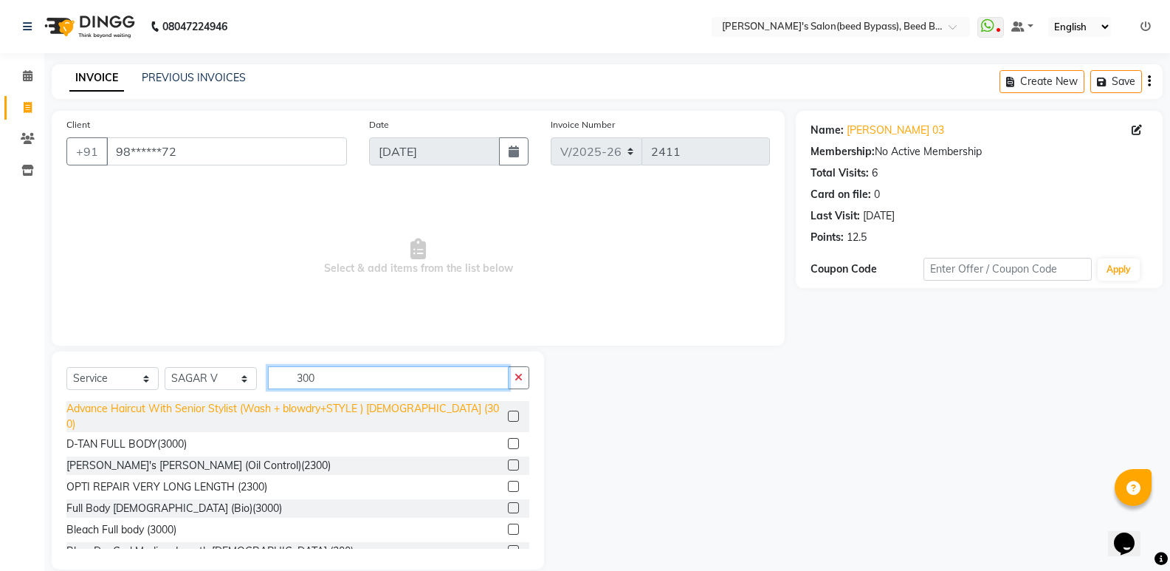
type input "300"
click at [179, 413] on div "Advance Haircut With Senior Stylist (Wash + blowdry+STYLE ) [DEMOGRAPHIC_DATA] …" at bounding box center [284, 416] width 436 height 31
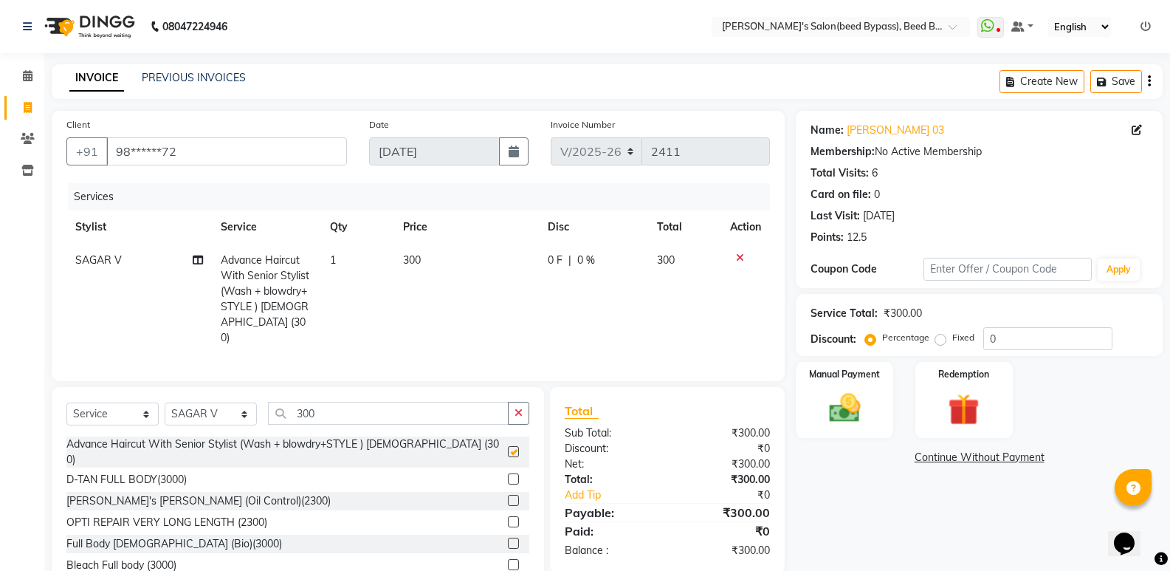
checkbox input "false"
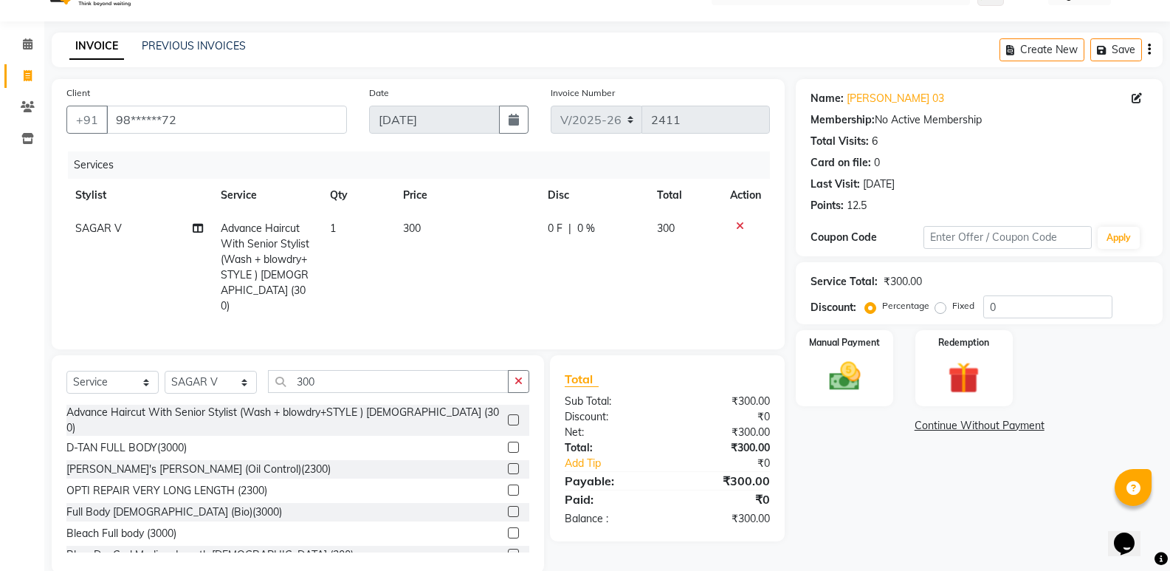
scroll to position [52, 0]
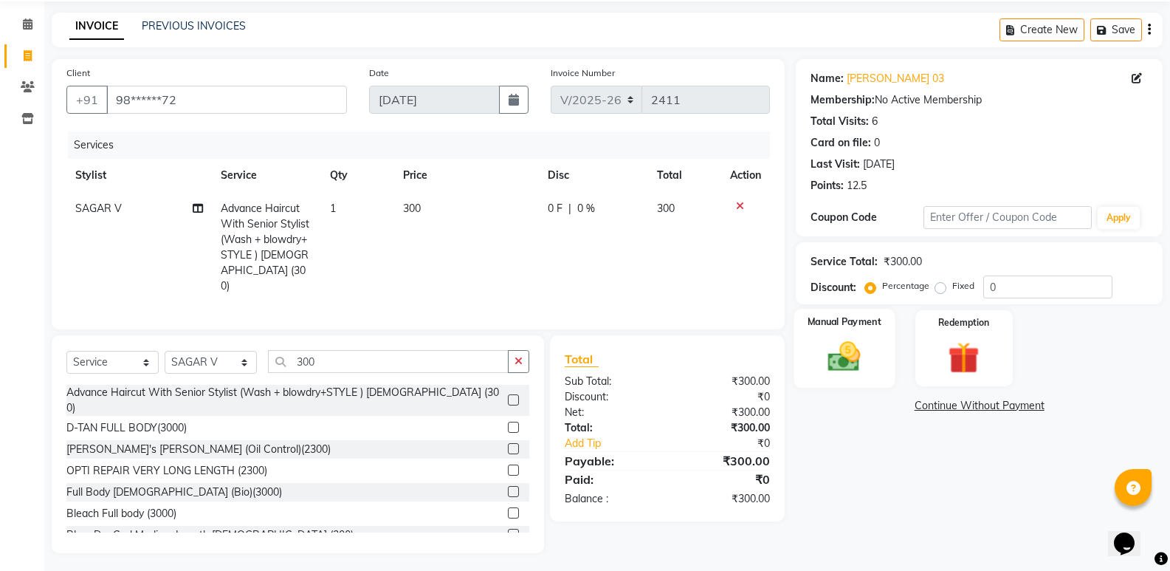
click at [828, 365] on img at bounding box center [844, 356] width 52 height 38
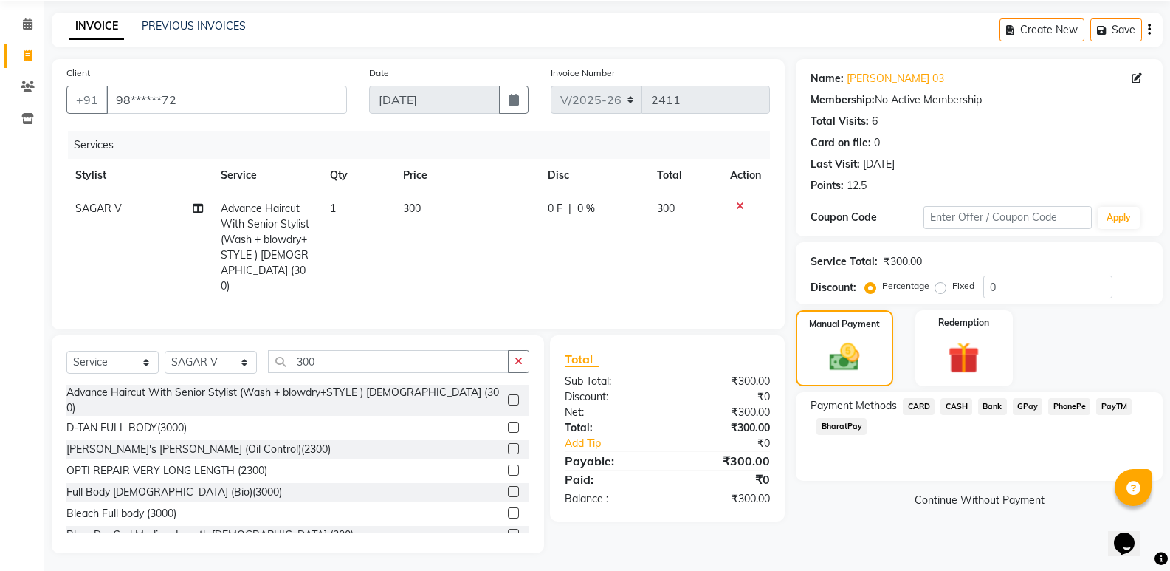
click at [1054, 405] on span "PhonePe" at bounding box center [1069, 406] width 42 height 17
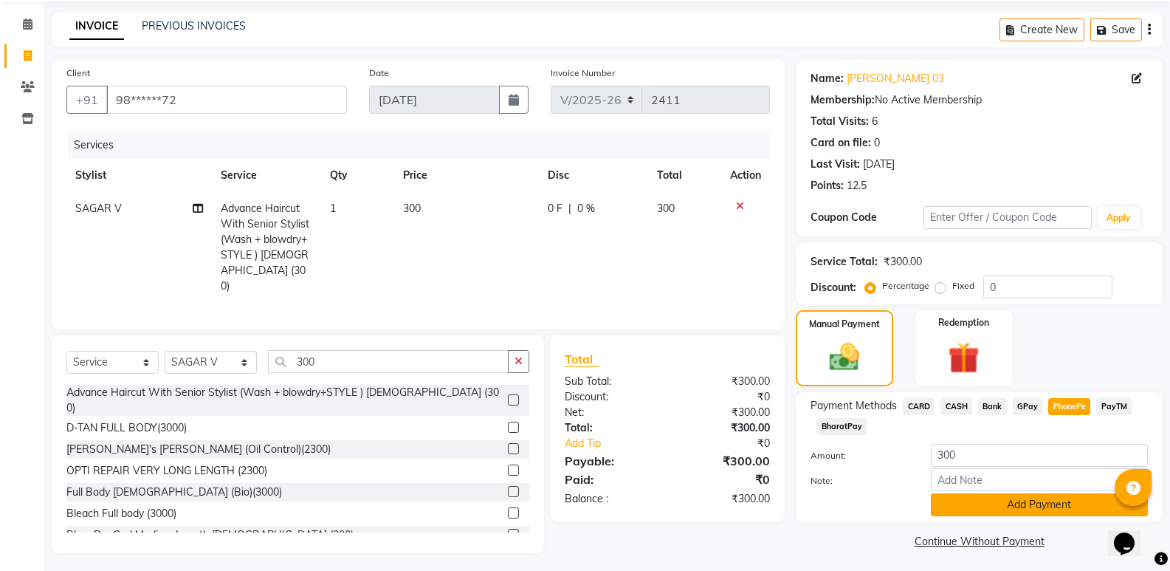
click at [1043, 500] on button "Add Payment" at bounding box center [1039, 504] width 217 height 23
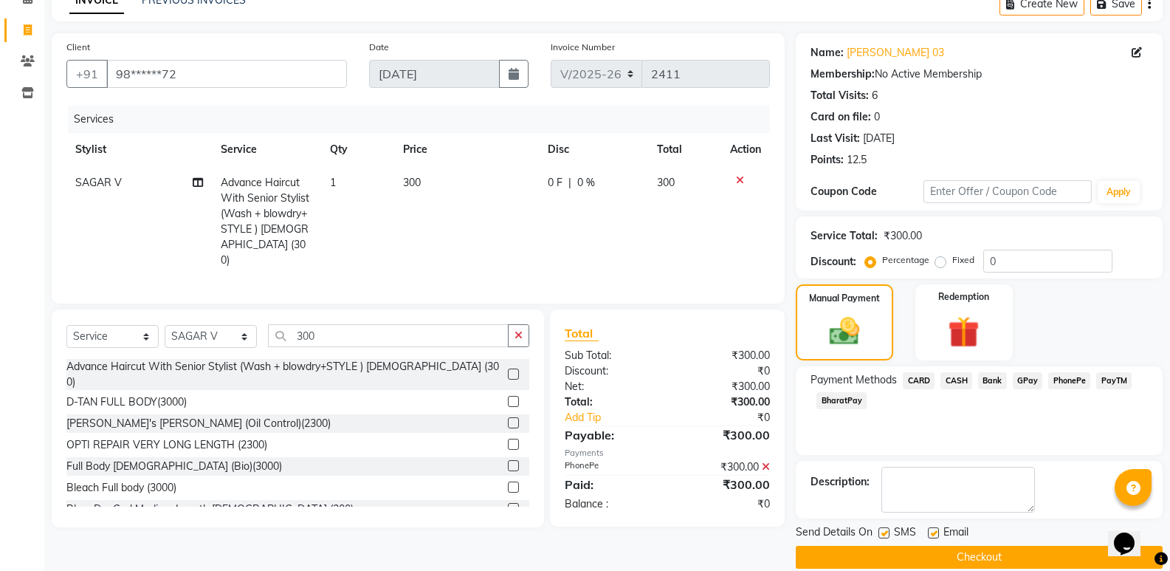
scroll to position [97, 0]
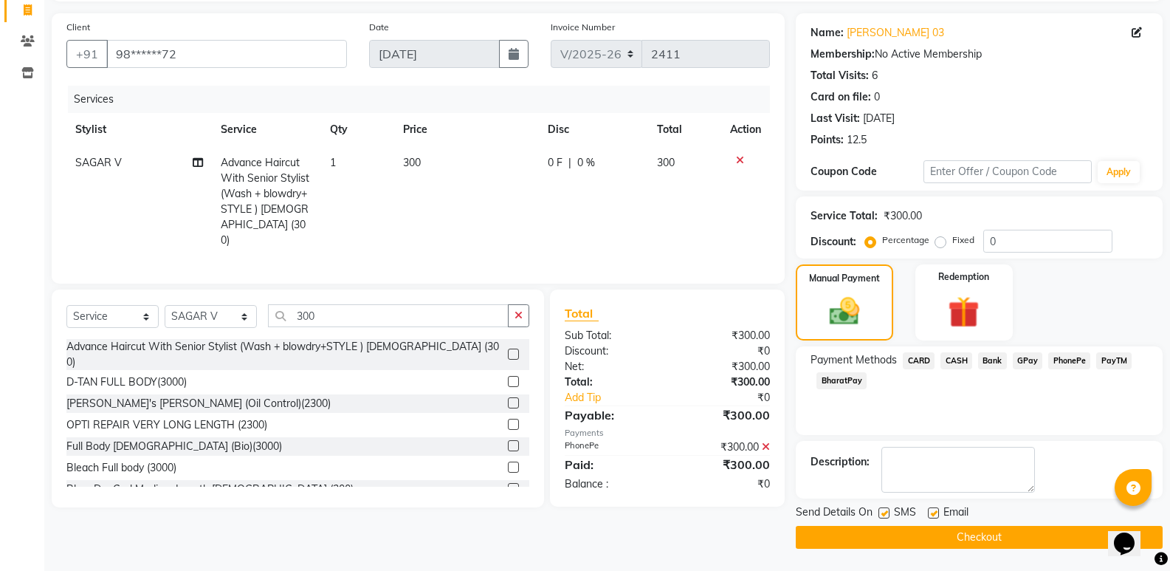
click at [1013, 531] on button "Checkout" at bounding box center [979, 537] width 367 height 23
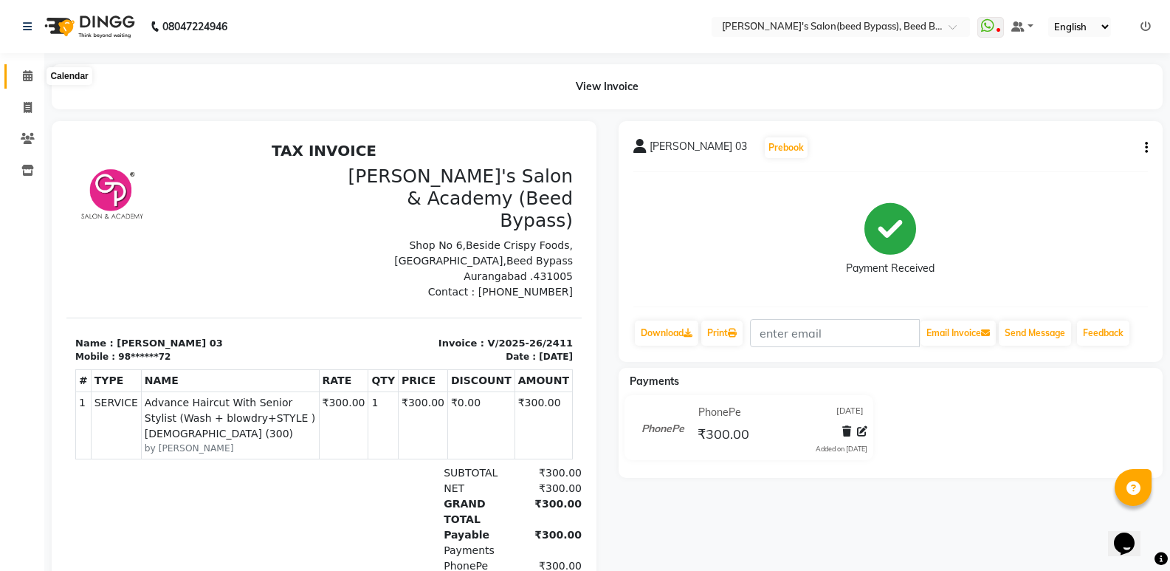
click at [24, 78] on icon at bounding box center [28, 75] width 10 height 11
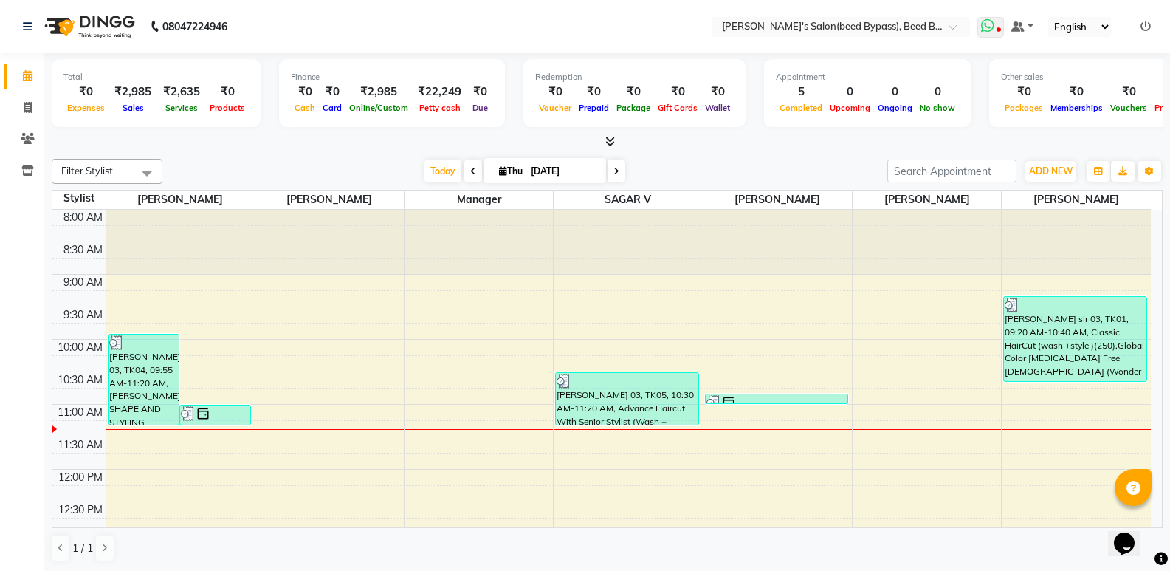
click at [1001, 26] on span at bounding box center [991, 27] width 27 height 21
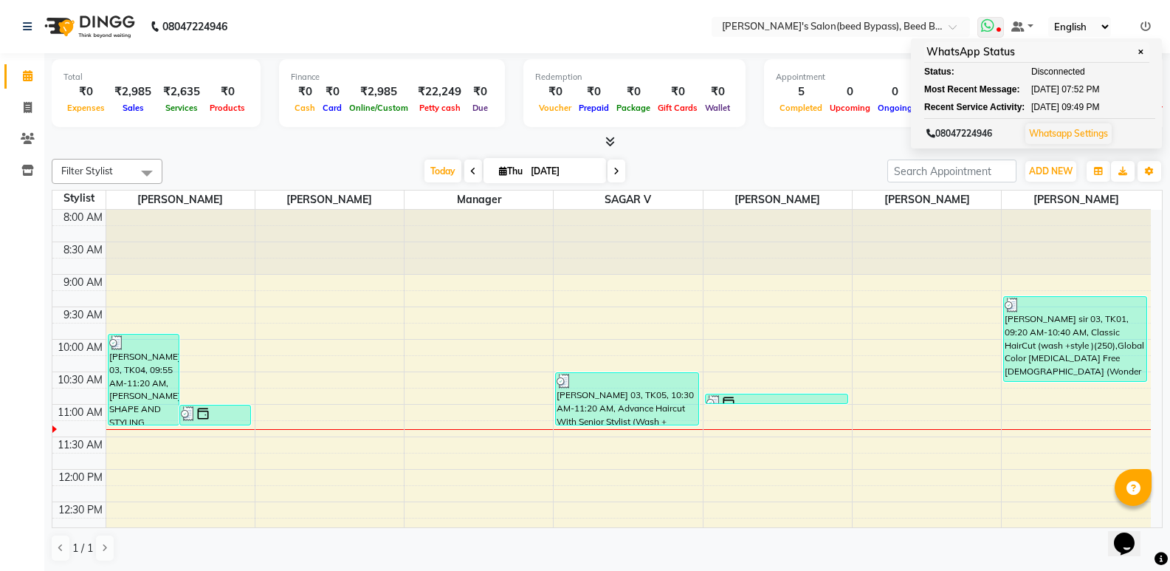
click at [1001, 26] on span at bounding box center [991, 27] width 27 height 21
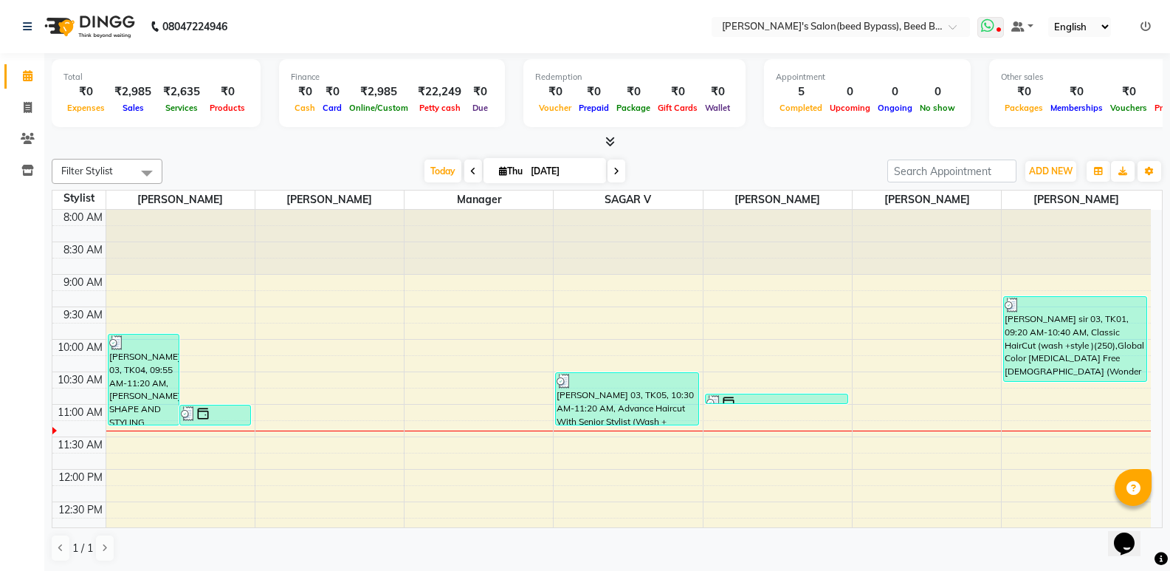
click at [999, 23] on span at bounding box center [991, 27] width 27 height 21
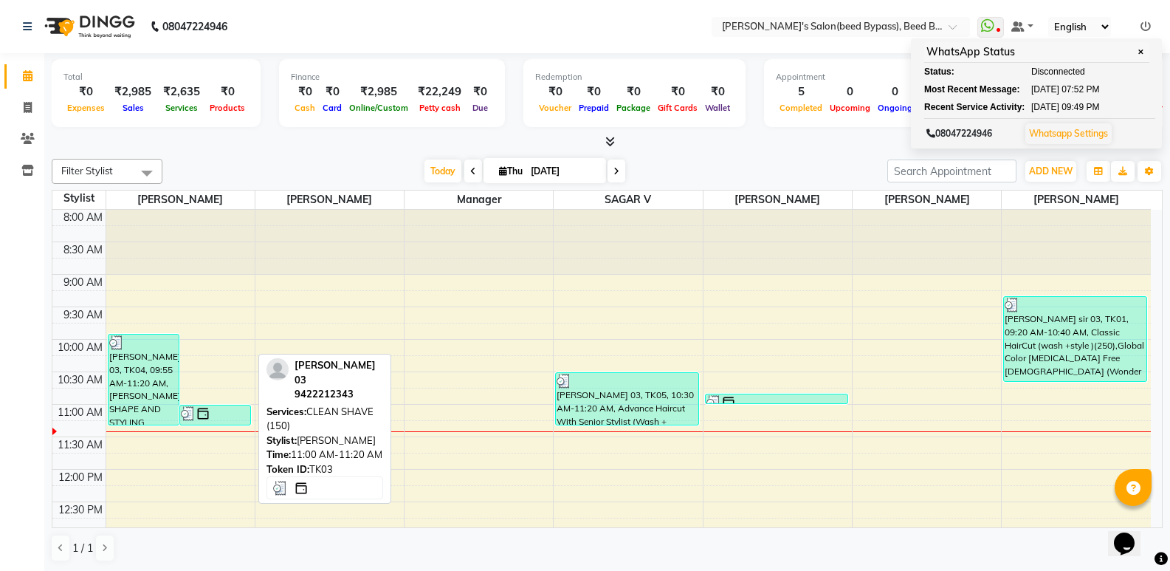
click at [202, 411] on img at bounding box center [203, 413] width 15 height 15
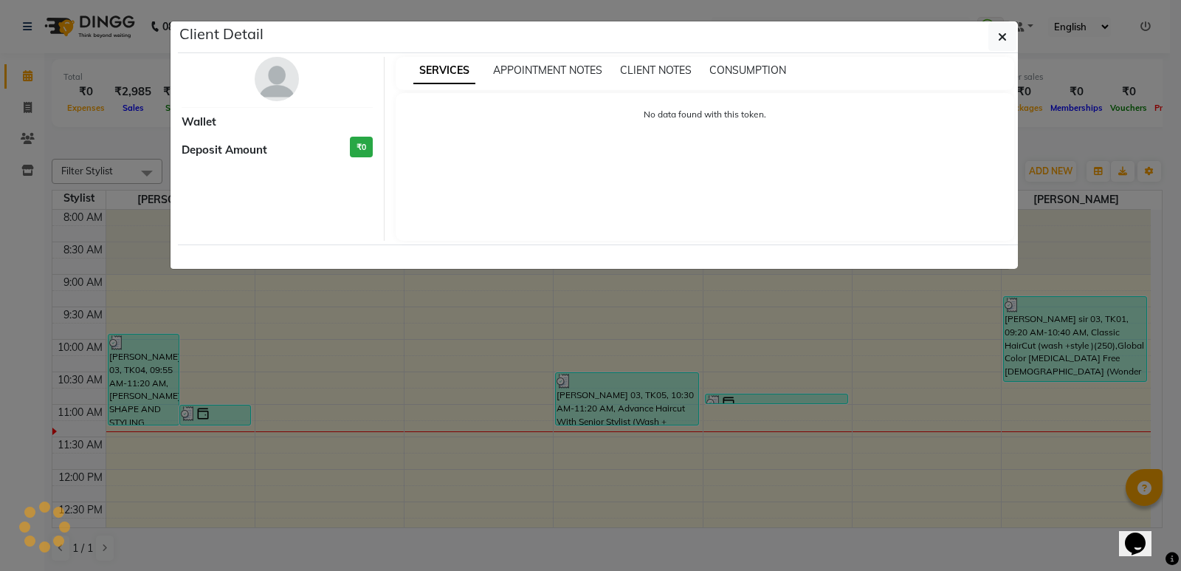
select select "3"
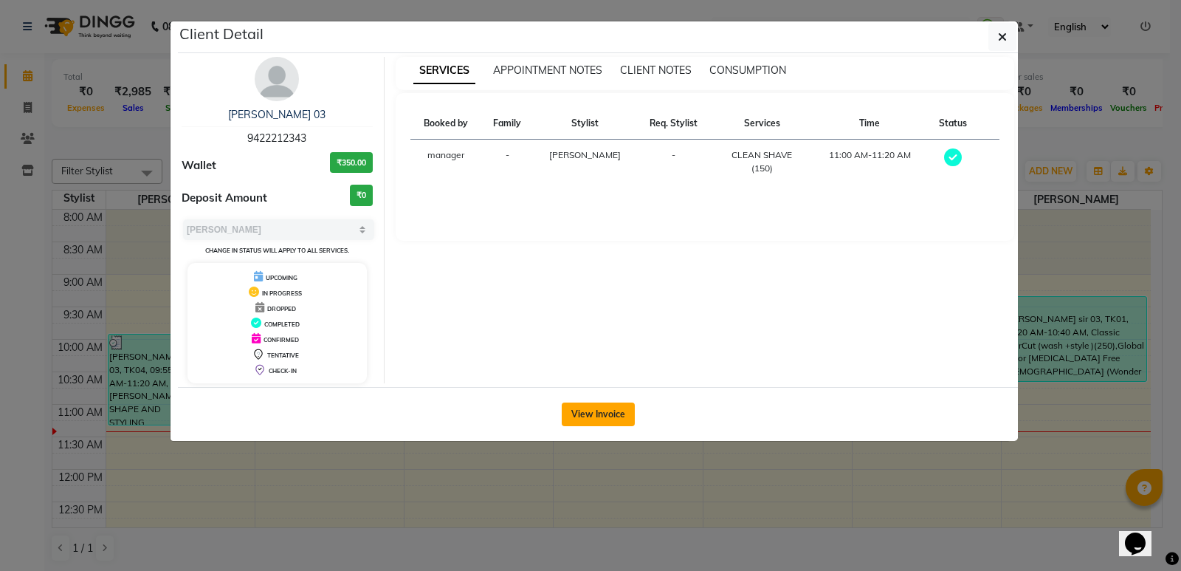
click at [608, 413] on button "View Invoice" at bounding box center [598, 414] width 73 height 24
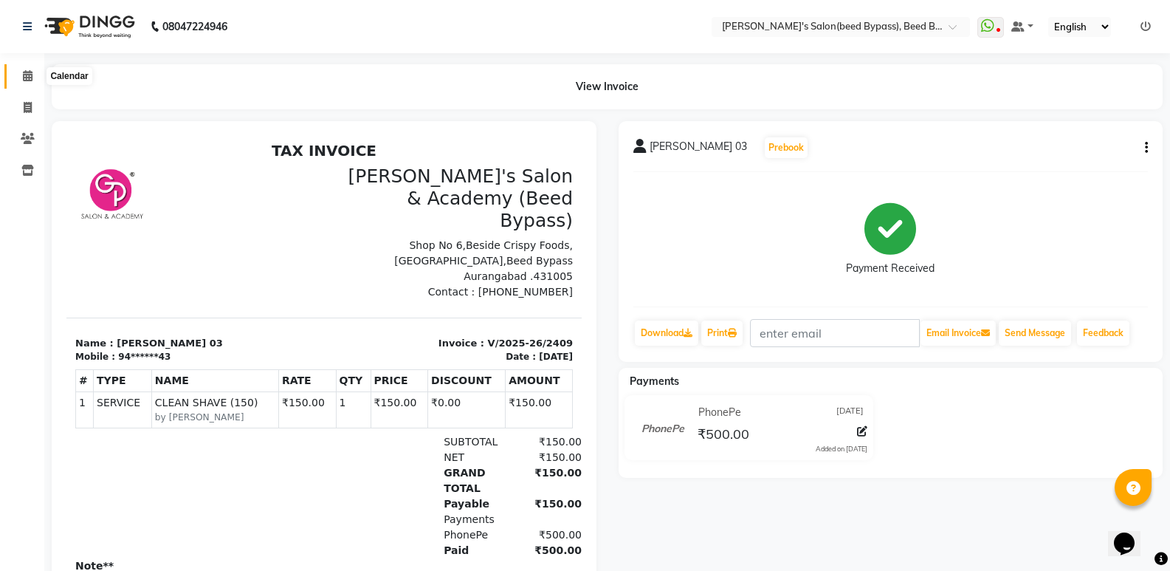
click at [23, 71] on icon at bounding box center [28, 75] width 10 height 11
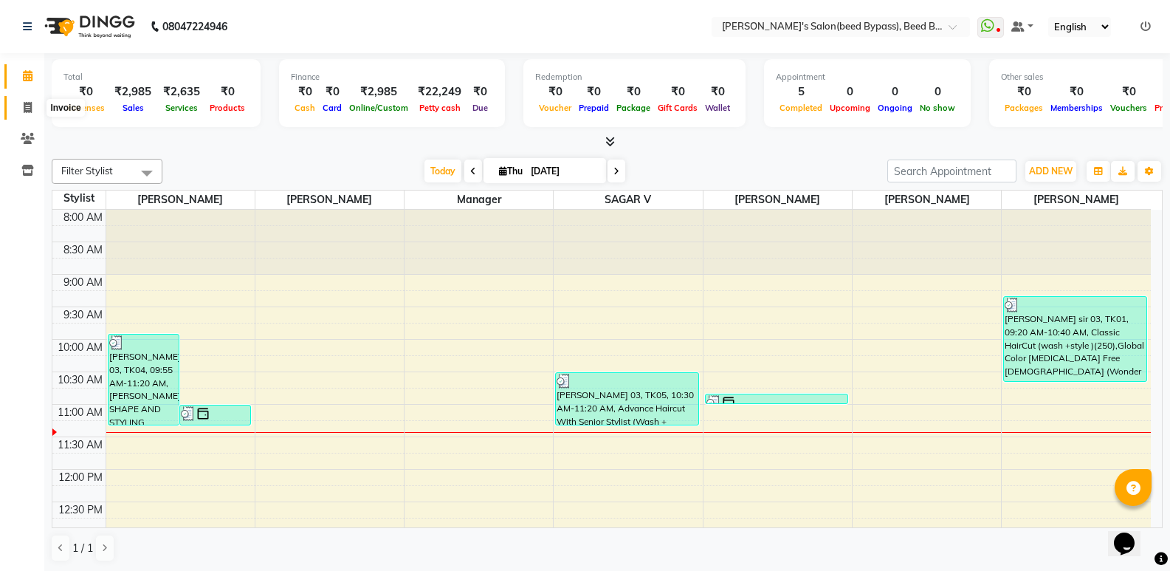
click at [24, 103] on icon at bounding box center [28, 107] width 8 height 11
select select "service"
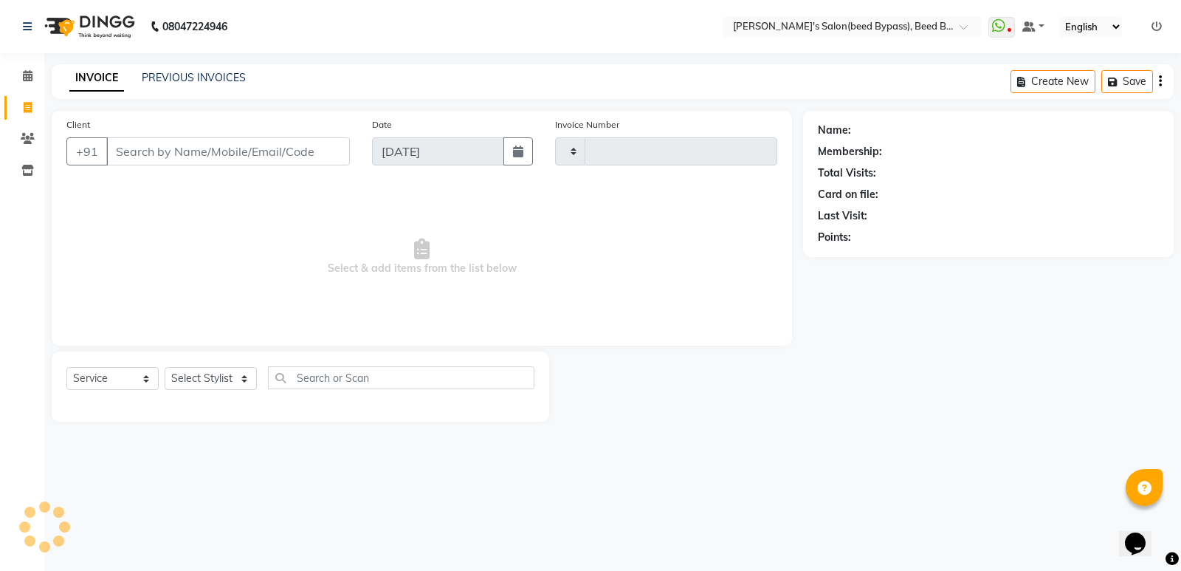
type input "2412"
select select "4176"
click at [316, 161] on input "Client" at bounding box center [228, 151] width 244 height 28
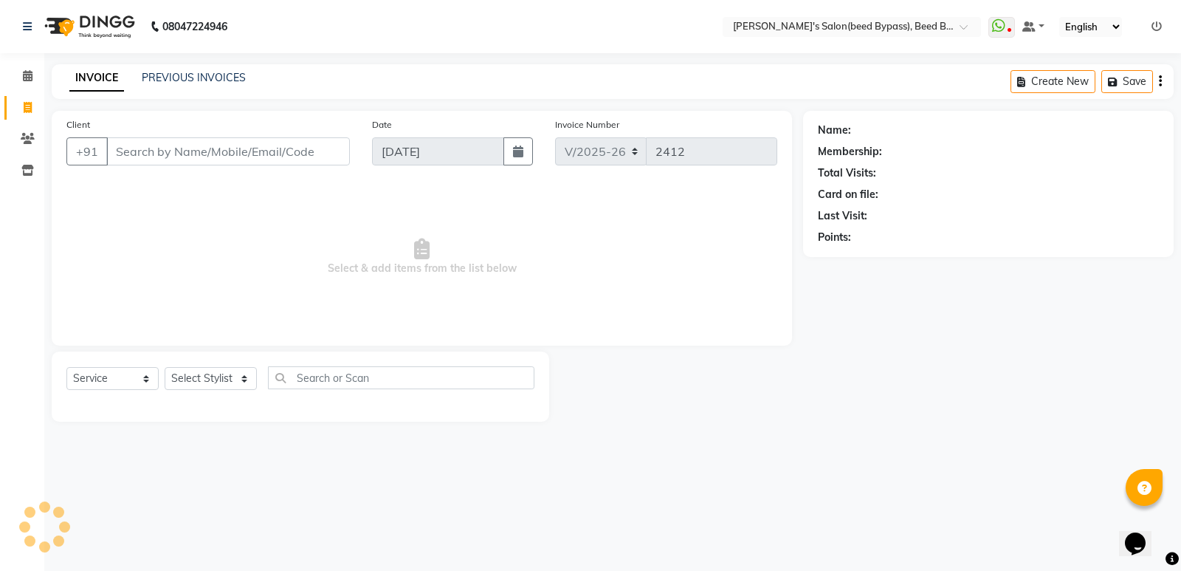
click at [316, 161] on input "Client" at bounding box center [228, 151] width 244 height 28
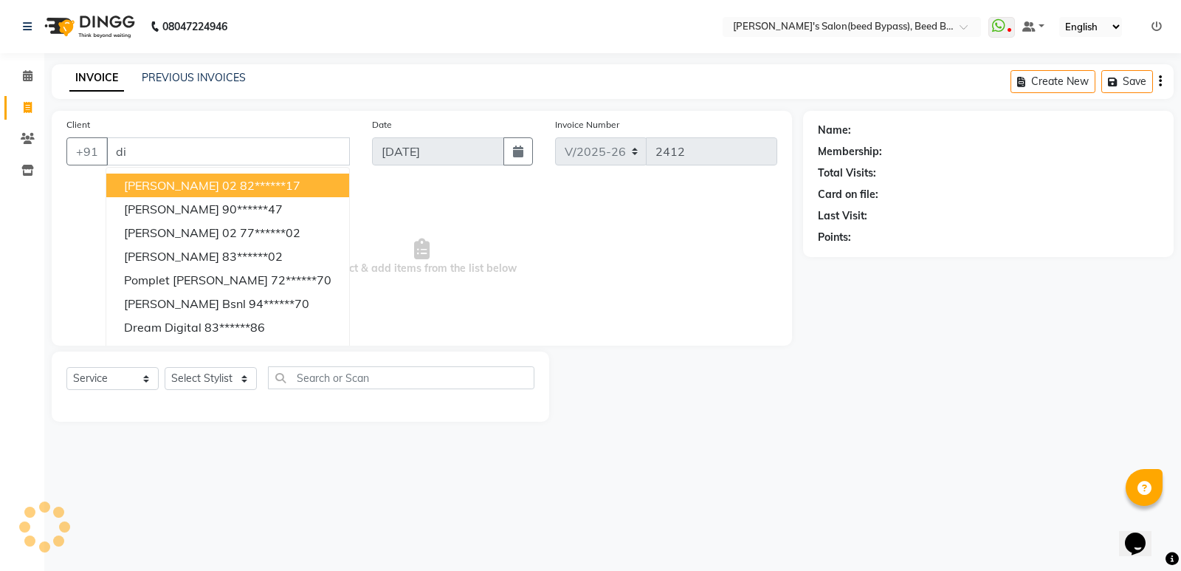
type input "d"
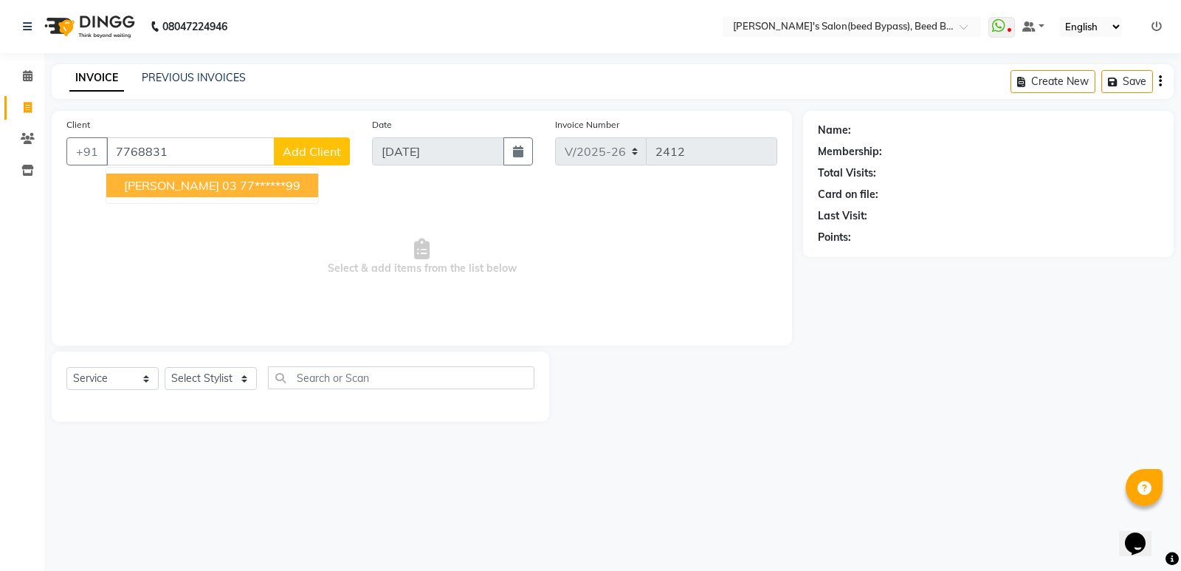
click at [272, 183] on ngb-highlight "77******99" at bounding box center [270, 185] width 61 height 15
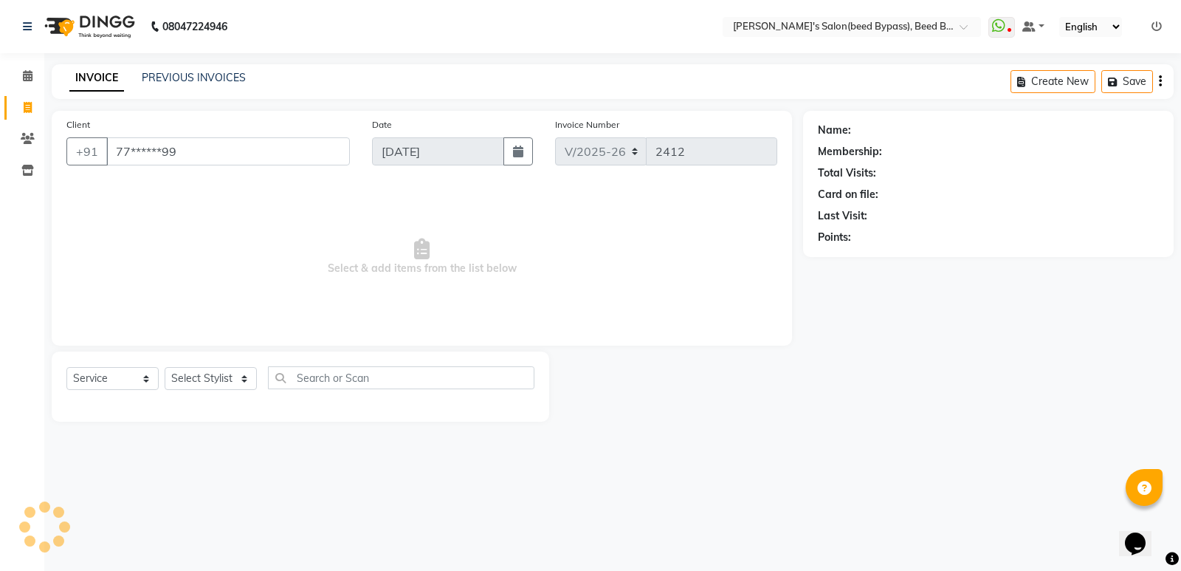
type input "77******99"
select select "1: Object"
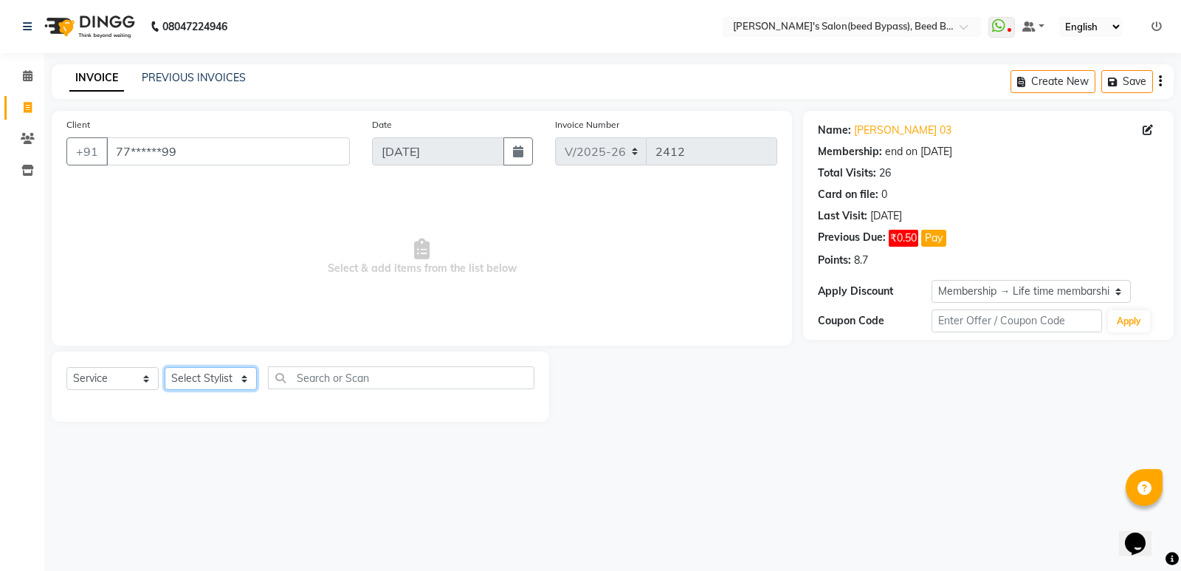
click at [239, 382] on select "Select Stylist [PERSON_NAME] manager [PERSON_NAME] V sagar [PERSON_NAME] [PERSO…" at bounding box center [211, 378] width 92 height 23
select select "83208"
click at [165, 367] on select "Select Stylist [PERSON_NAME] manager [PERSON_NAME] V sagar [PERSON_NAME] [PERSO…" at bounding box center [211, 378] width 92 height 23
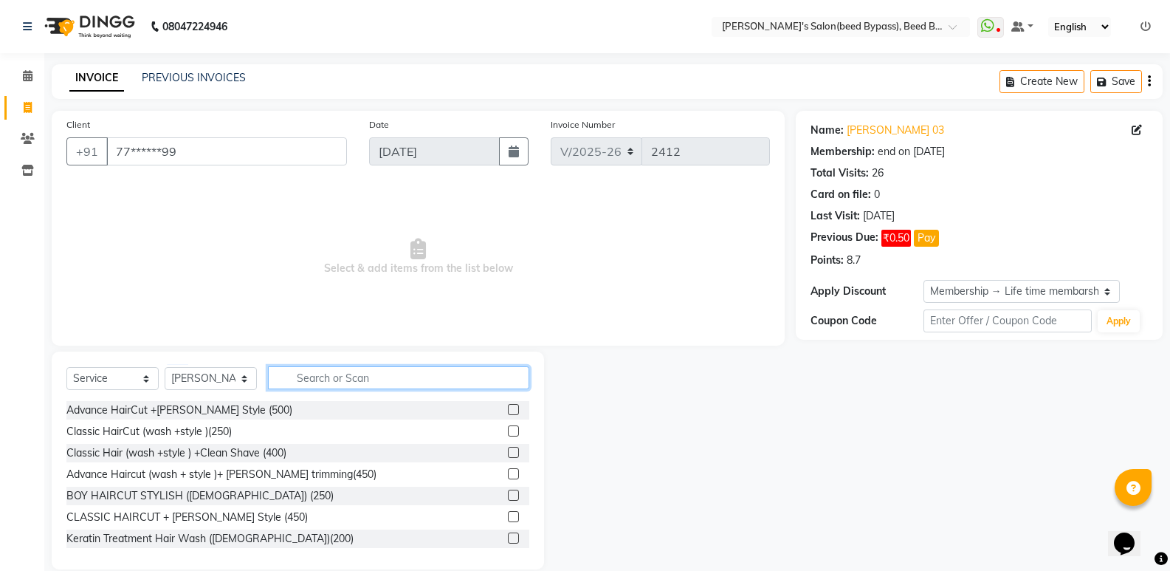
click at [352, 374] on input "text" at bounding box center [398, 377] width 261 height 23
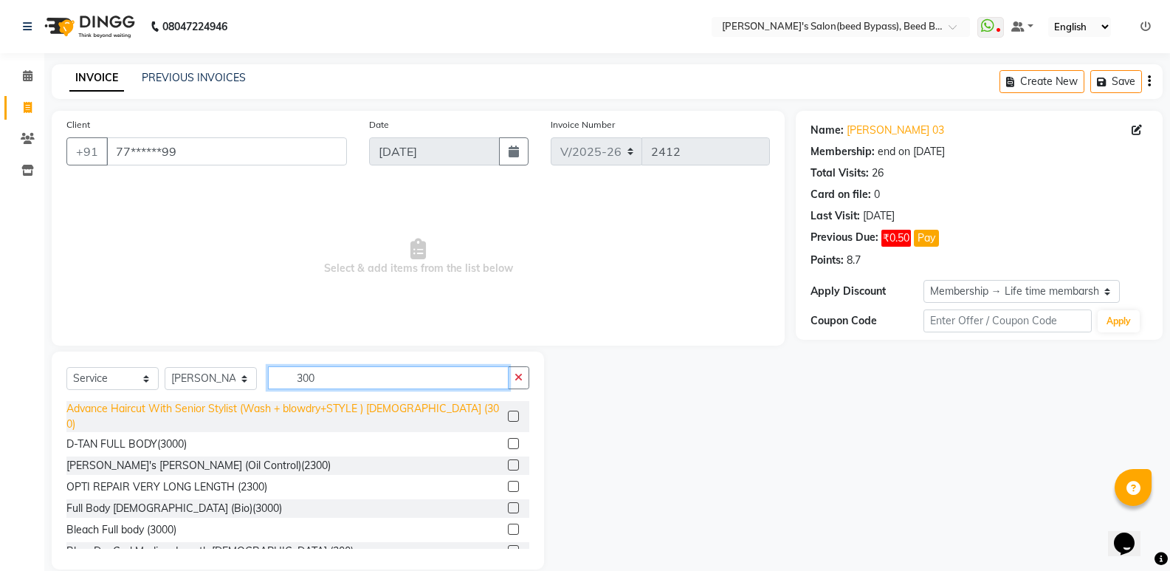
type input "300"
click at [235, 413] on div "Advance Haircut With Senior Stylist (Wash + blowdry+STYLE ) [DEMOGRAPHIC_DATA] …" at bounding box center [284, 416] width 436 height 31
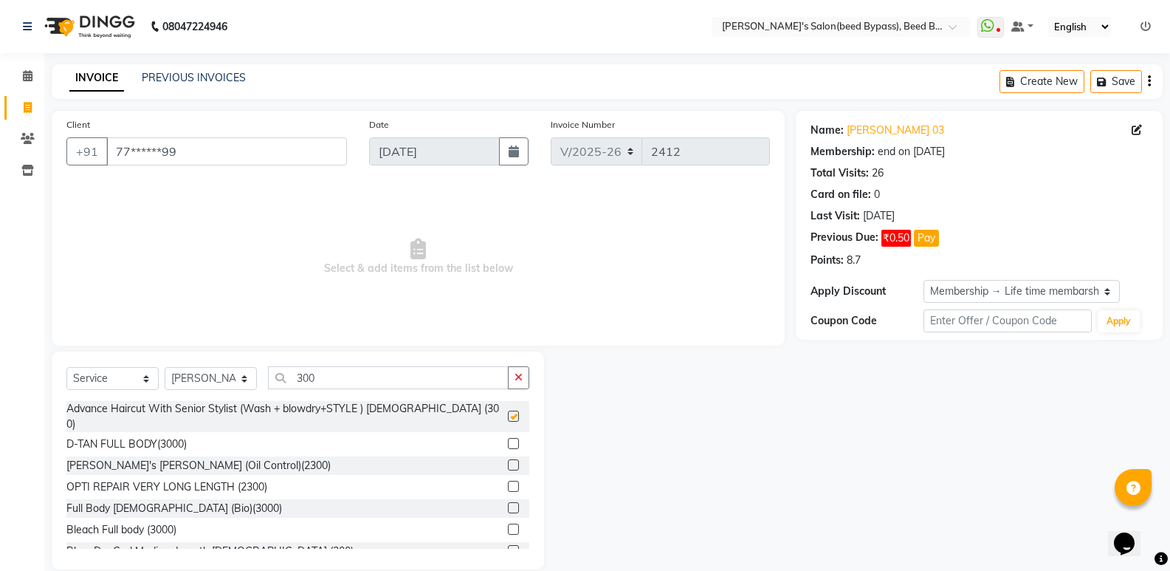
checkbox input "false"
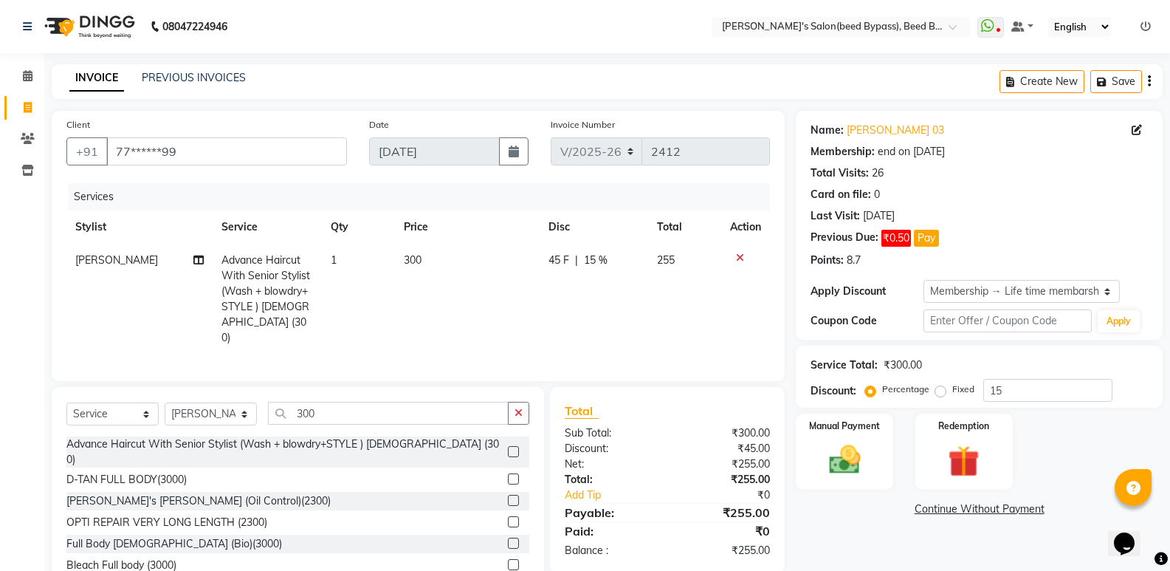
scroll to position [52, 0]
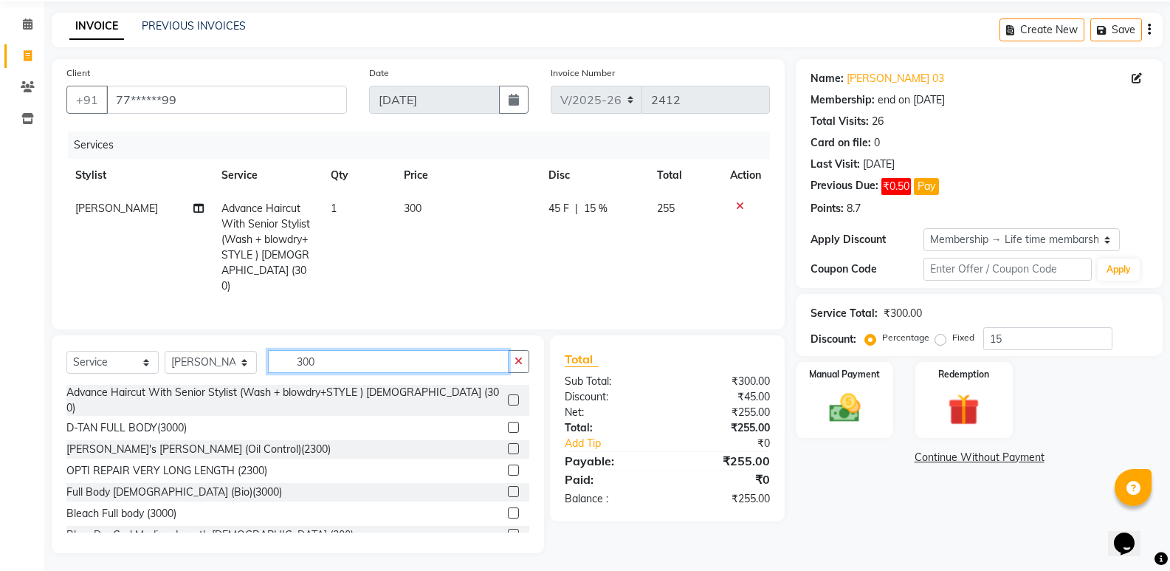
click at [402, 357] on input "300" at bounding box center [388, 361] width 241 height 23
type input "3"
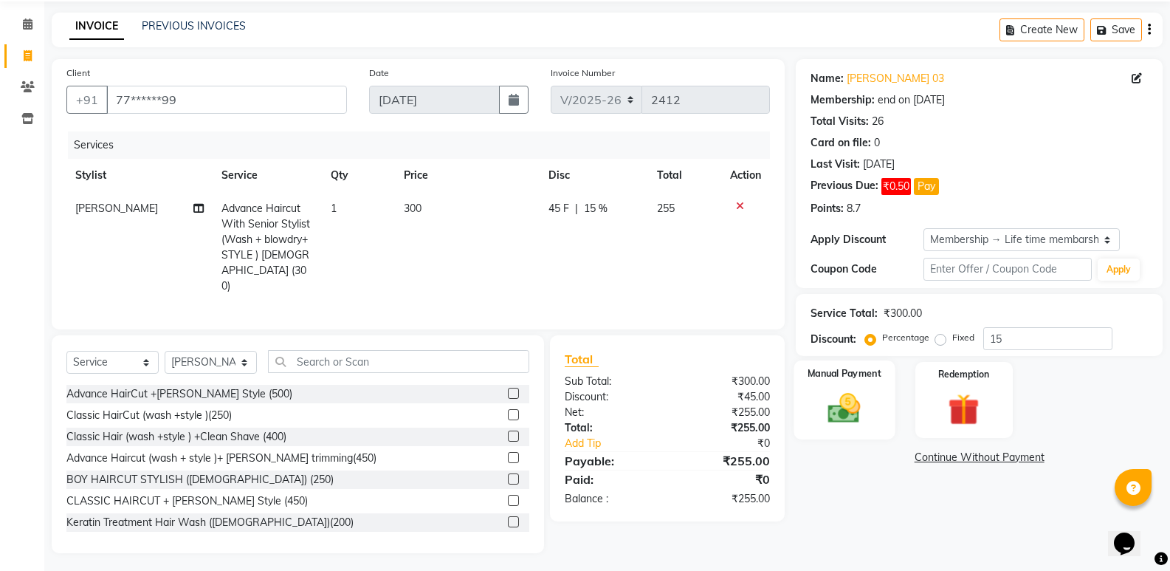
click at [848, 410] on img at bounding box center [844, 408] width 52 height 38
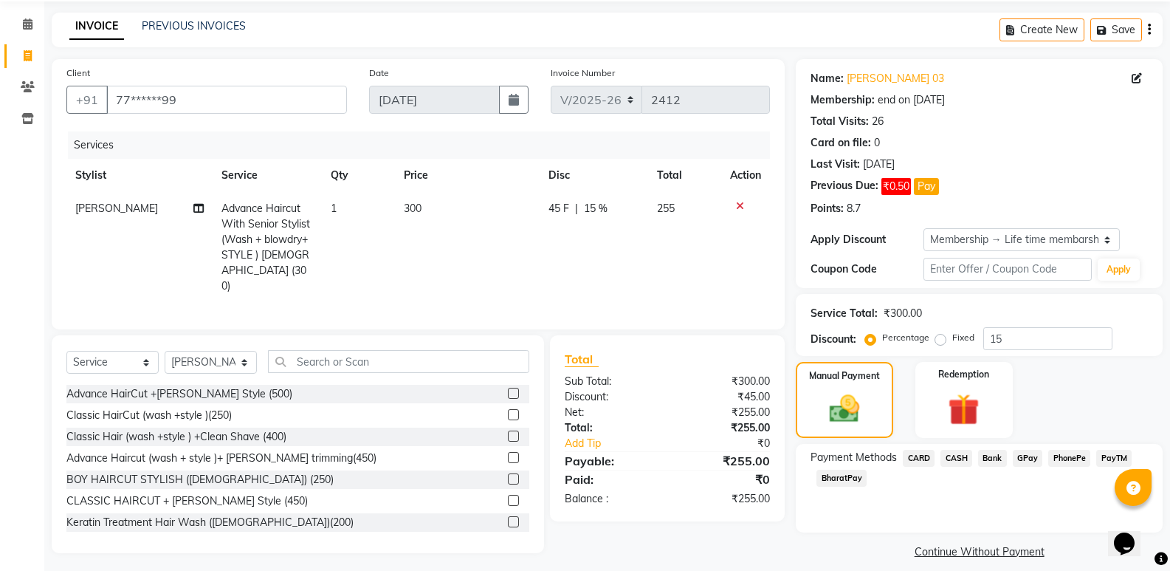
click at [1063, 455] on span "PhonePe" at bounding box center [1069, 458] width 42 height 17
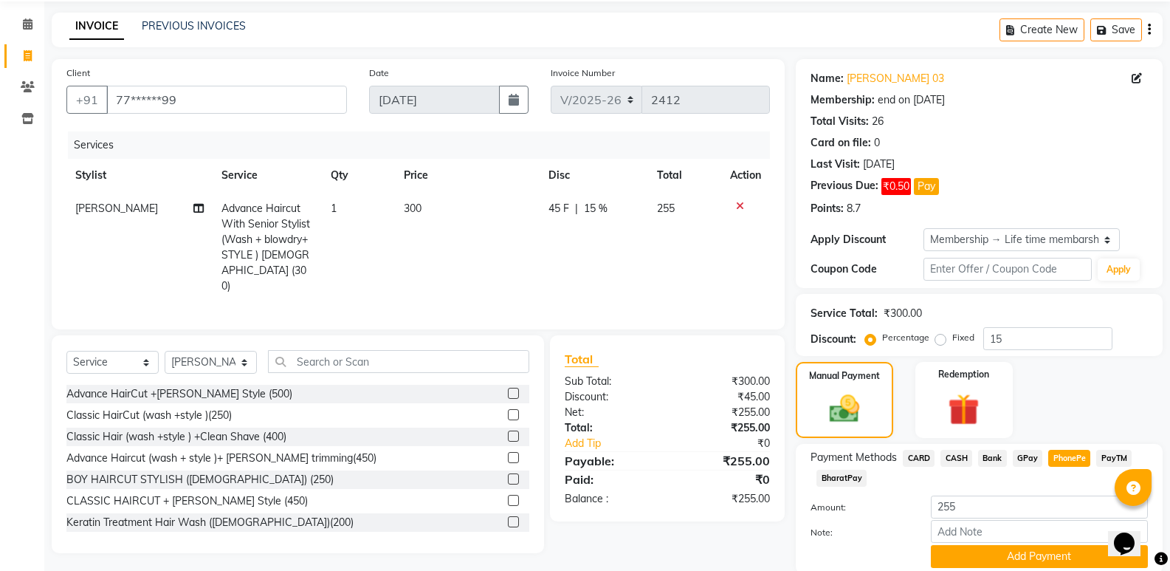
scroll to position [107, 0]
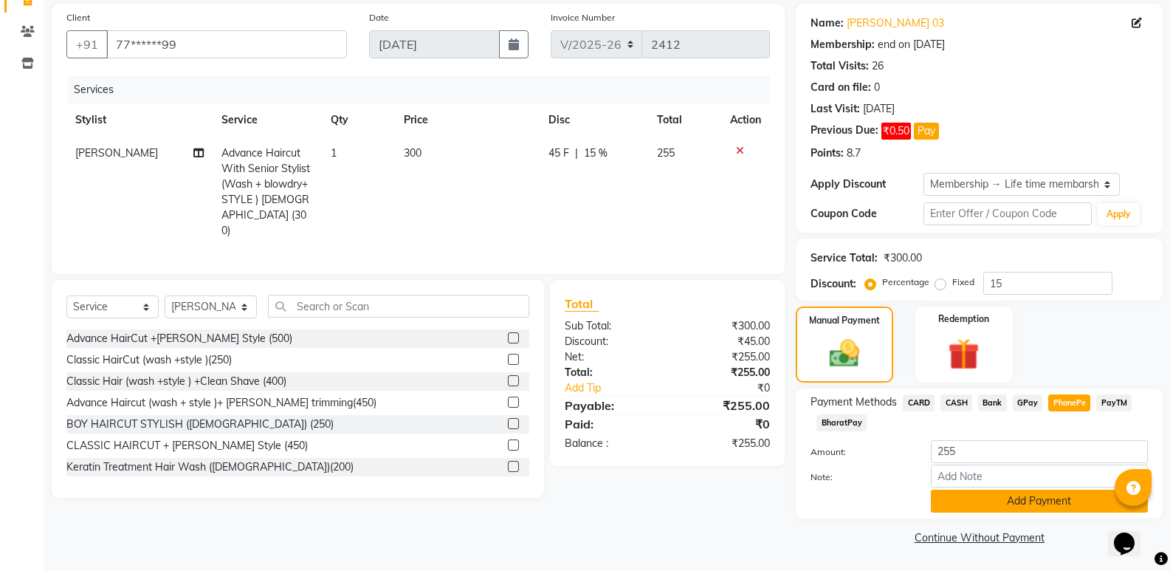
click at [1034, 501] on button "Add Payment" at bounding box center [1039, 501] width 217 height 23
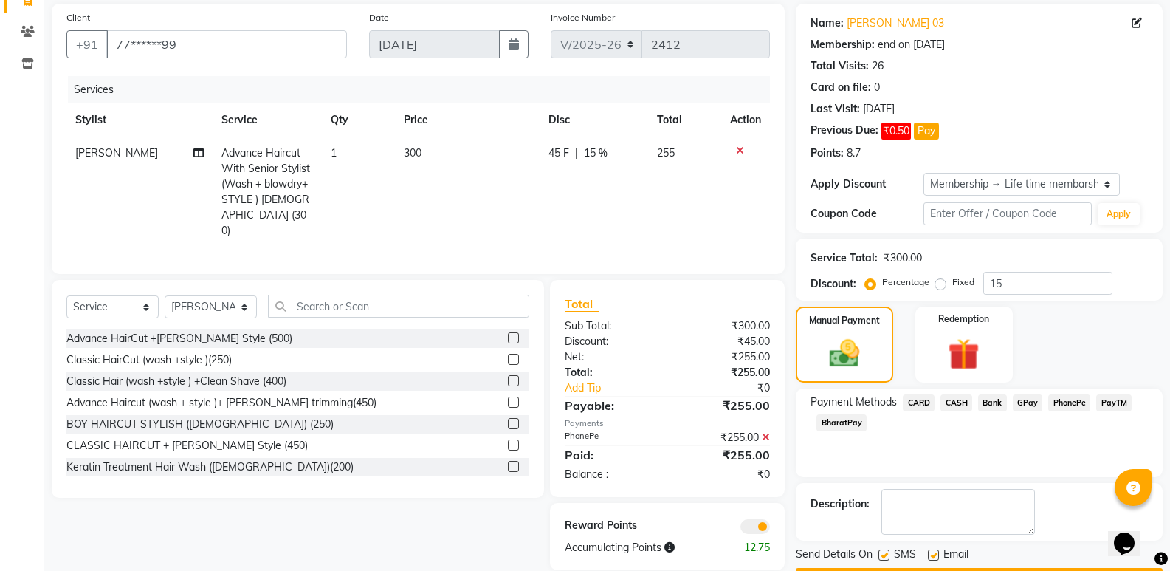
scroll to position [149, 0]
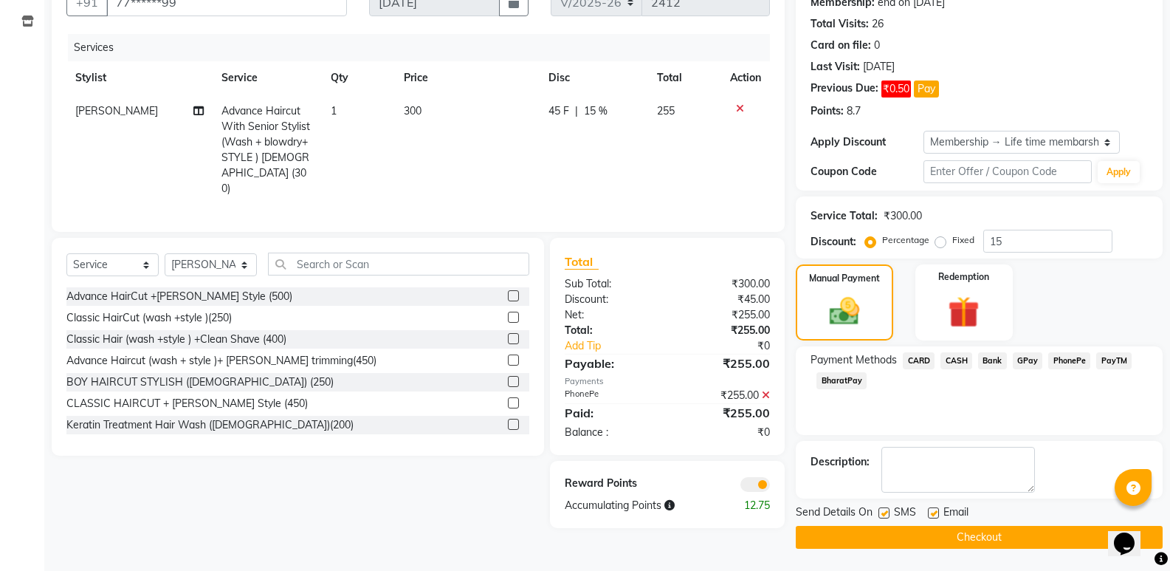
click at [1004, 535] on button "Checkout" at bounding box center [979, 537] width 367 height 23
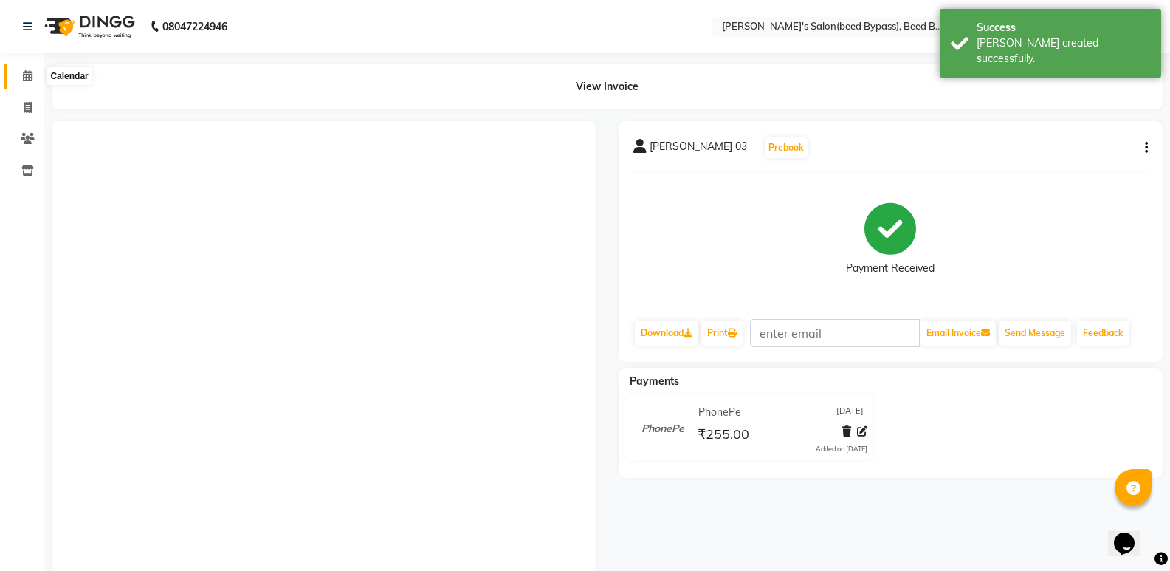
click at [19, 71] on span at bounding box center [28, 76] width 26 height 17
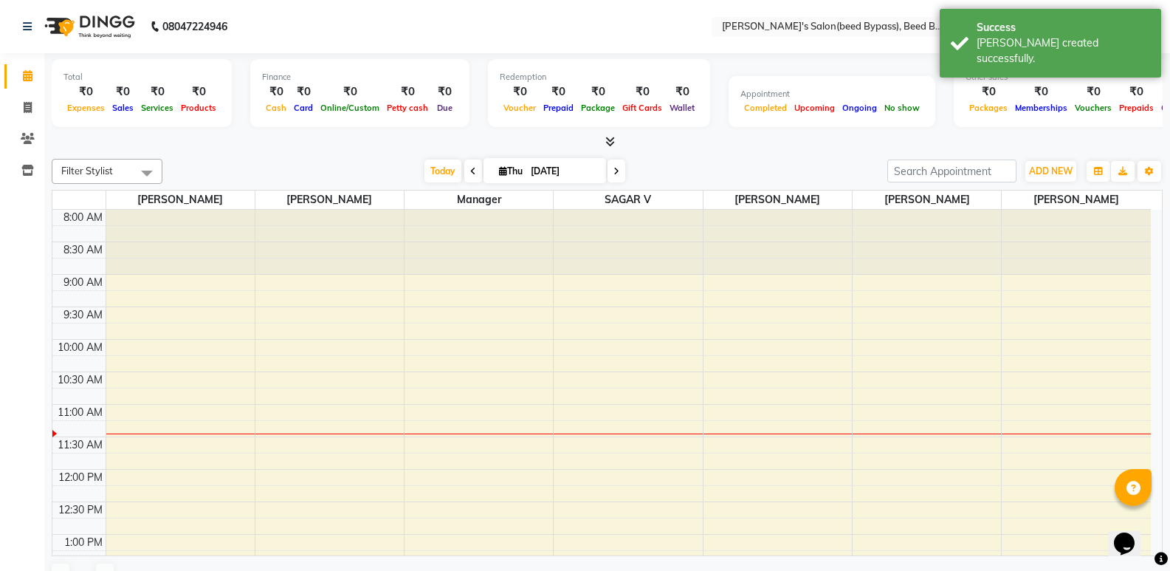
click at [24, 76] on icon at bounding box center [28, 75] width 10 height 11
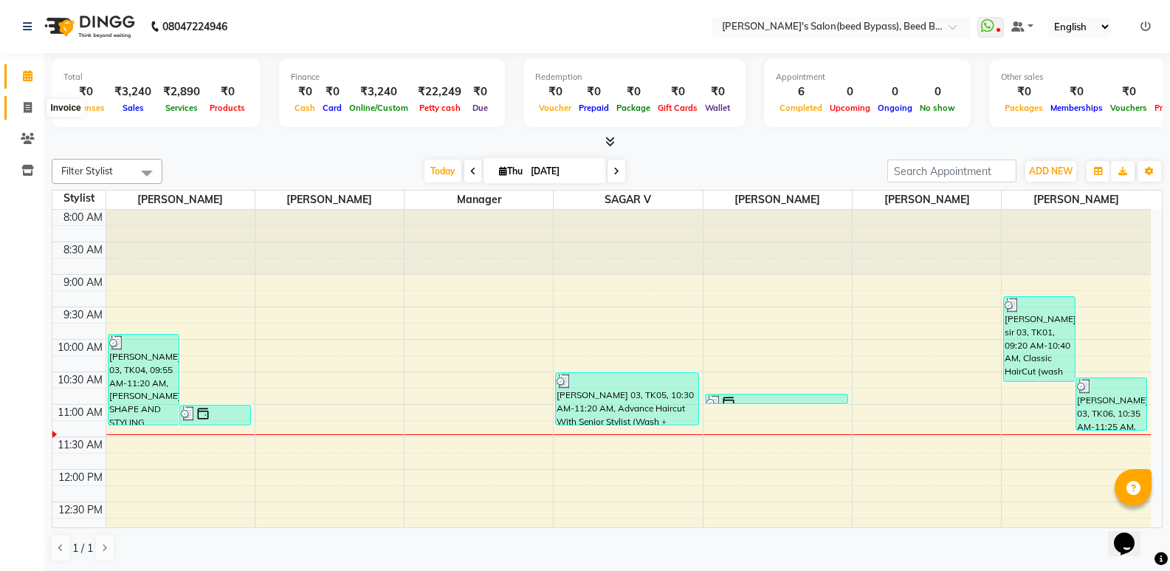
click at [30, 113] on span at bounding box center [28, 108] width 26 height 17
select select "service"
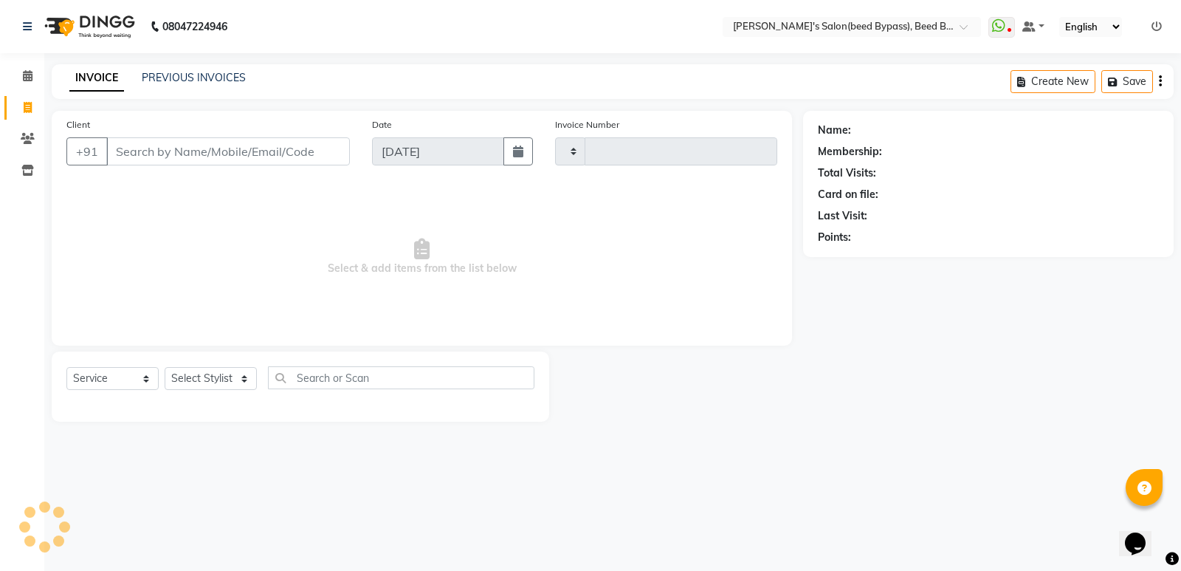
type input "2413"
select select "4176"
click at [220, 374] on select "Select Stylist" at bounding box center [211, 378] width 92 height 23
click at [215, 384] on select "Select Stylist [PERSON_NAME] manager [PERSON_NAME] V sagar [PERSON_NAME] [PERSO…" at bounding box center [211, 378] width 92 height 23
click at [22, 67] on link "Calendar" at bounding box center [21, 76] width 35 height 24
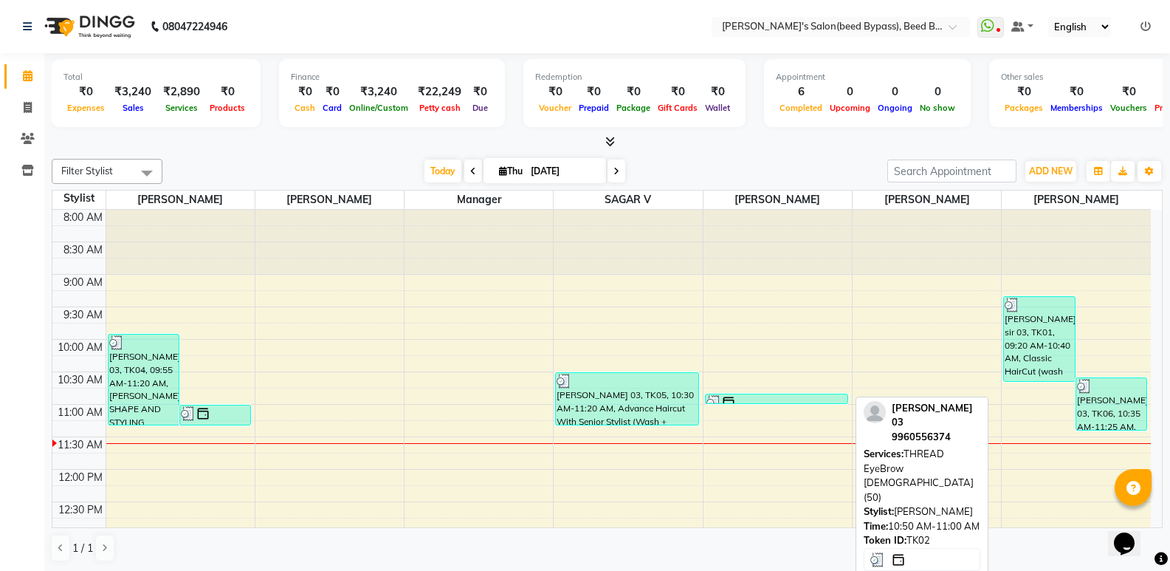
click at [768, 399] on div at bounding box center [777, 402] width 140 height 15
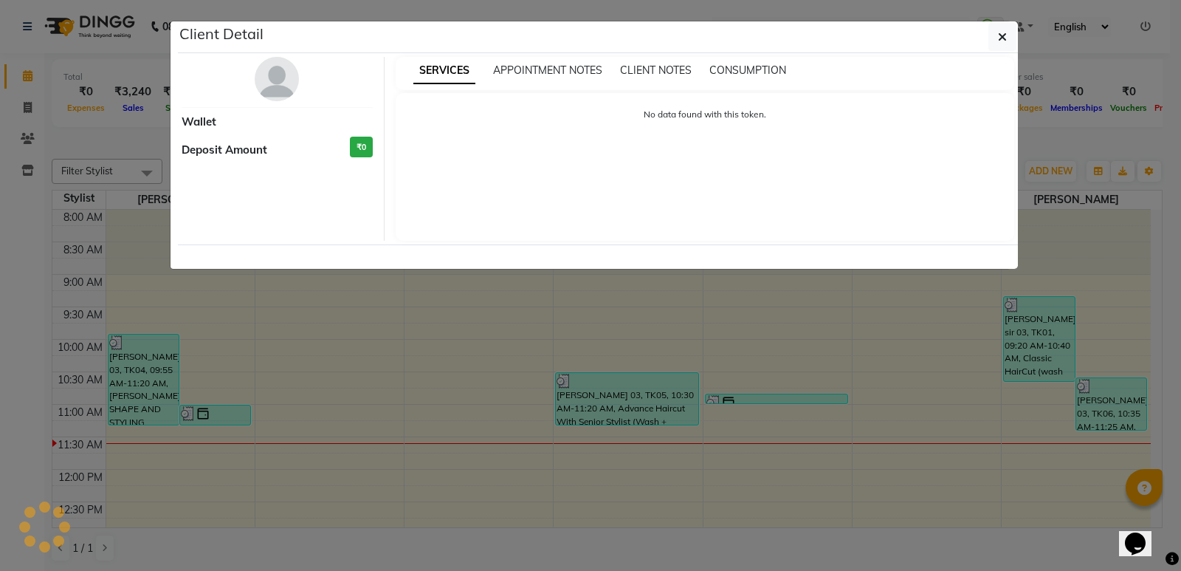
select select "3"
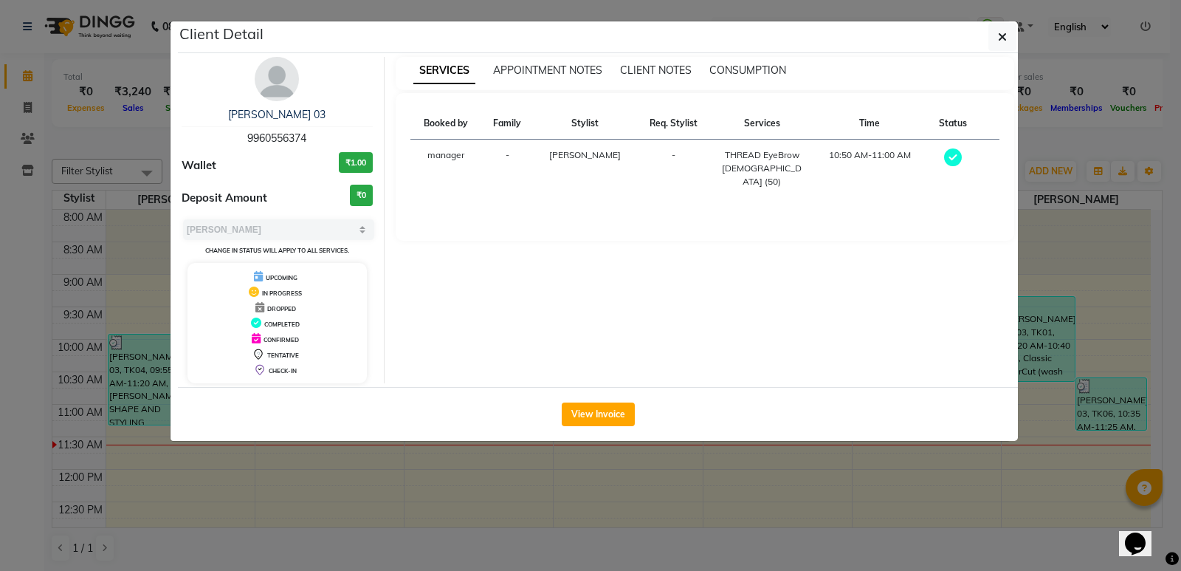
drag, startPoint x: 818, startPoint y: 548, endPoint x: 825, endPoint y: 171, distance: 376.6
click at [818, 517] on ngb-modal-window "Client Detail Dr. manjushri lande 03 9960556374 Wallet ₹1.00 Deposit Amount ₹0 …" at bounding box center [590, 285] width 1181 height 571
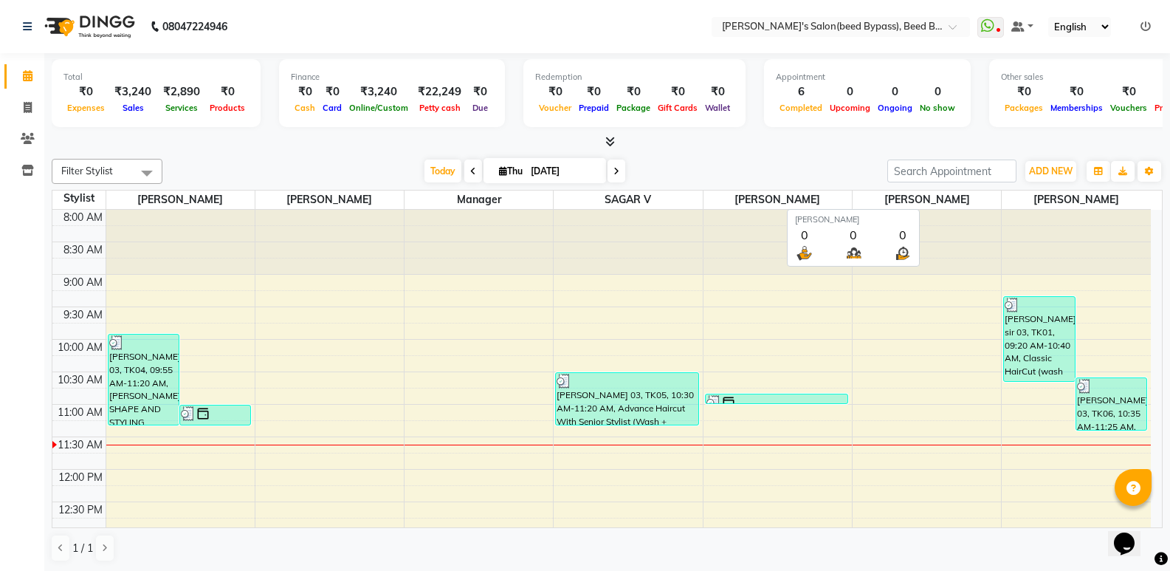
click at [934, 198] on span "[PERSON_NAME]" at bounding box center [927, 199] width 148 height 18
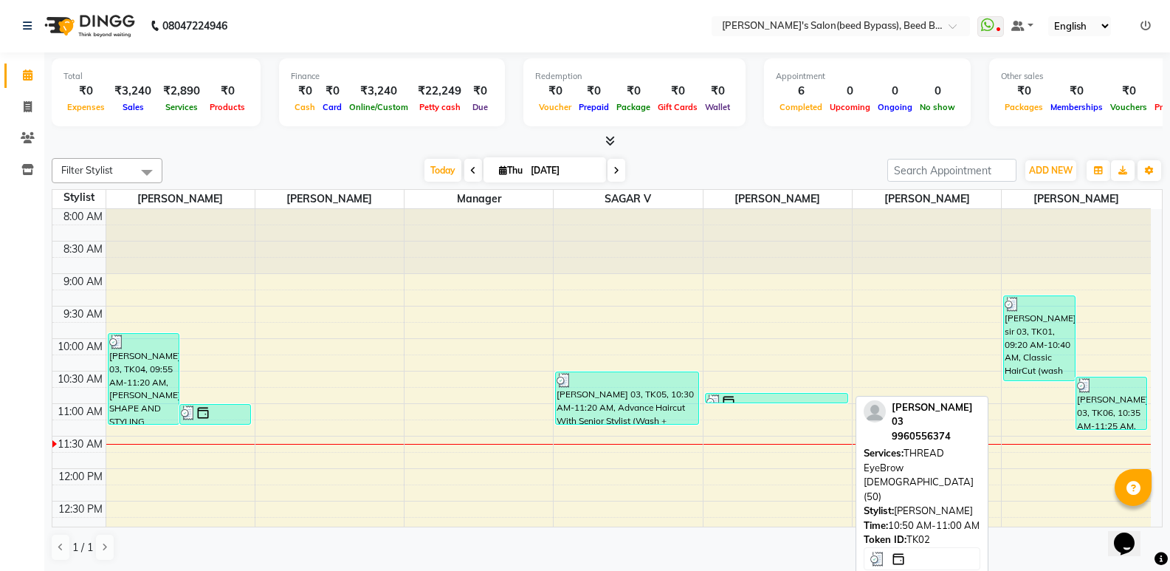
click at [804, 396] on div at bounding box center [777, 401] width 140 height 15
select select "3"
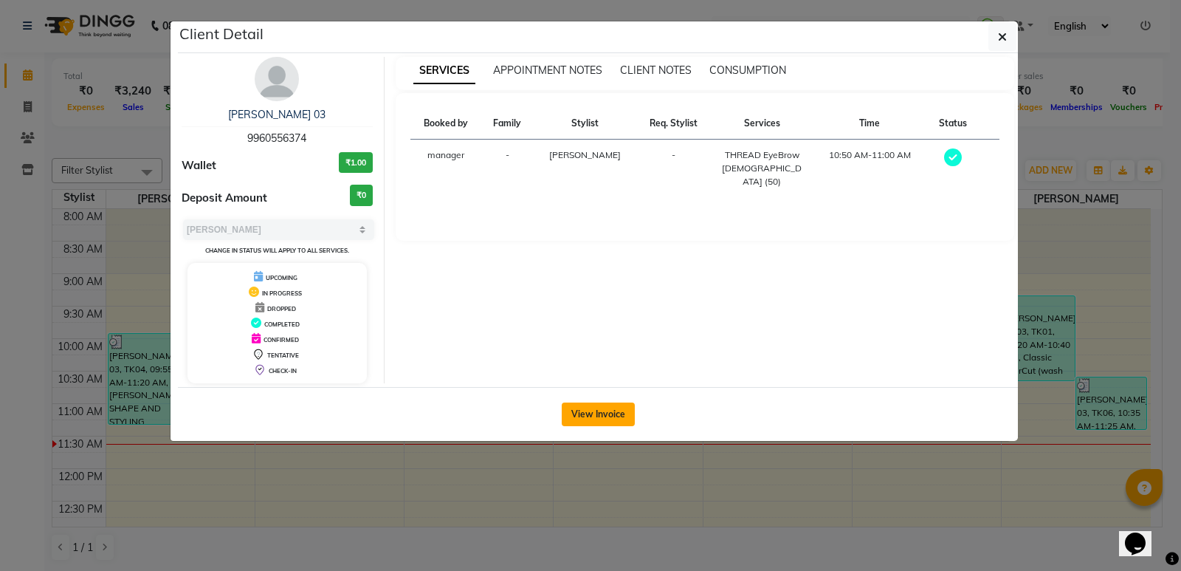
click at [596, 411] on button "View Invoice" at bounding box center [598, 414] width 73 height 24
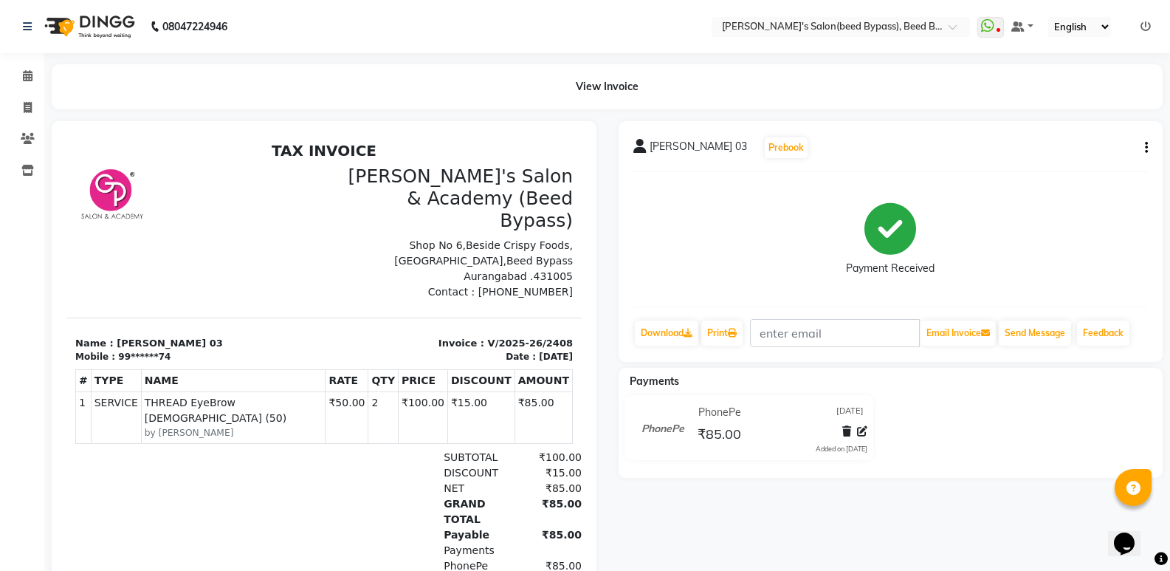
click at [1145, 148] on icon "button" at bounding box center [1146, 148] width 3 height 1
click at [1061, 157] on div "Edit Item Staff" at bounding box center [1073, 157] width 101 height 18
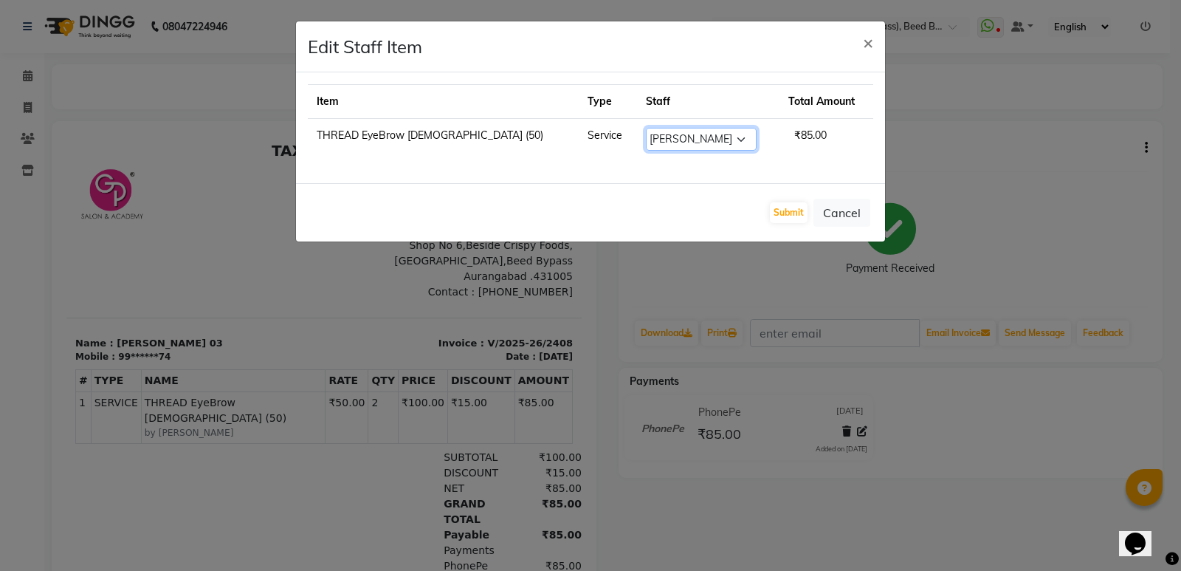
click at [646, 139] on select "Select [PERSON_NAME] manager [PERSON_NAME] V sagar [PERSON_NAME] [PERSON_NAME]" at bounding box center [701, 139] width 111 height 23
select select "77699"
click at [646, 128] on select "Select [PERSON_NAME] manager [PERSON_NAME] V sagar [PERSON_NAME] [PERSON_NAME]" at bounding box center [701, 139] width 111 height 23
click at [777, 213] on button "Submit" at bounding box center [789, 212] width 38 height 21
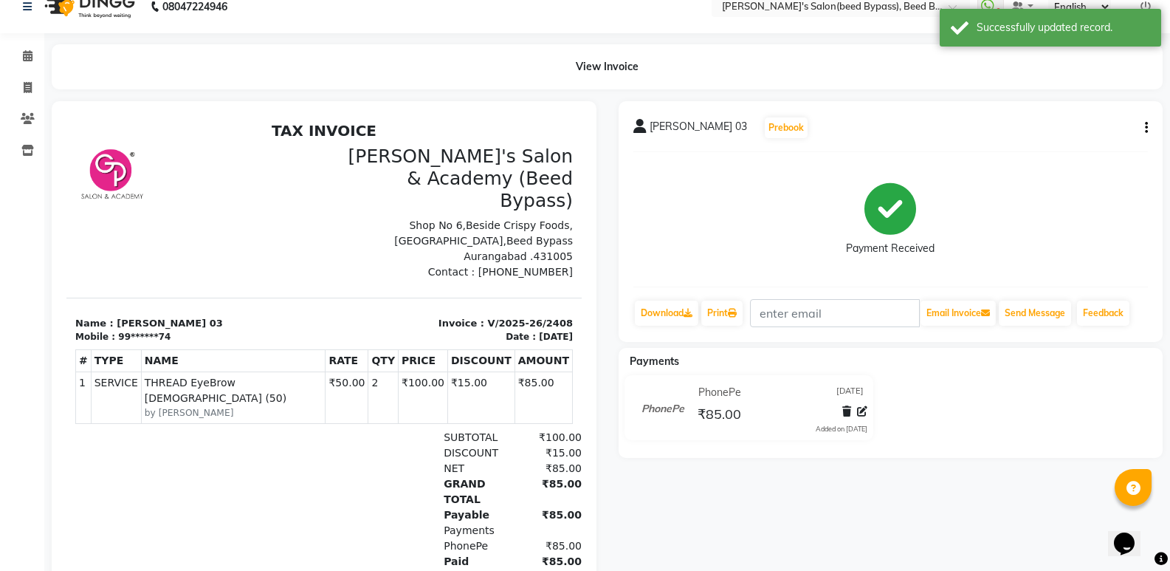
scroll to position [93, 0]
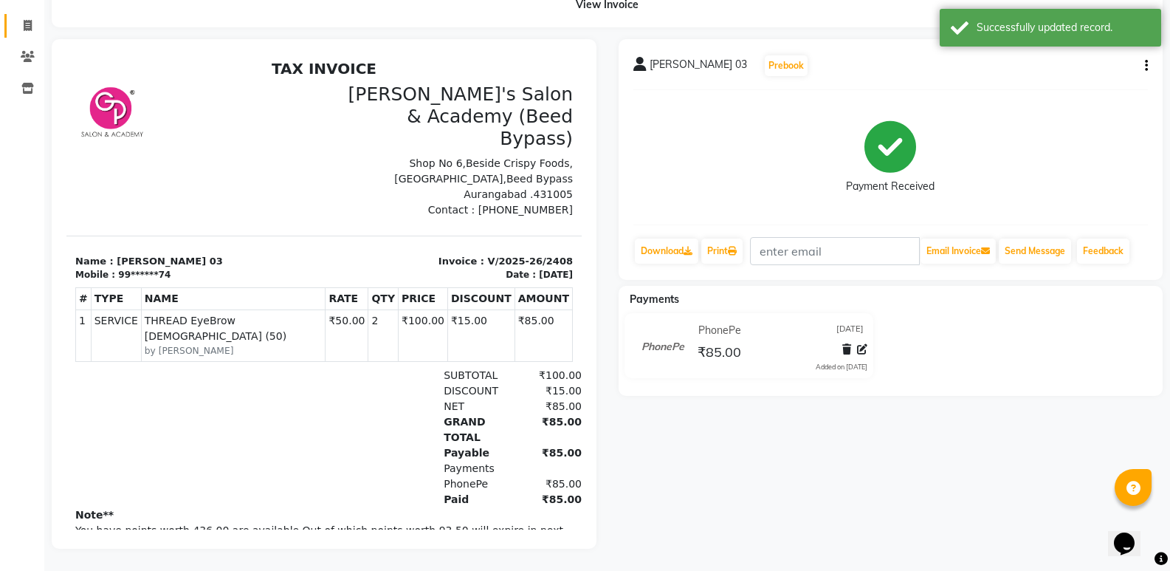
click at [23, 22] on span at bounding box center [28, 26] width 26 height 17
select select "4176"
select select "service"
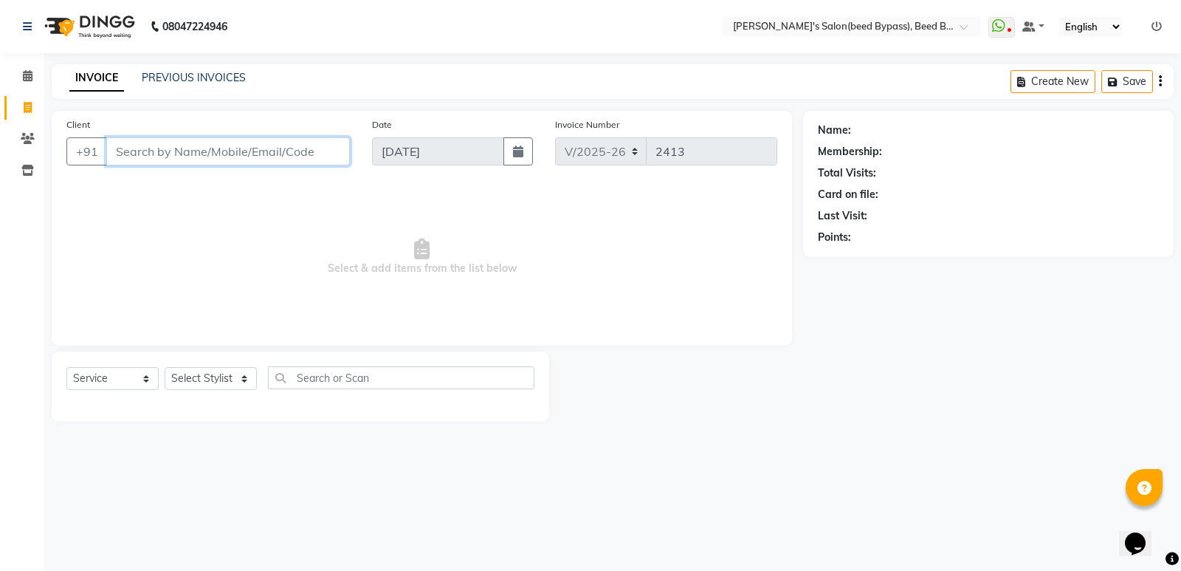
drag, startPoint x: 277, startPoint y: 147, endPoint x: 277, endPoint y: 157, distance: 9.6
click at [277, 155] on input "Client" at bounding box center [228, 151] width 244 height 28
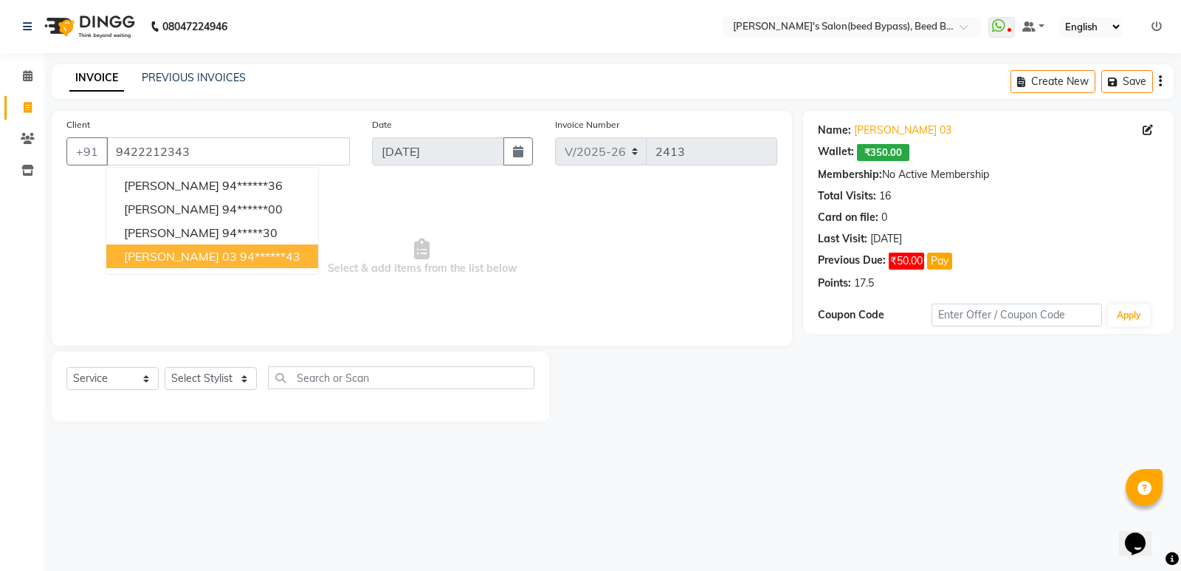
click at [220, 255] on button "ritesh agrwal 03 94******43" at bounding box center [212, 256] width 212 height 24
type input "94******43"
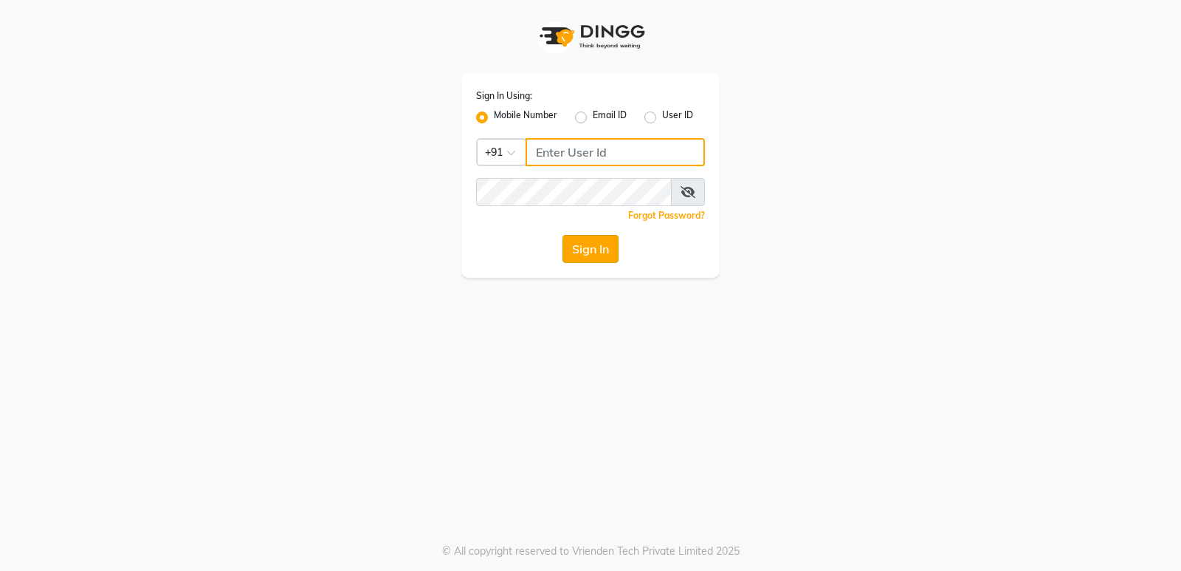
type input "7888039666"
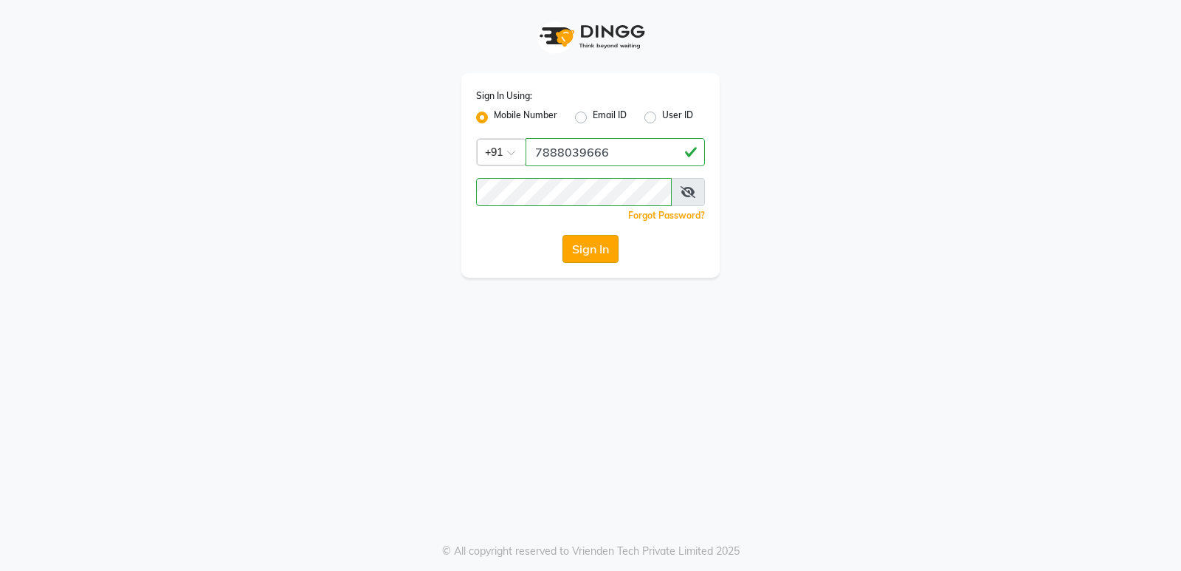
click at [600, 255] on button "Sign In" at bounding box center [591, 249] width 56 height 28
